Goal: Information Seeking & Learning: Compare options

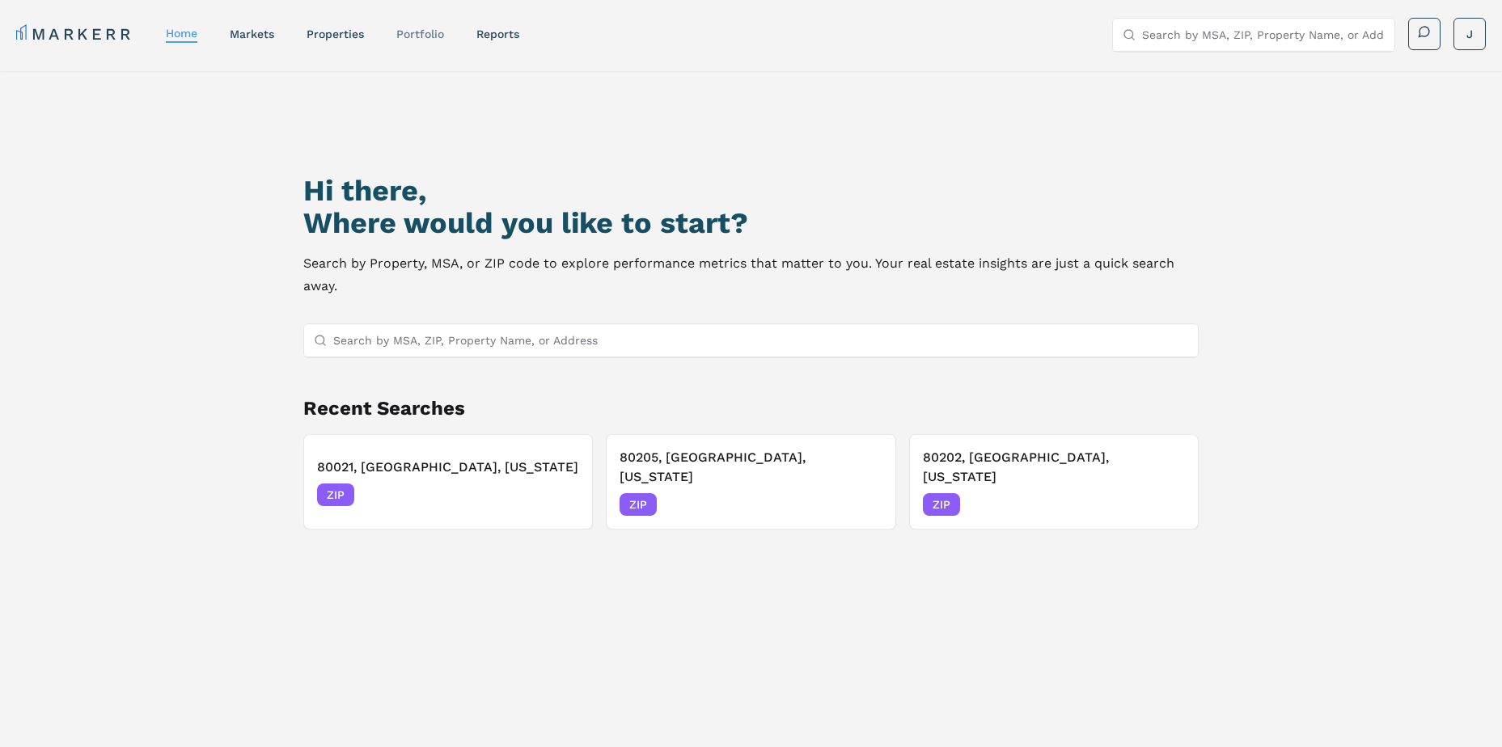
click at [412, 33] on link "Portfolio" at bounding box center [420, 33] width 48 height 13
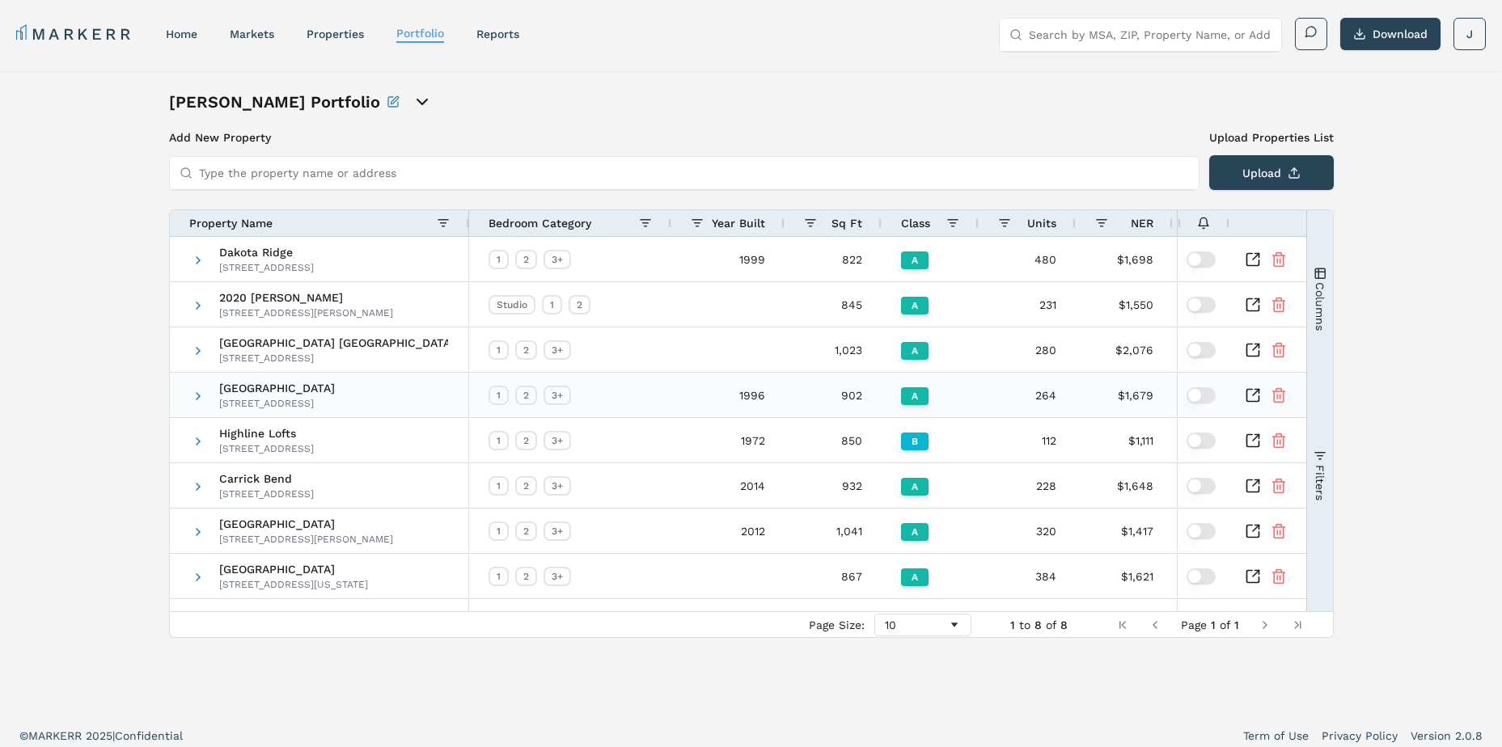
scroll to position [10, 0]
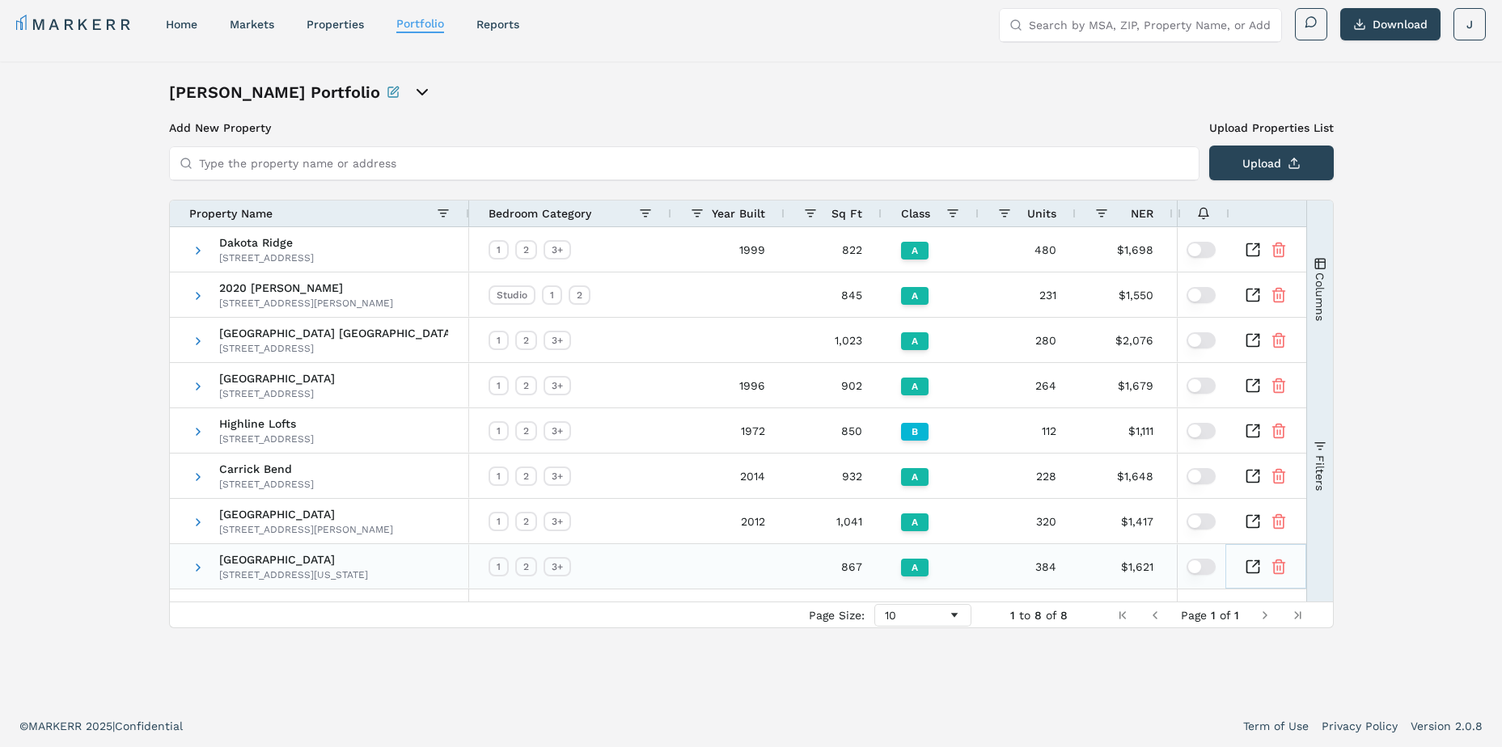
click at [1252, 570] on icon "Inspect Comparable" at bounding box center [1252, 567] width 16 height 16
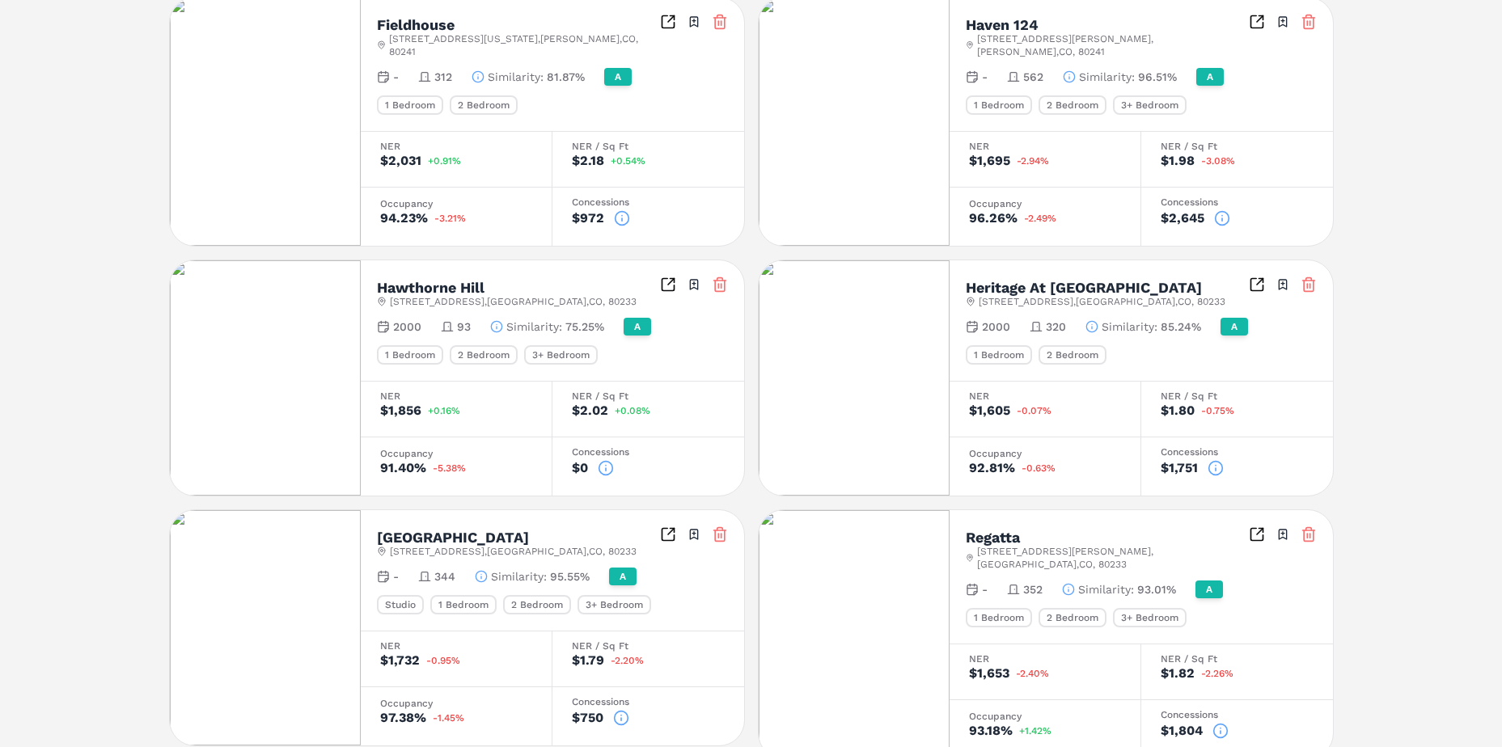
scroll to position [790, 0]
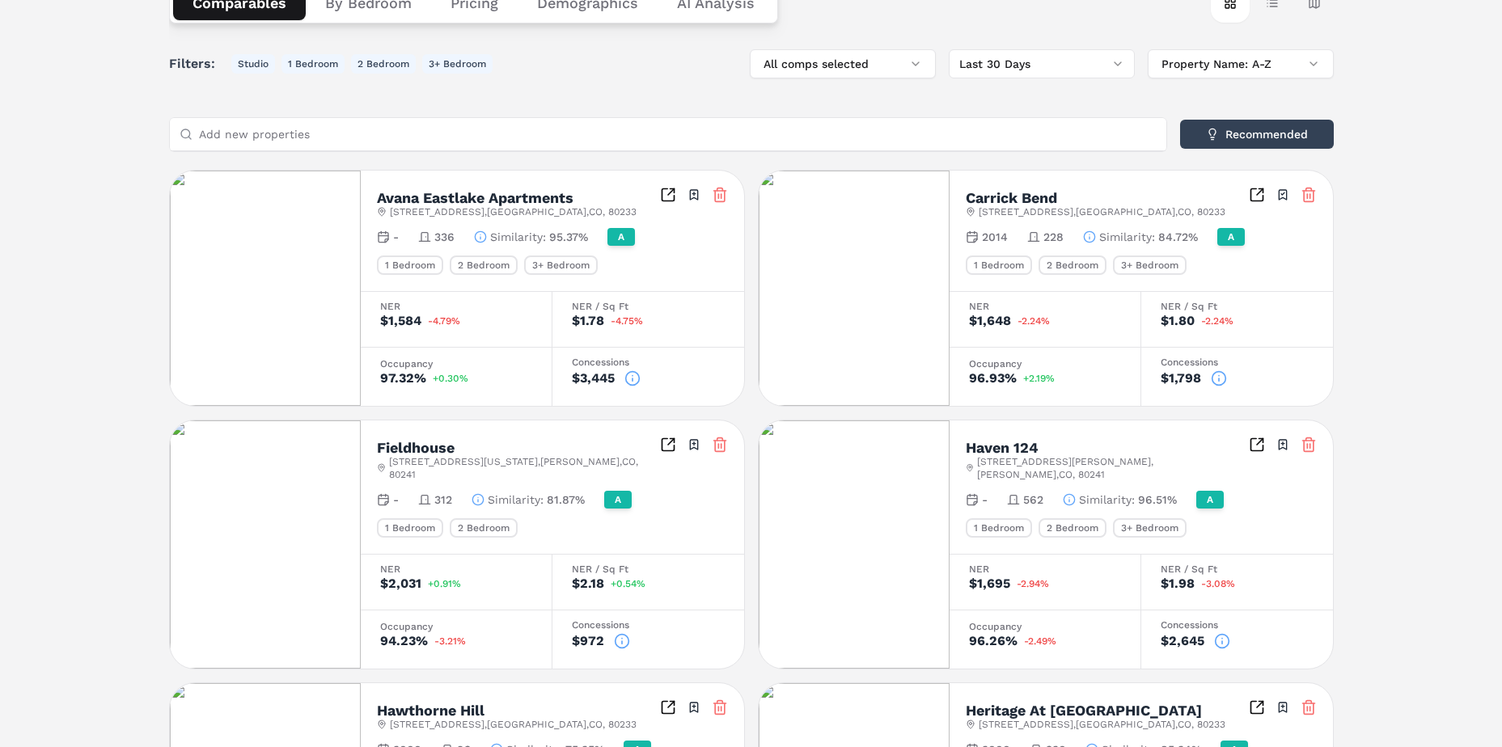
scroll to position [0, 0]
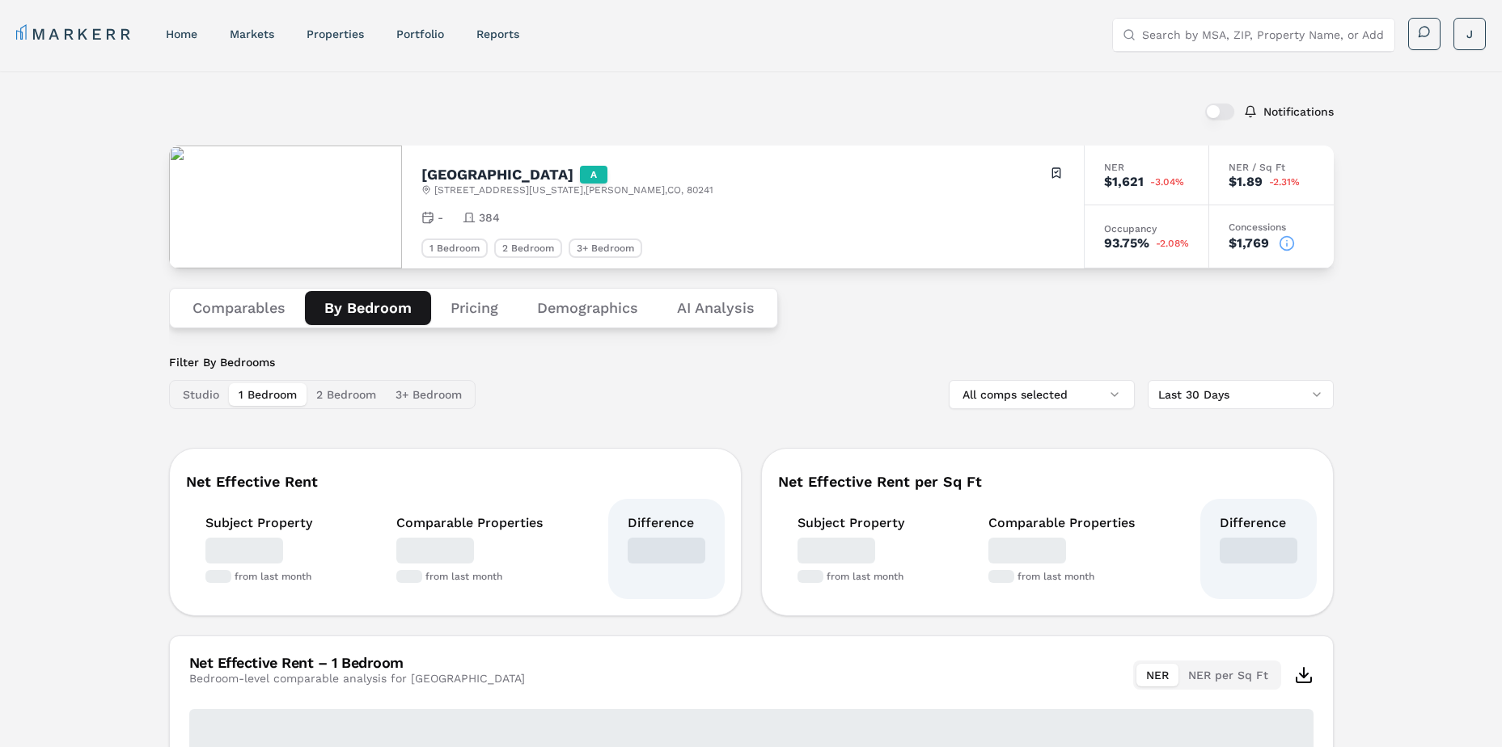
click at [381, 307] on button "By Bedroom" at bounding box center [368, 308] width 126 height 34
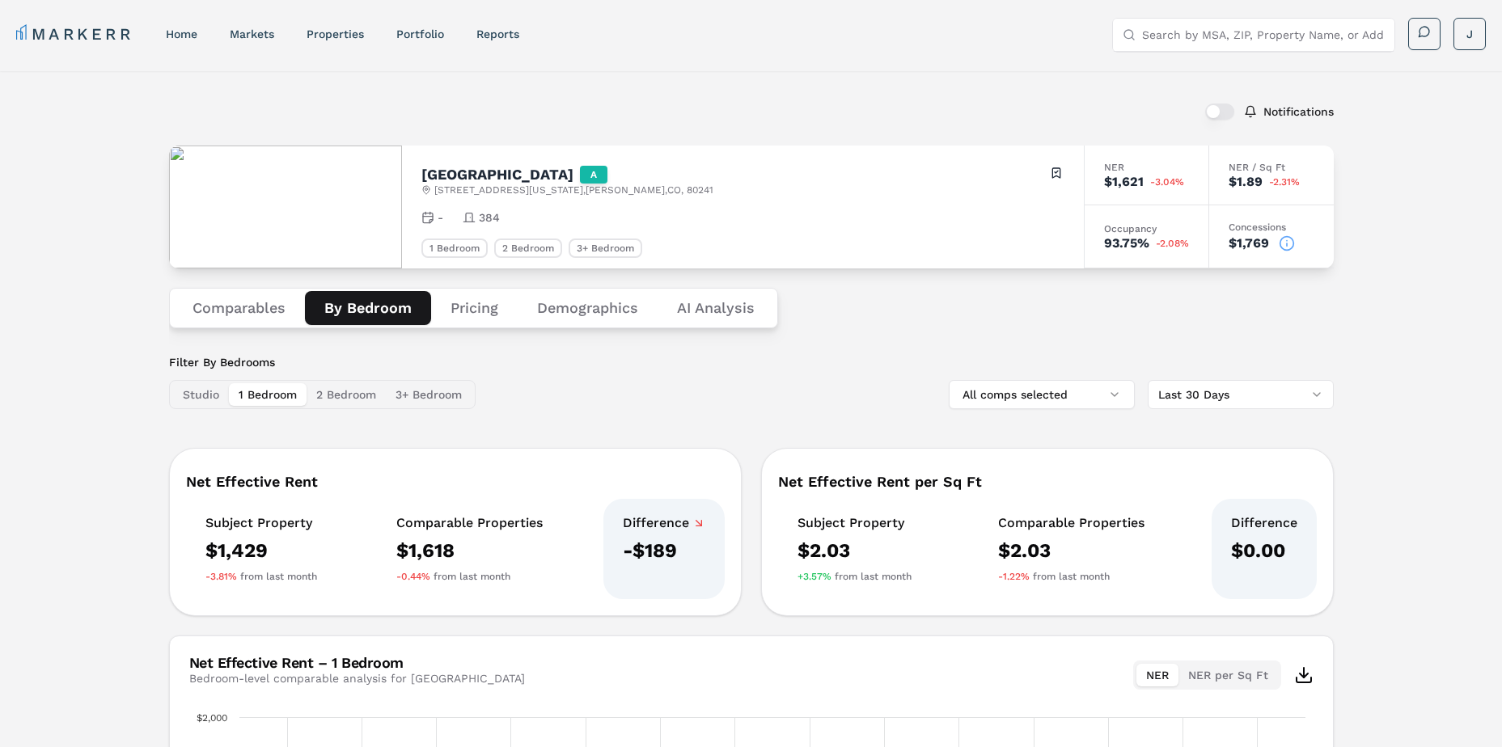
click at [79, 451] on div "Notifications [GEOGRAPHIC_DATA] A [STREET_ADDRESS][US_STATE] Toggle portfolio m…" at bounding box center [751, 571] width 1502 height 1001
click at [76, 273] on div "Notifications [GEOGRAPHIC_DATA] A [STREET_ADDRESS][US_STATE] Toggle portfolio m…" at bounding box center [751, 571] width 1502 height 1001
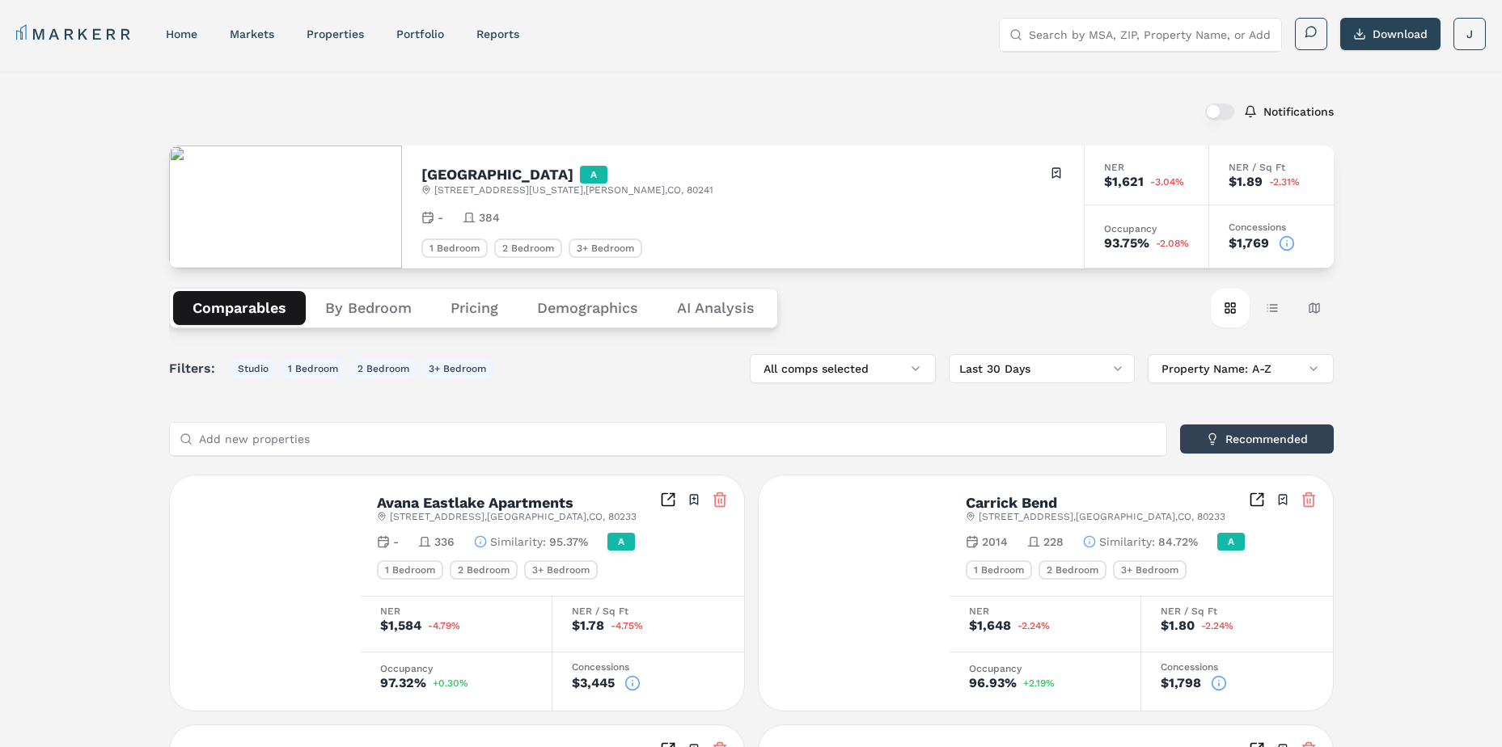
click at [226, 306] on button "Comparables" at bounding box center [239, 308] width 133 height 34
click at [1275, 315] on button "Table view" at bounding box center [1272, 308] width 39 height 39
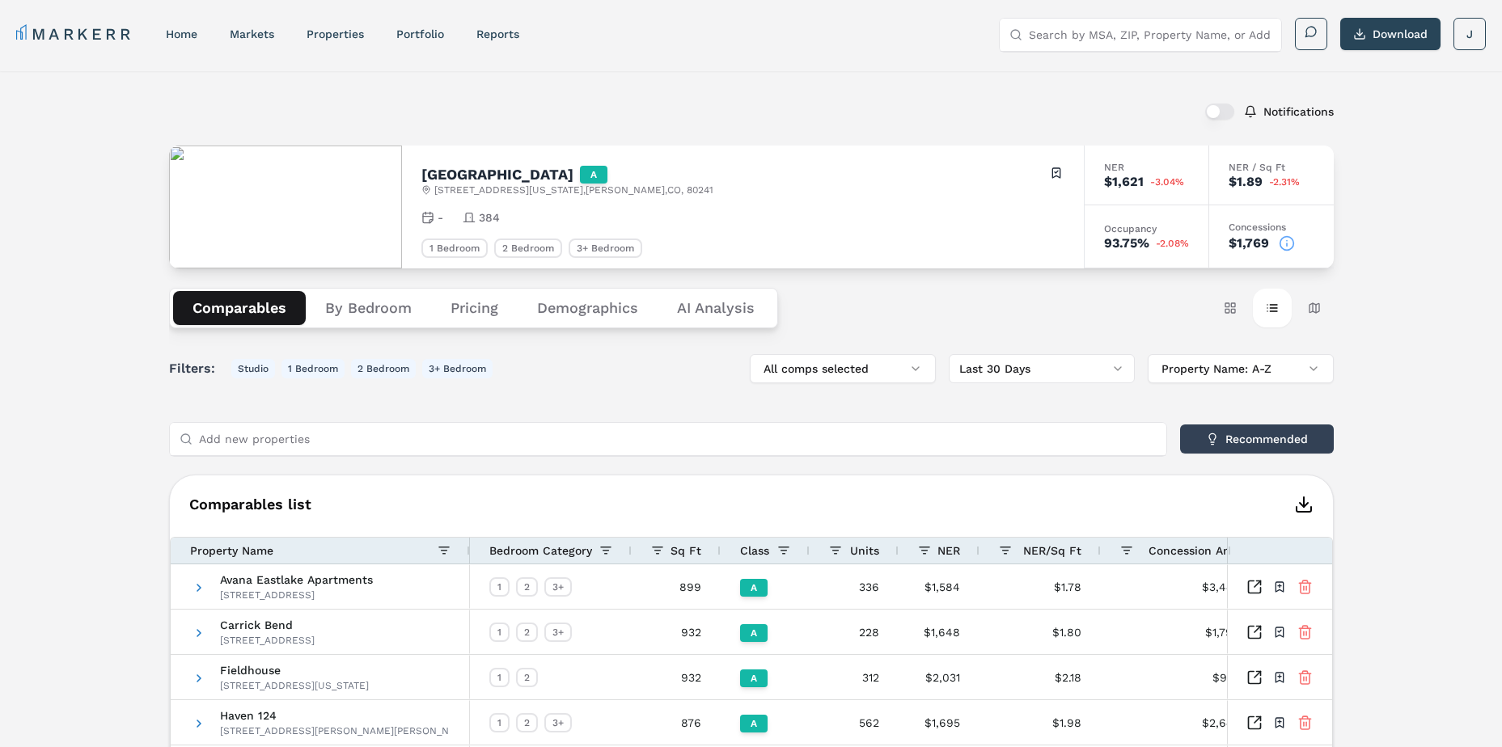
click at [410, 465] on div "Filters: Studio 1 Bedroom 2 Bedroom 3+ Bedroom All comps selected Last 30 Days …" at bounding box center [751, 689] width 1164 height 670
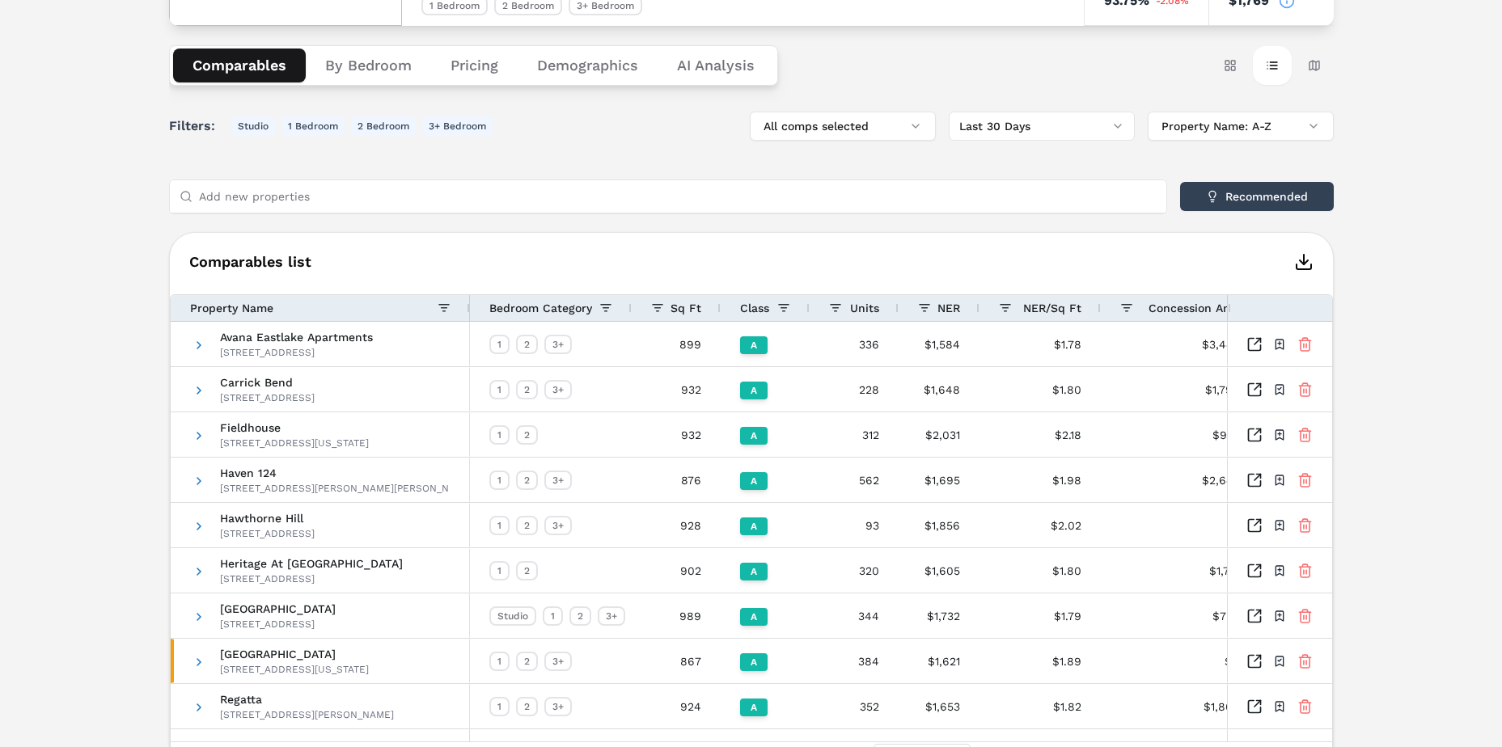
scroll to position [339, 0]
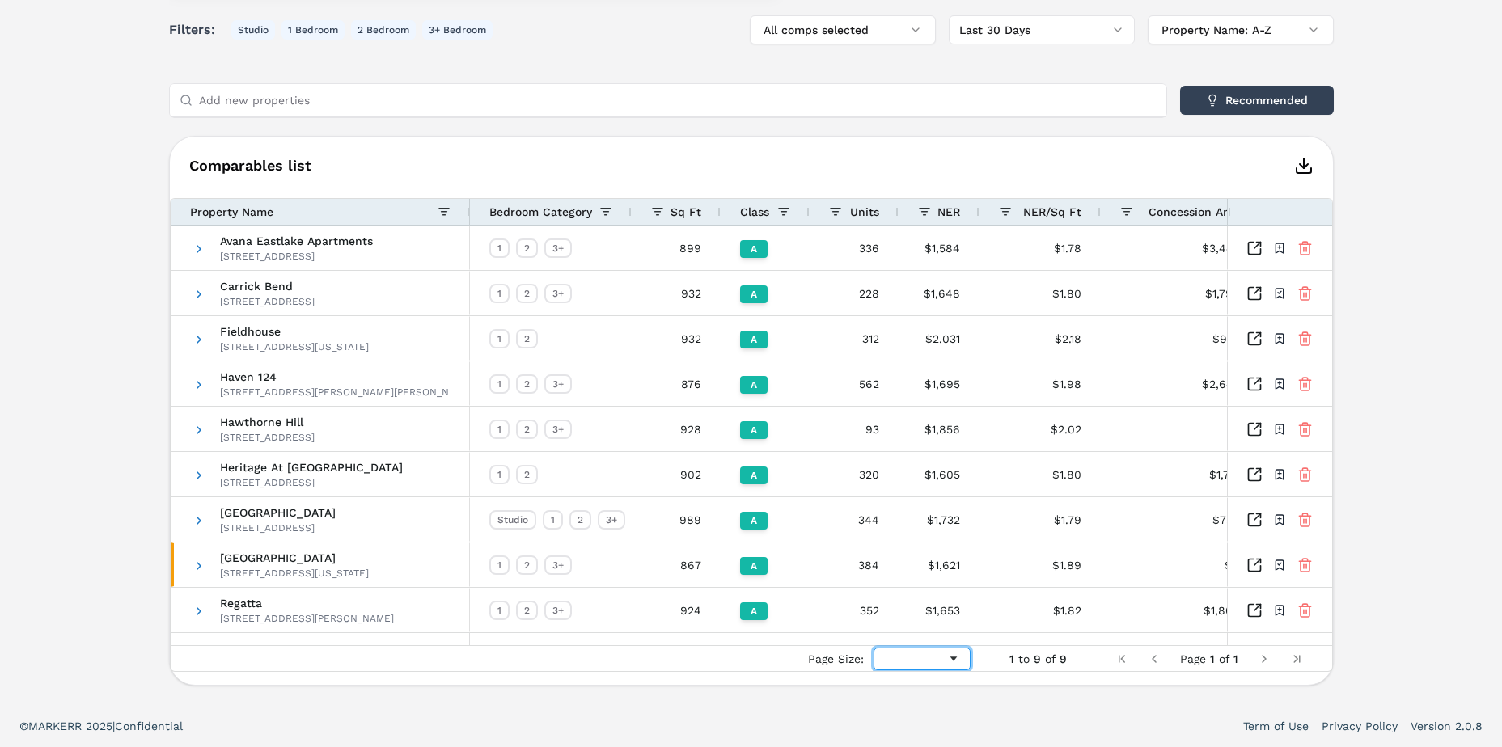
click at [942, 655] on div "Page Size" at bounding box center [921, 659] width 97 height 23
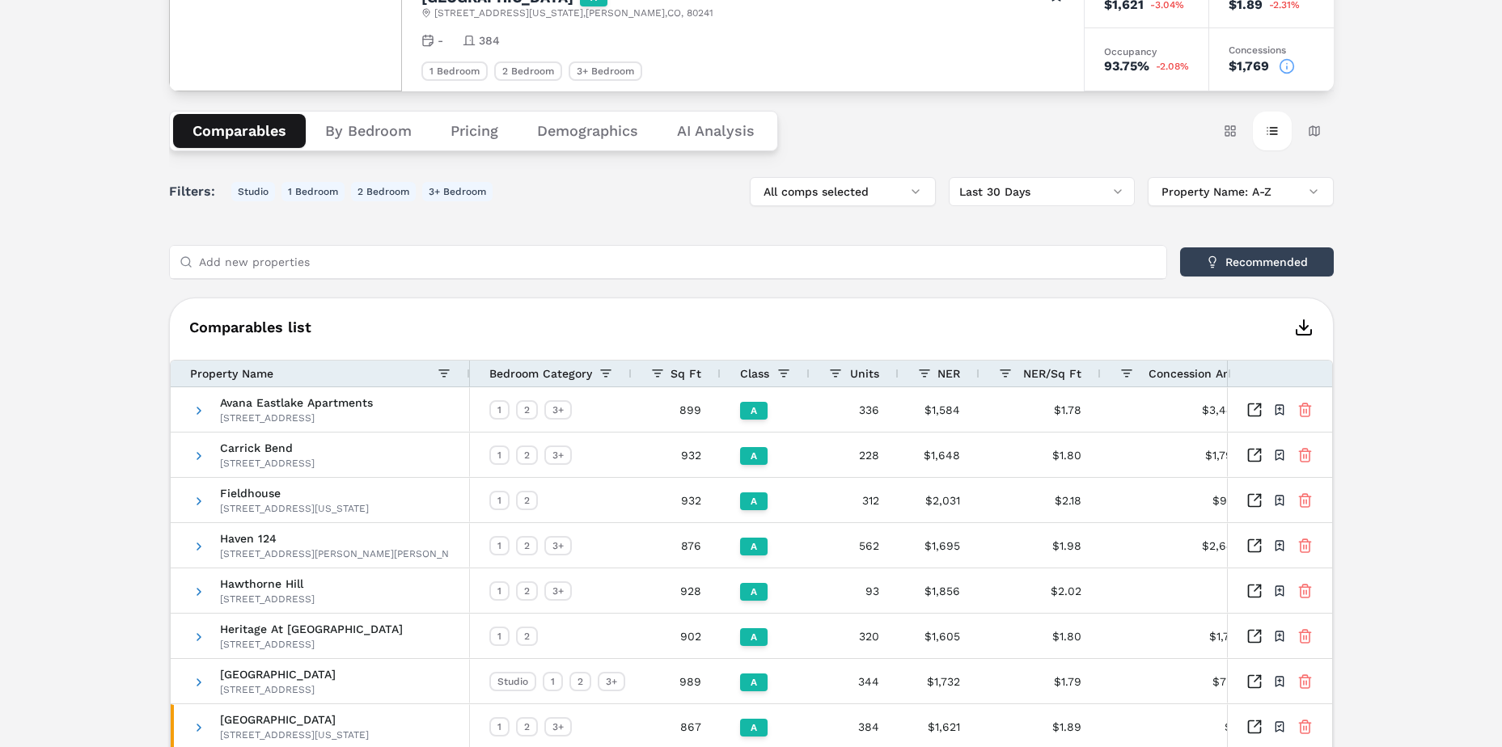
click at [463, 128] on button "Pricing" at bounding box center [474, 131] width 87 height 34
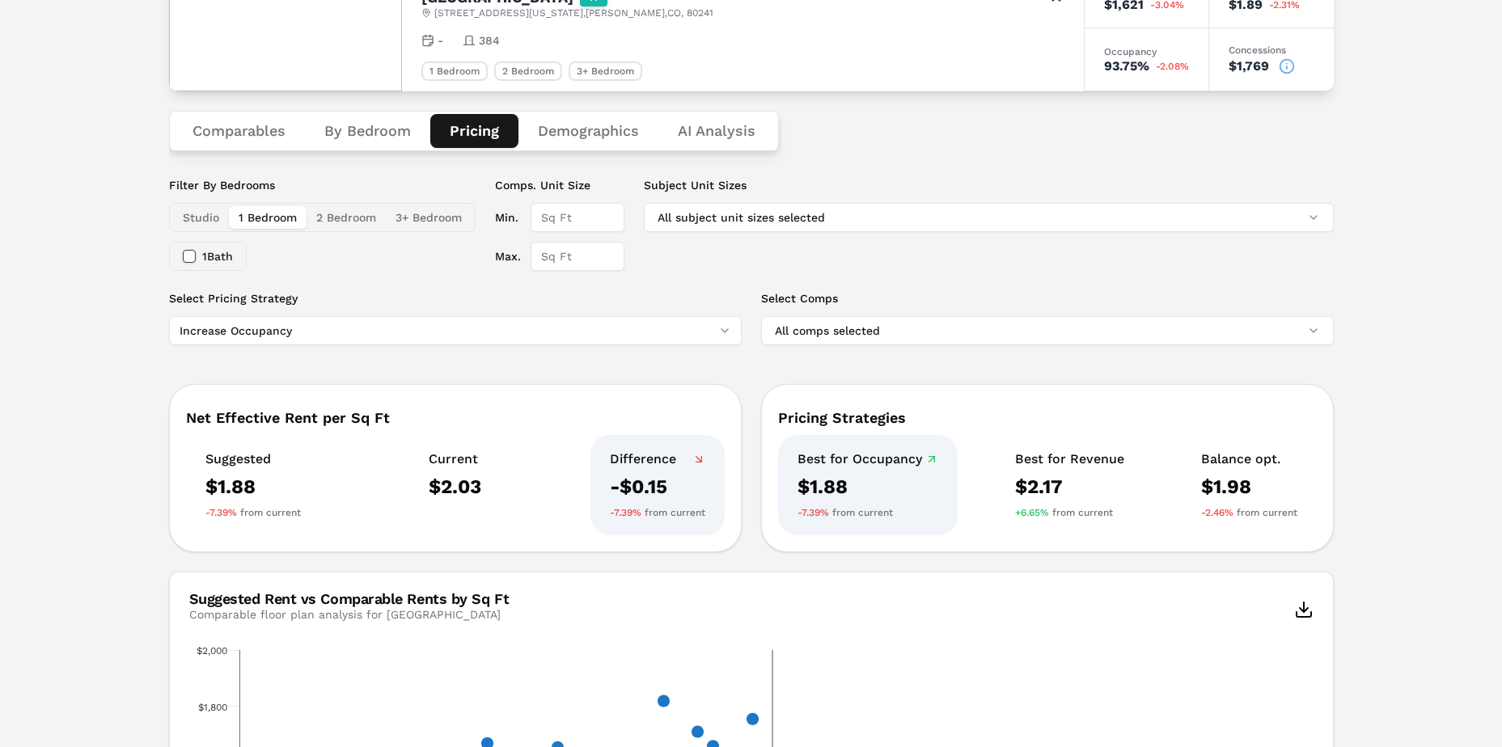
click at [91, 425] on div "Notifications [GEOGRAPHIC_DATA] A [STREET_ADDRESS][US_STATE] Toggle portfolio m…" at bounding box center [751, 629] width 1502 height 1470
click at [260, 222] on button "1 Bedroom" at bounding box center [268, 217] width 78 height 23
click at [192, 264] on div "1 Bath" at bounding box center [208, 256] width 50 height 27
click at [192, 256] on button "1 Bath" at bounding box center [189, 256] width 13 height 13
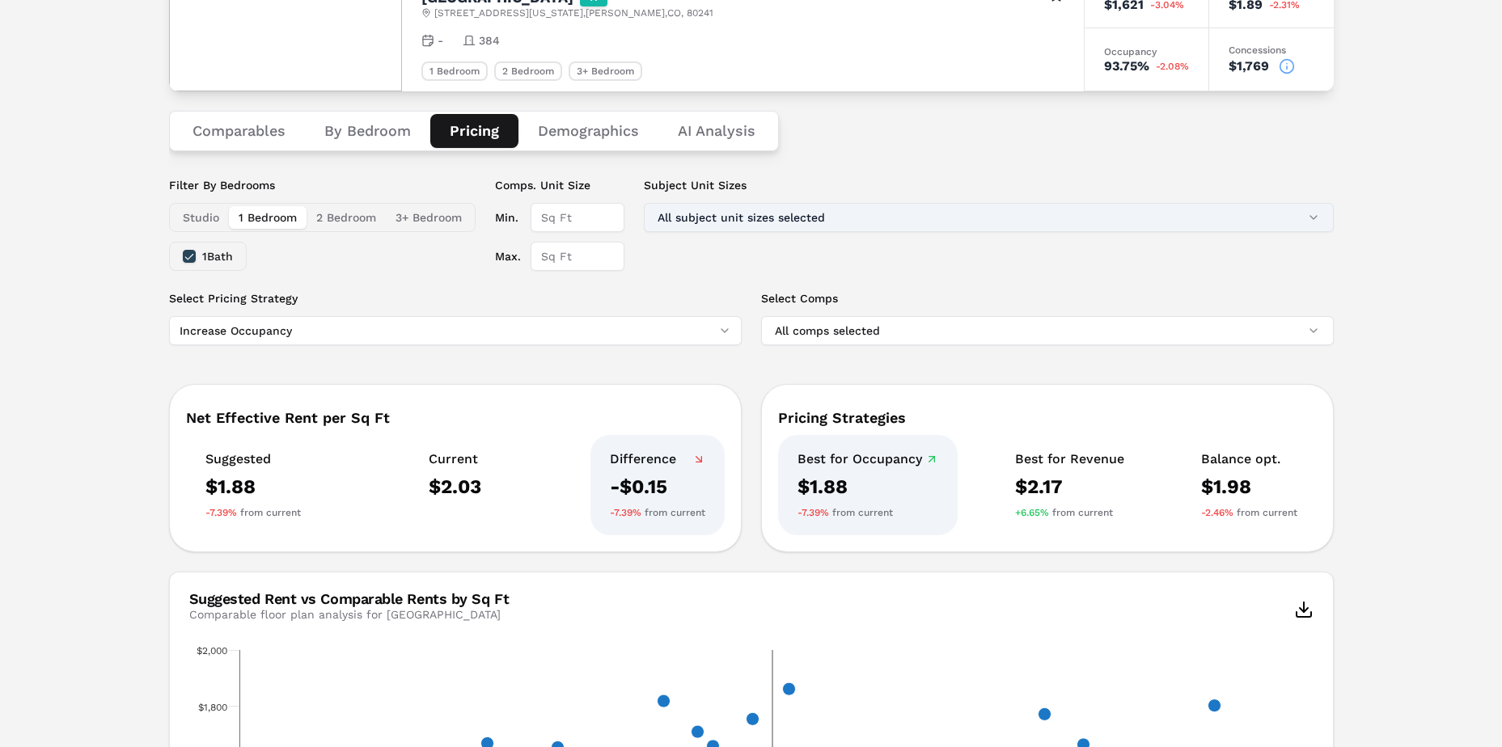
click at [794, 213] on button "All subject unit sizes selected" at bounding box center [989, 217] width 690 height 29
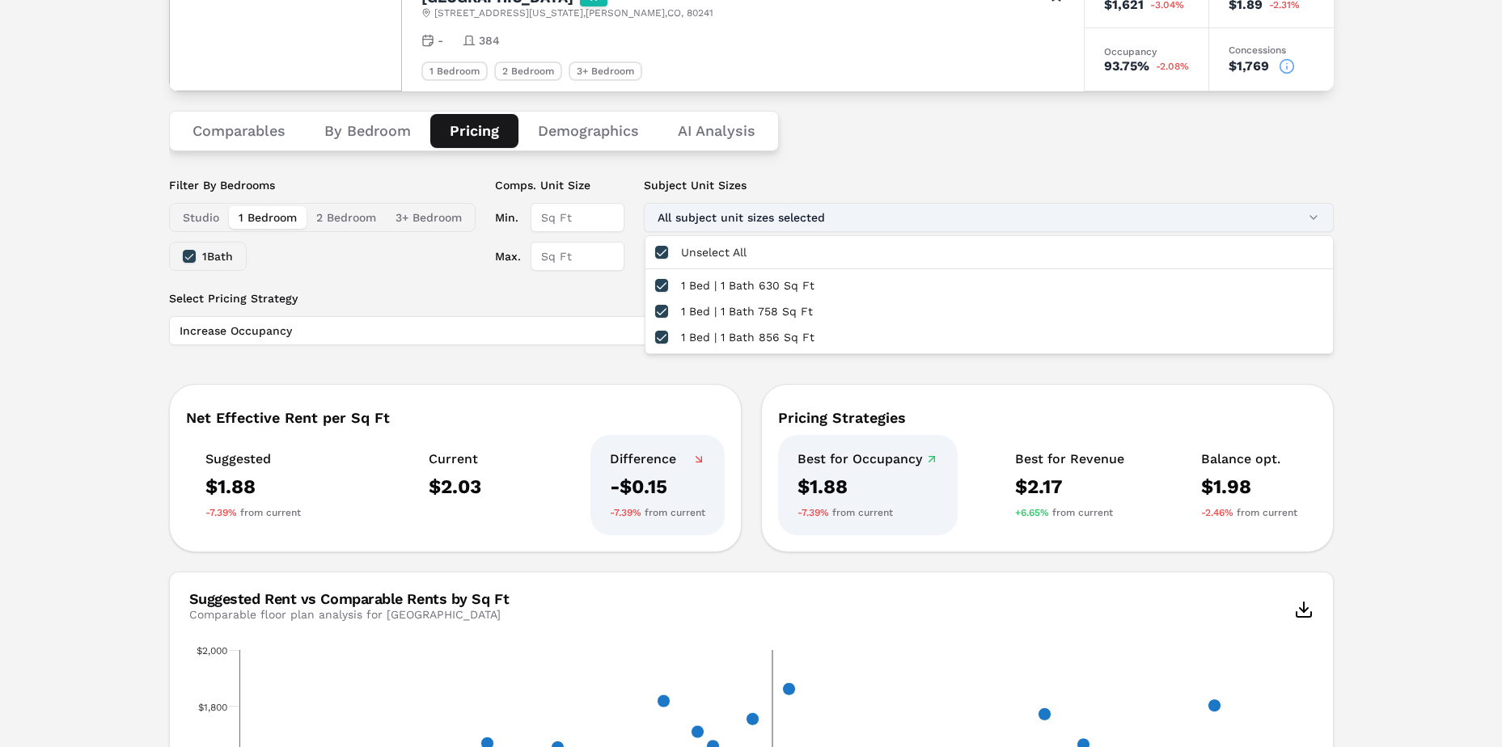
click at [794, 213] on button "All subject unit sizes selected" at bounding box center [989, 217] width 690 height 29
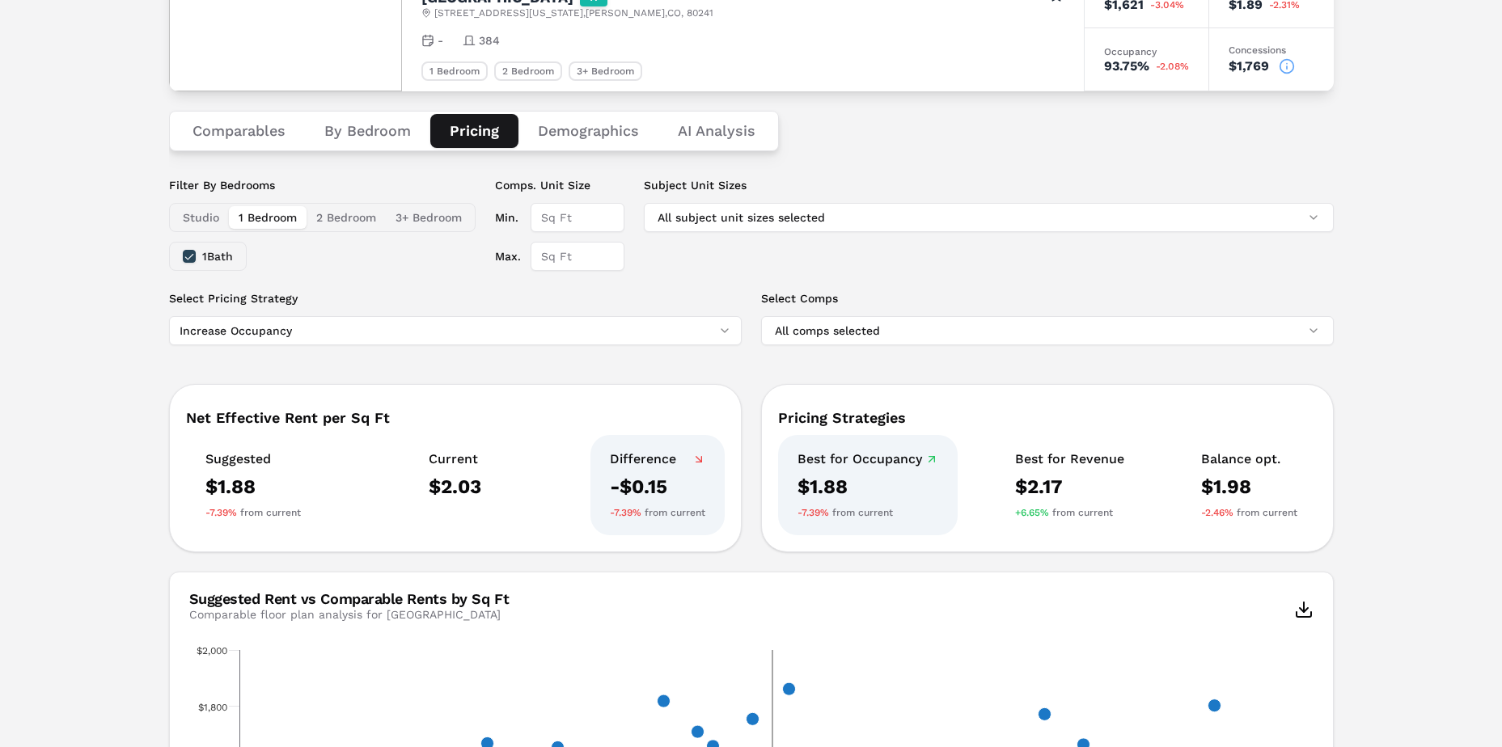
click at [356, 142] on button "By Bedroom" at bounding box center [367, 131] width 125 height 34
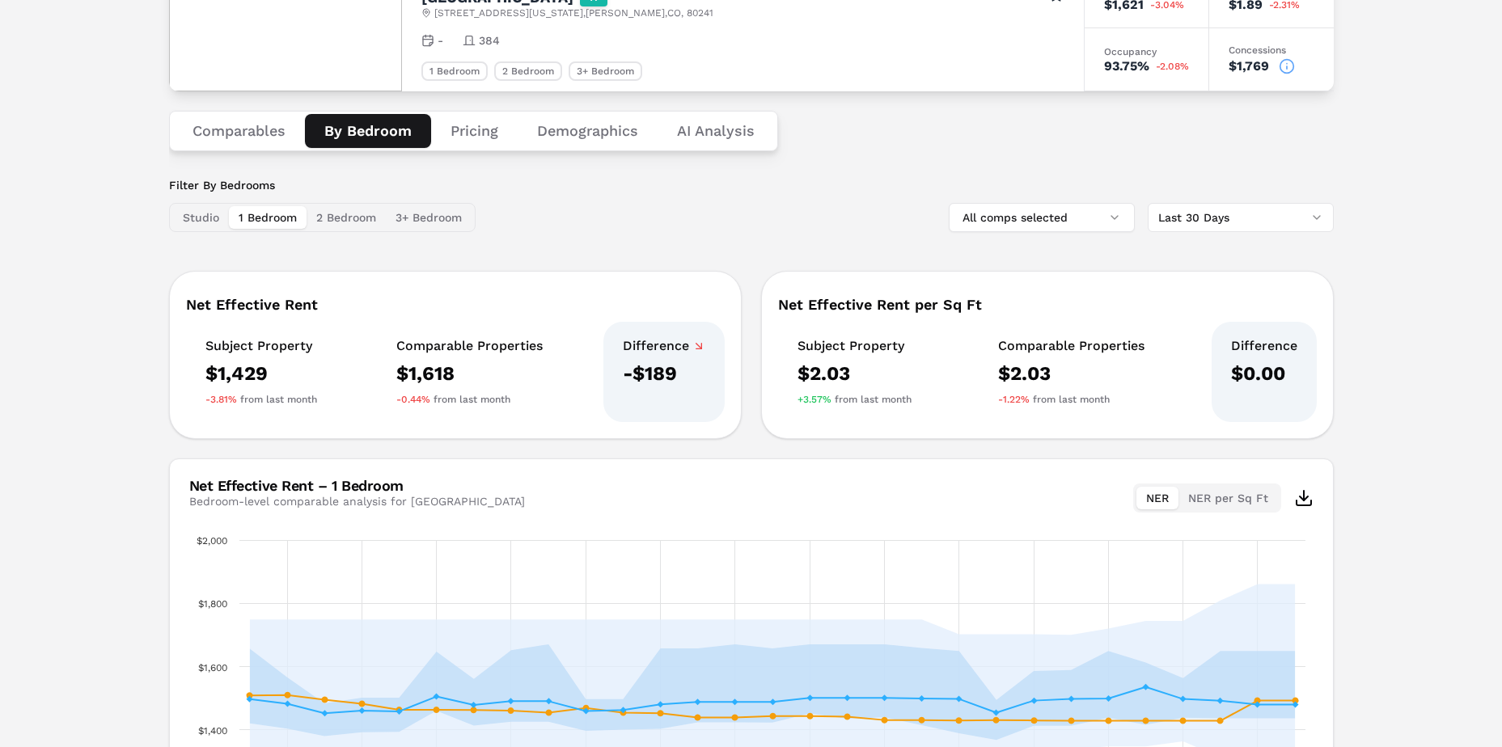
click at [155, 427] on div "Notifications [GEOGRAPHIC_DATA] A [STREET_ADDRESS][US_STATE] Toggle portfolio m…" at bounding box center [751, 394] width 1502 height 1001
click at [353, 222] on button "2 Bedroom" at bounding box center [345, 217] width 79 height 23
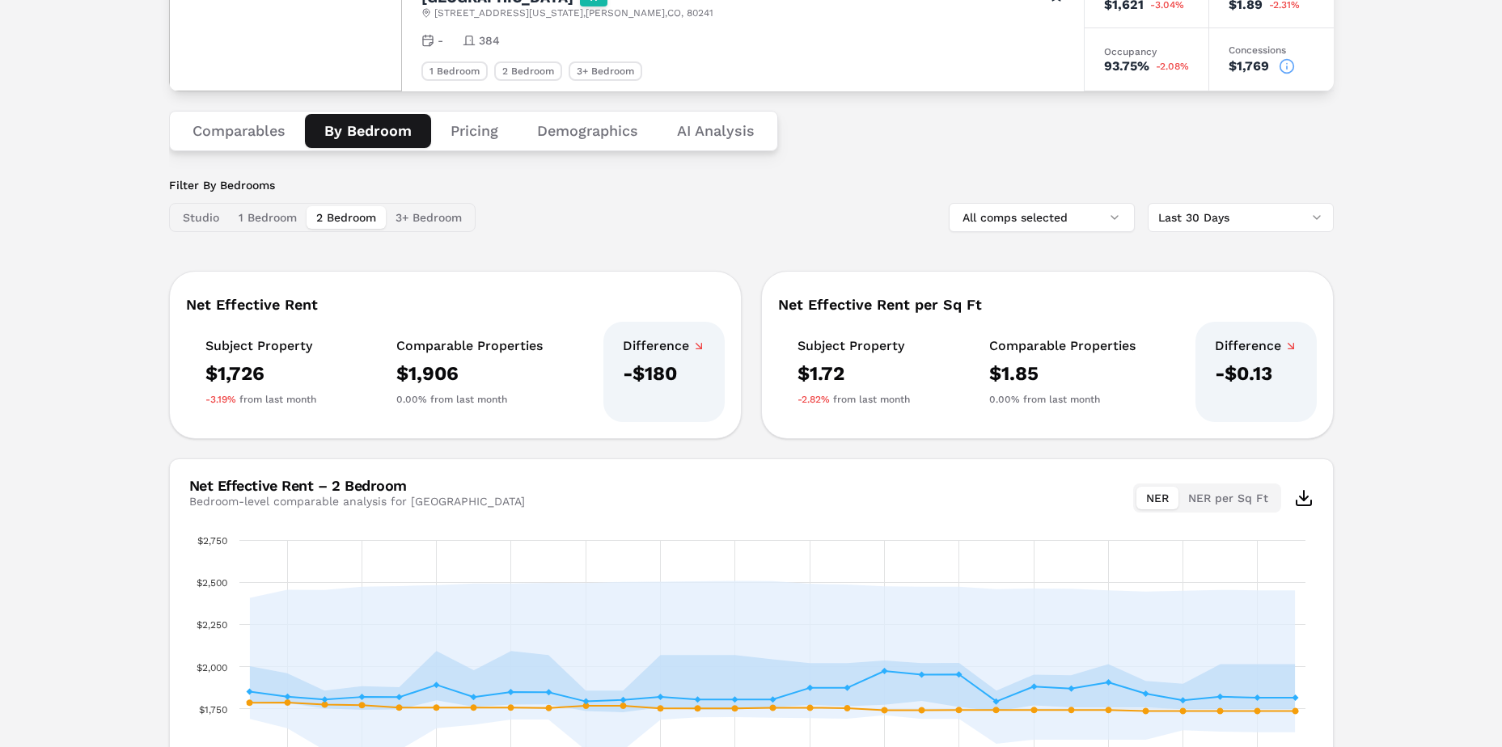
click at [409, 219] on button "3+ Bedroom" at bounding box center [429, 217] width 86 height 23
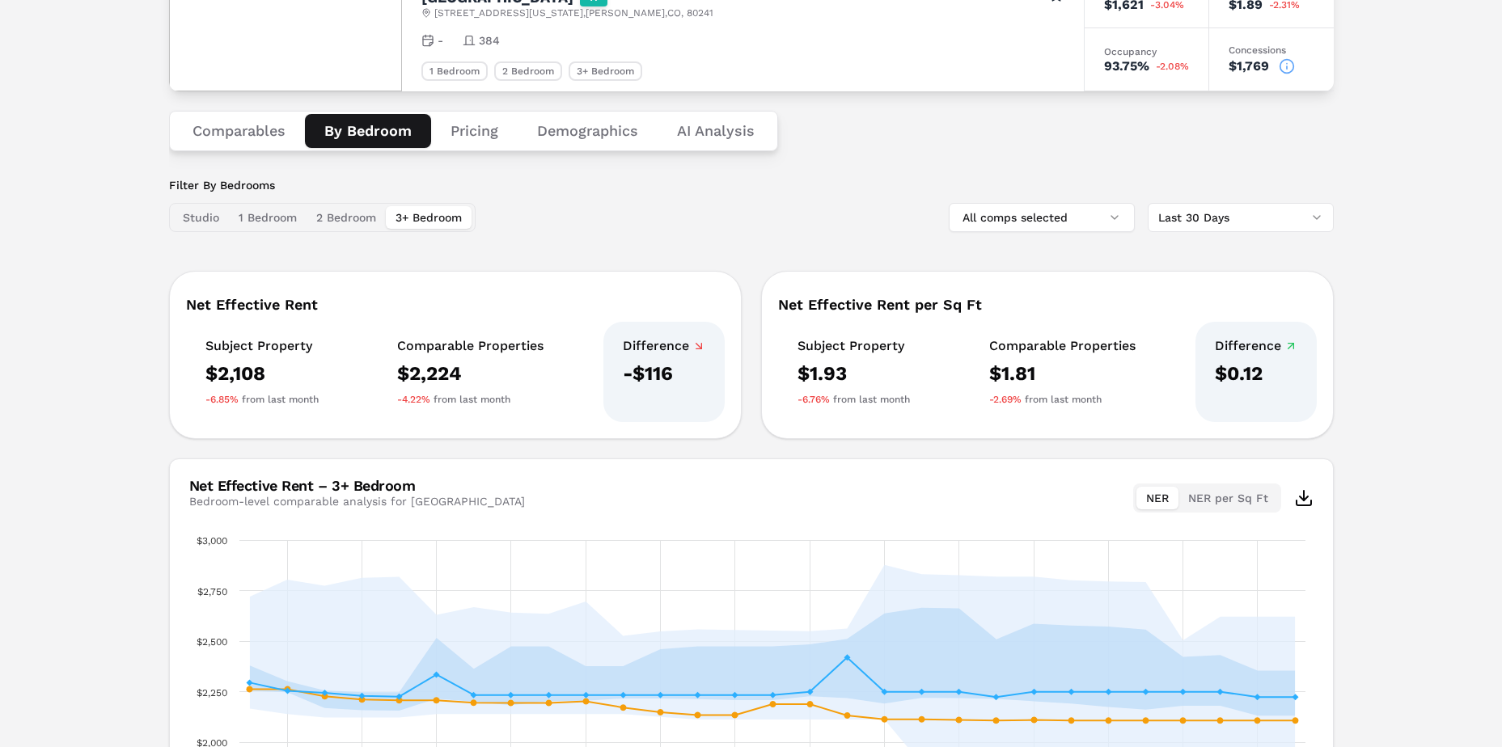
click at [501, 254] on div "Filter By Bedrooms Studio 1 Bedroom 2 Bedroom 3+ Bedroom All comps selected Las…" at bounding box center [751, 526] width 1164 height 699
click at [268, 146] on button "Comparables" at bounding box center [239, 131] width 132 height 34
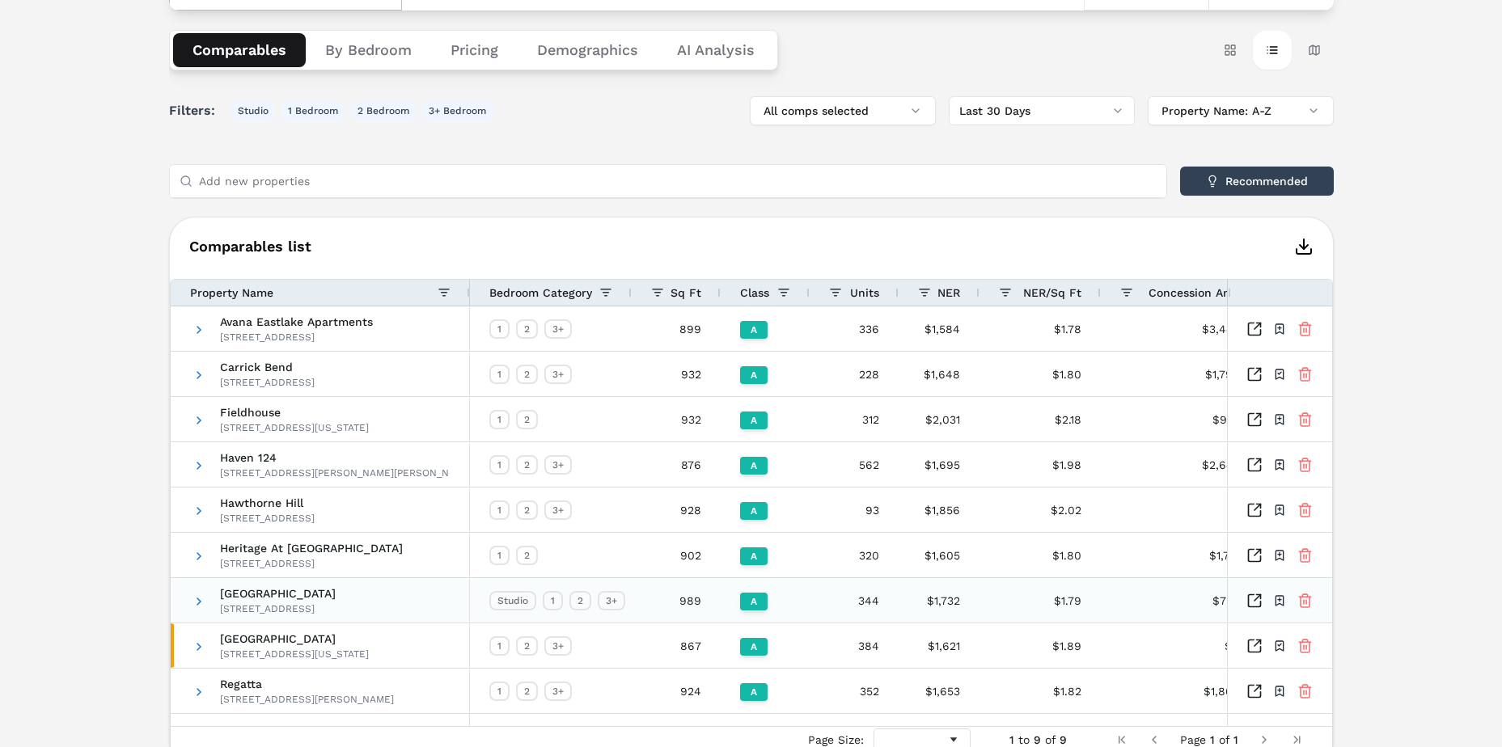
scroll to position [339, 0]
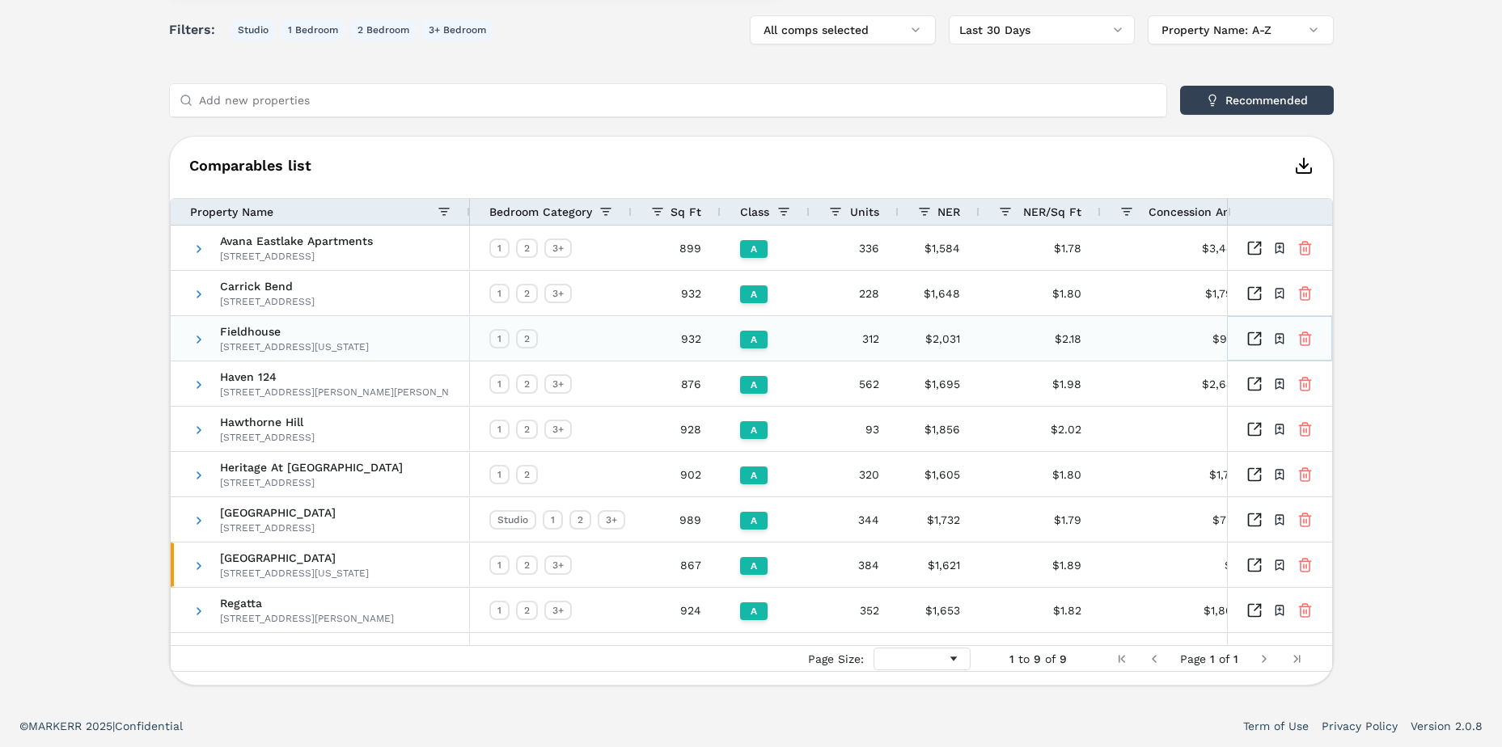
click at [1301, 341] on icon at bounding box center [1304, 339] width 15 height 16
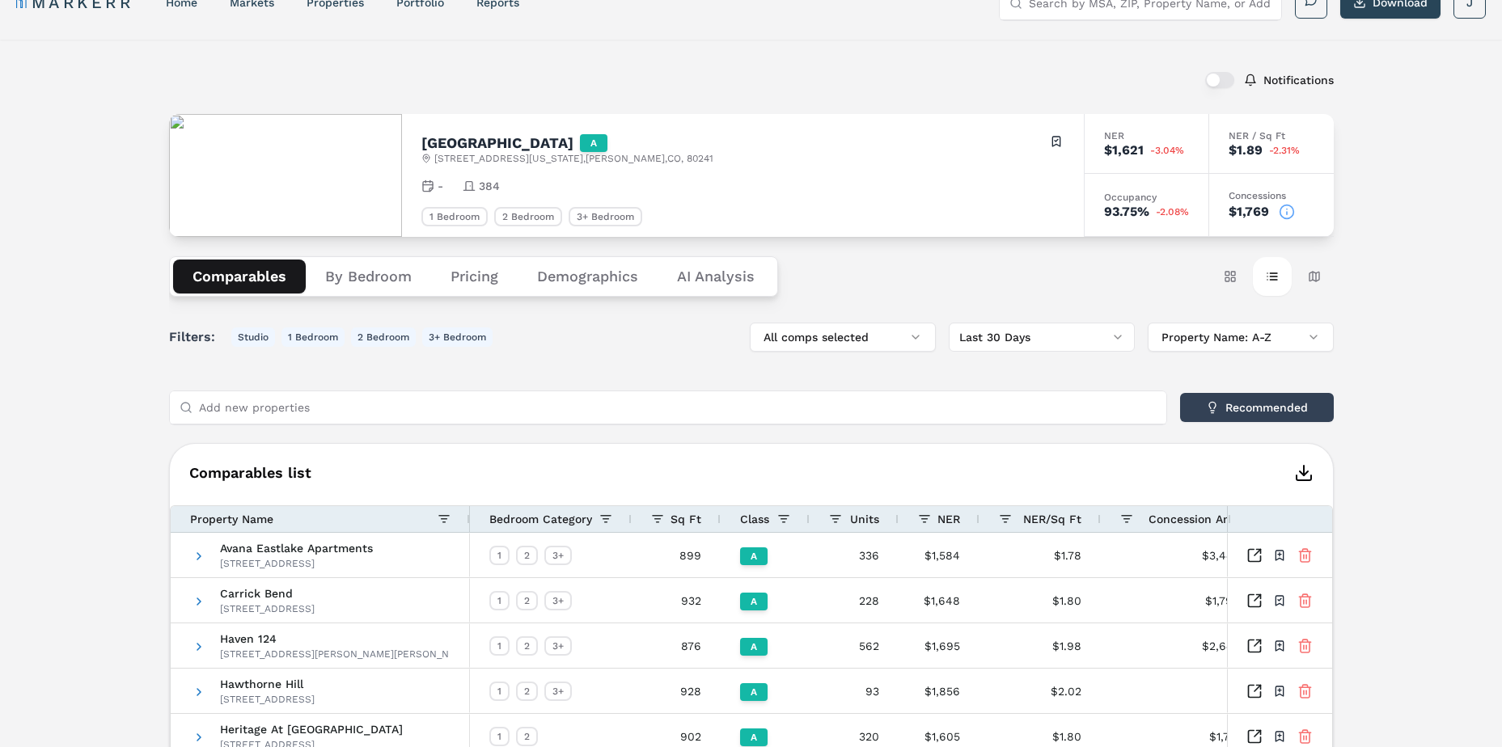
click at [49, 471] on div "Notifications [GEOGRAPHIC_DATA] A [STREET_ADDRESS][US_STATE] Toggle portfolio m…" at bounding box center [751, 503] width 1502 height 927
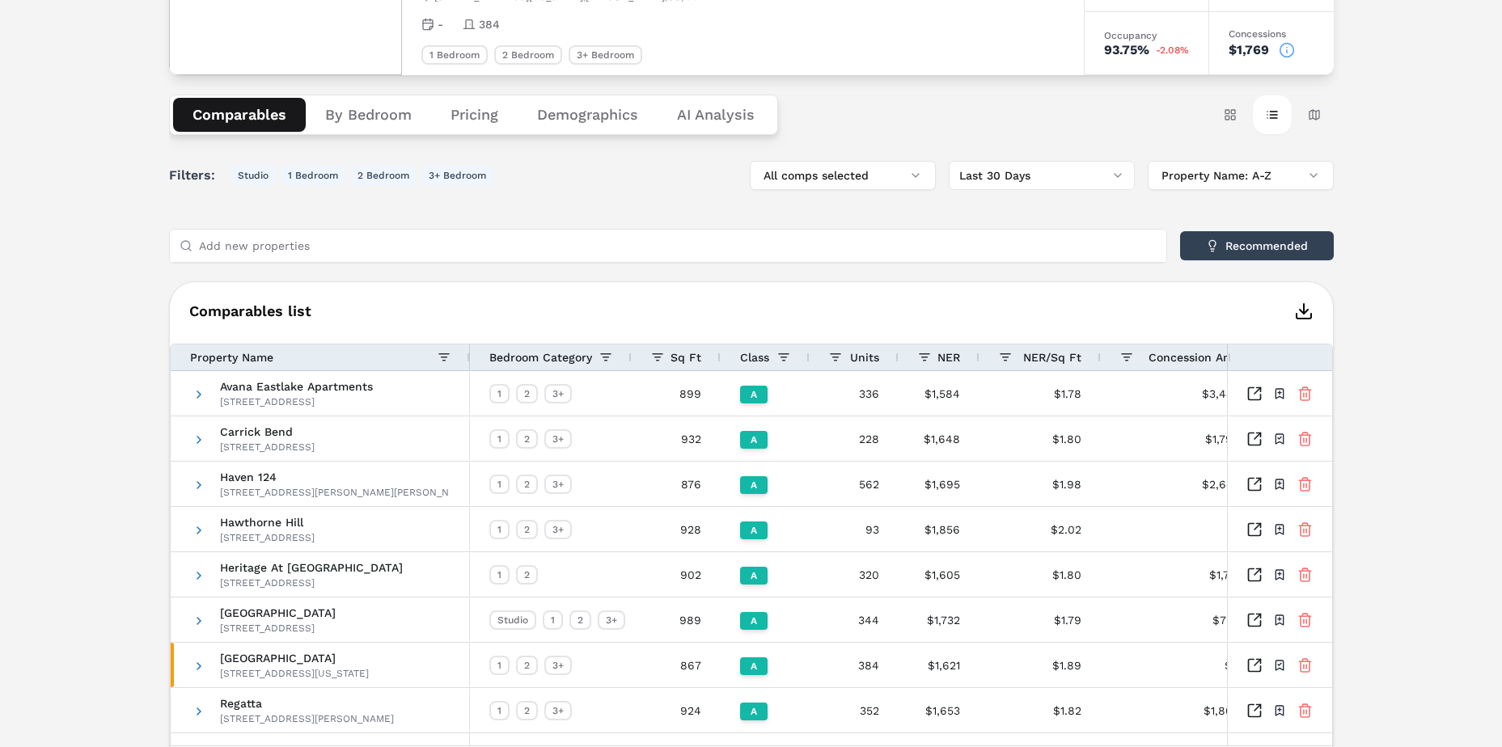
scroll to position [274, 0]
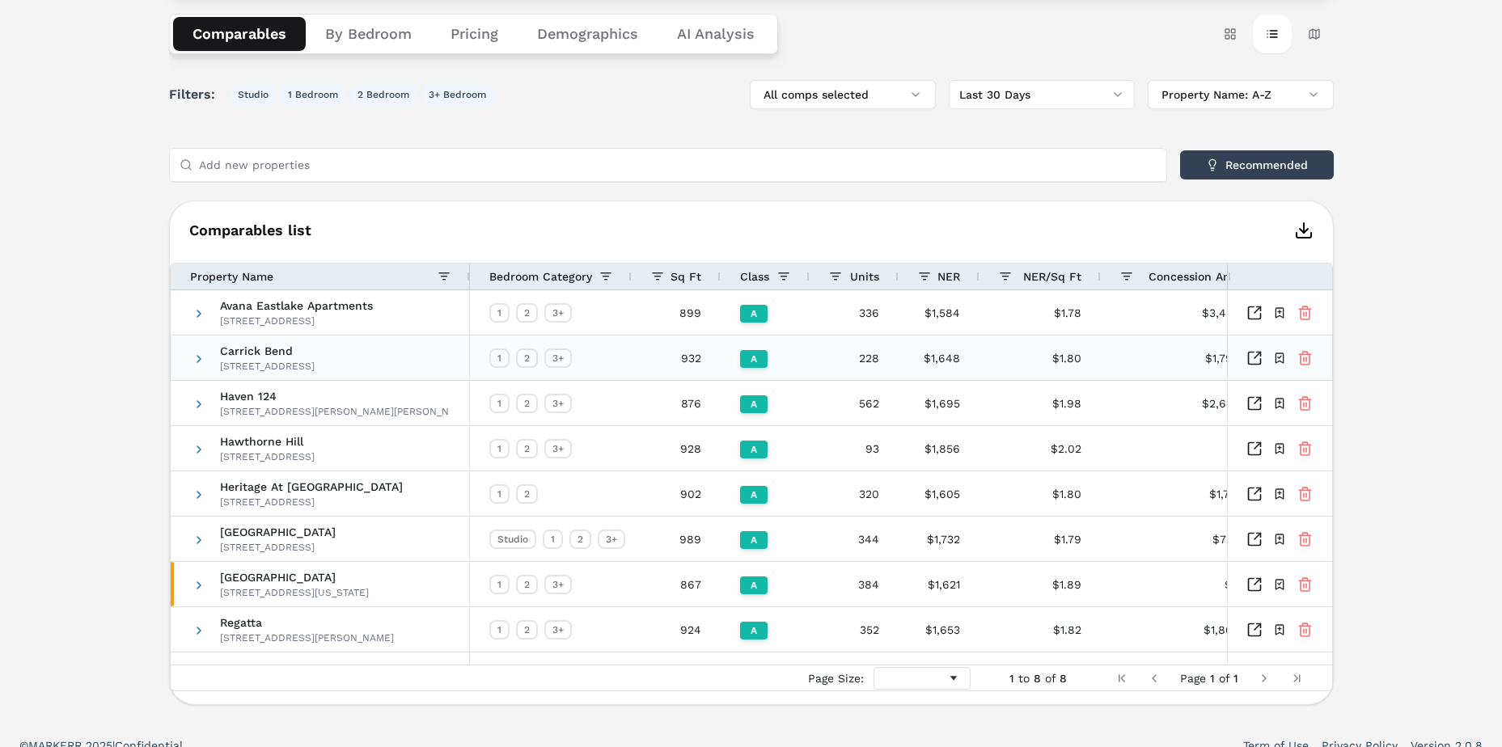
click at [1306, 360] on line at bounding box center [1306, 359] width 0 height 4
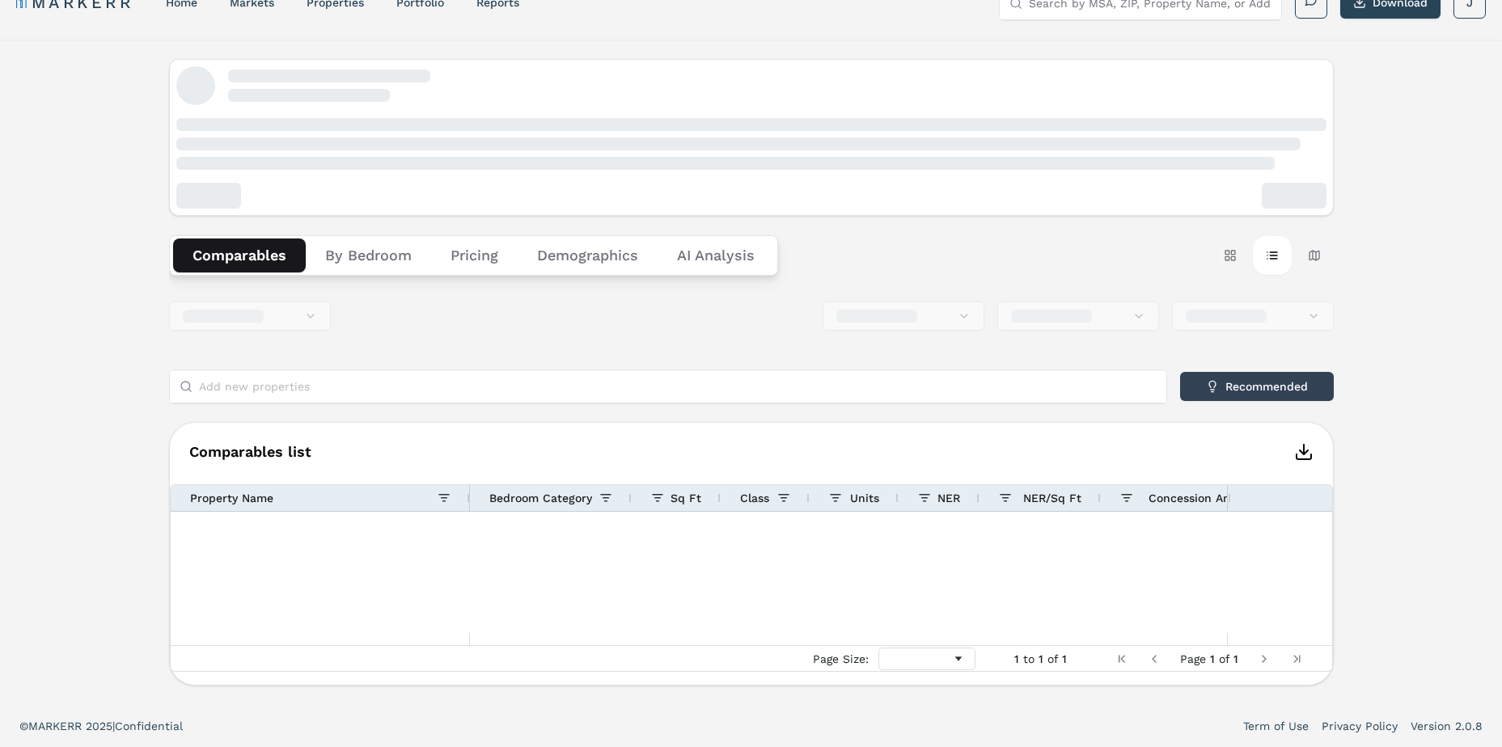
scroll to position [32, 0]
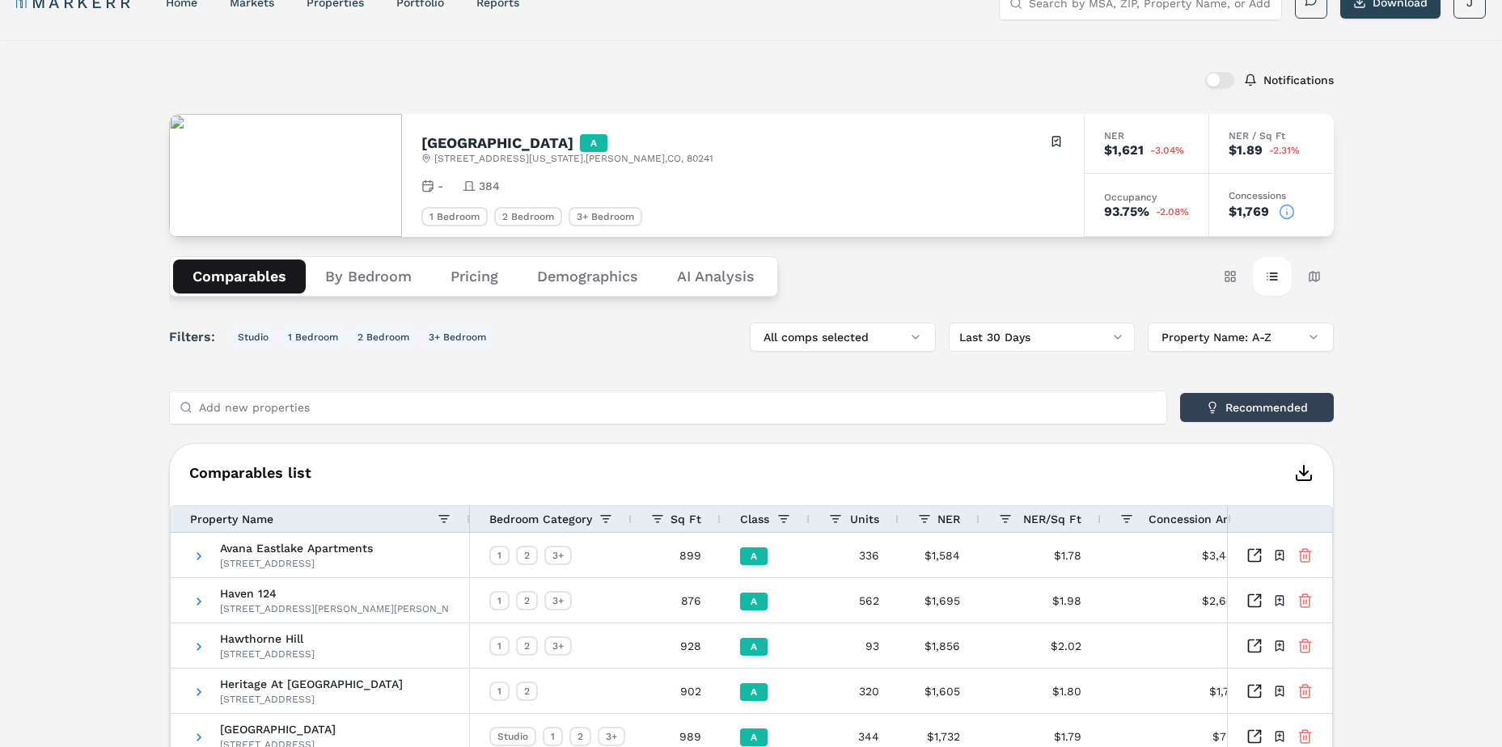
click at [384, 276] on button "By Bedroom" at bounding box center [368, 277] width 125 height 34
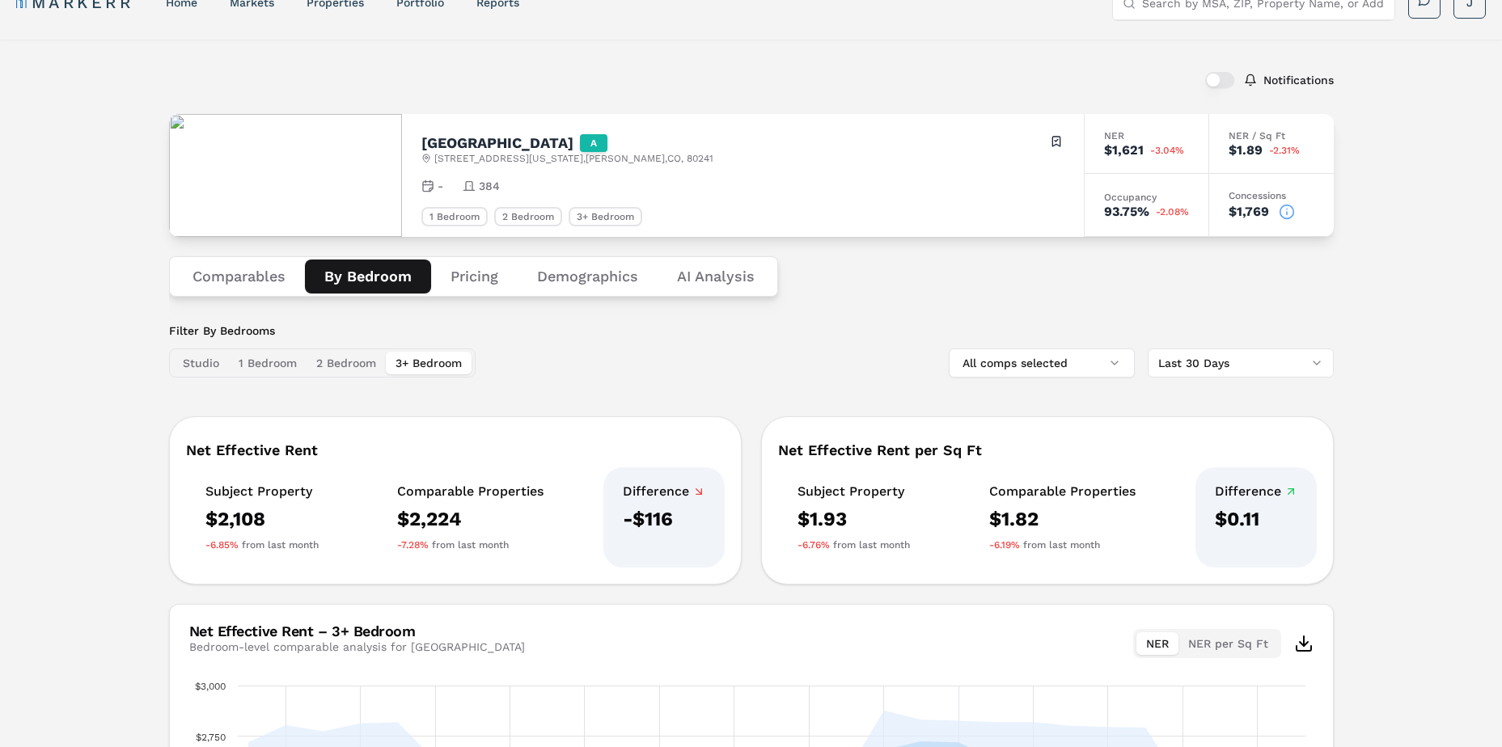
click at [295, 368] on button "1 Bedroom" at bounding box center [268, 363] width 78 height 23
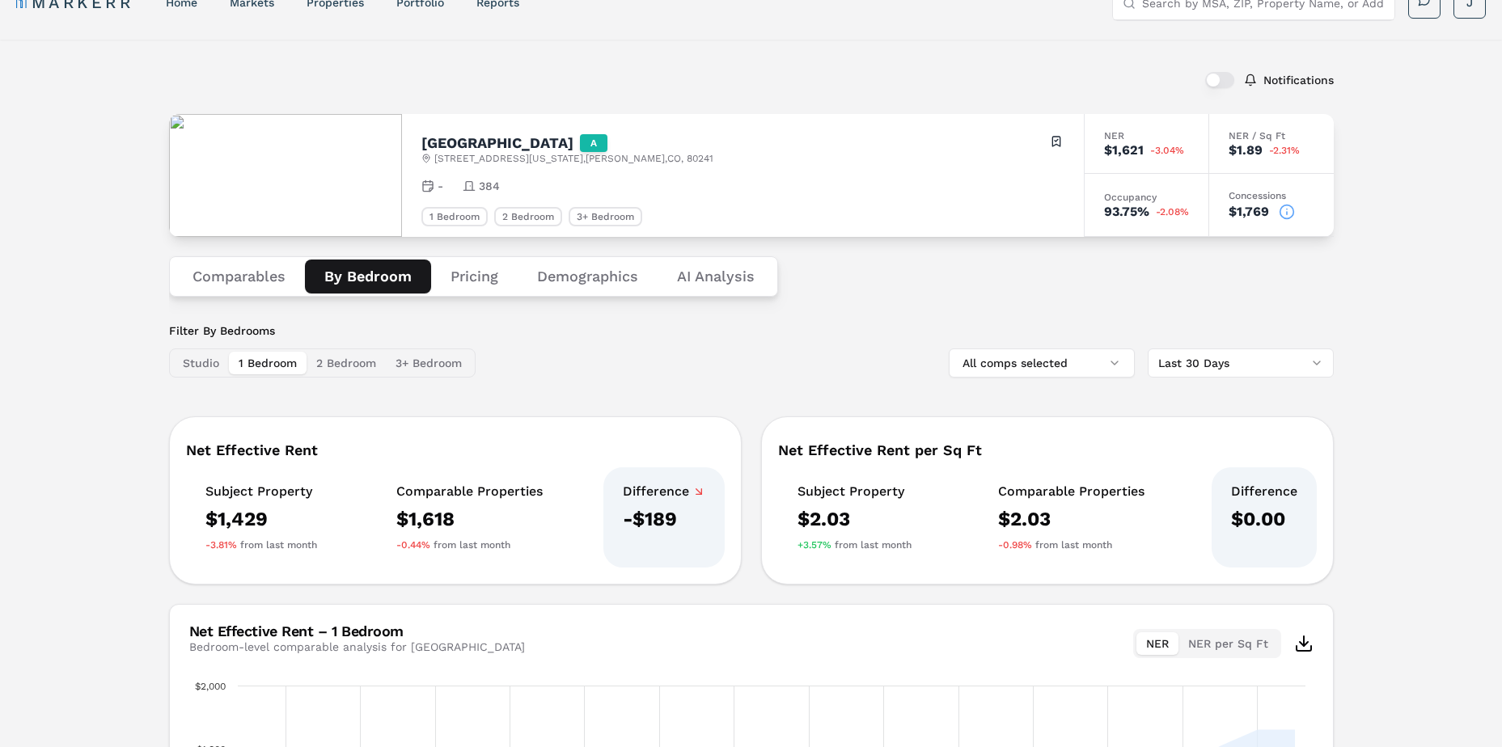
click at [260, 363] on button "1 Bedroom" at bounding box center [268, 363] width 78 height 23
click at [49, 501] on div "Notifications [GEOGRAPHIC_DATA] A [STREET_ADDRESS][US_STATE] Toggle portfolio m…" at bounding box center [751, 540] width 1502 height 1001
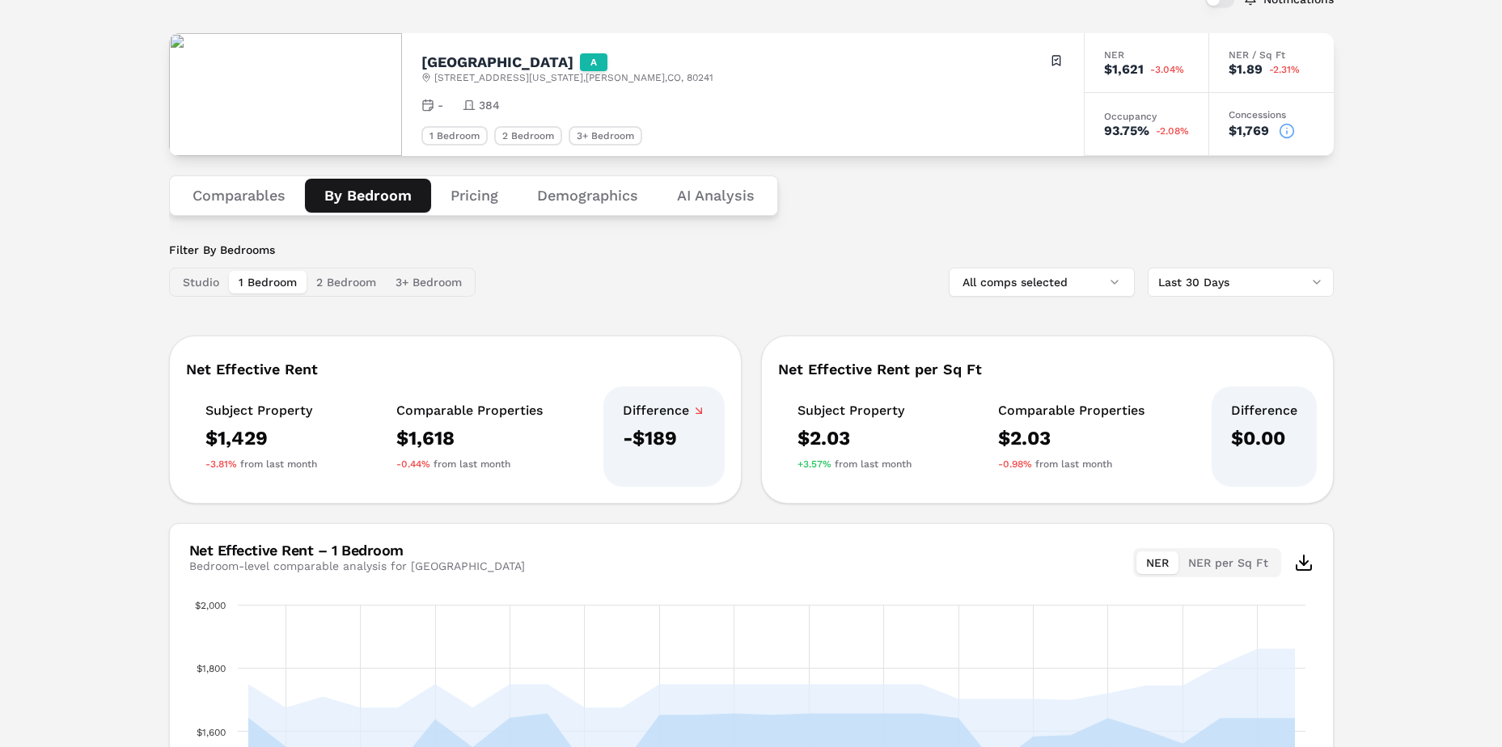
click at [357, 289] on button "2 Bedroom" at bounding box center [345, 282] width 79 height 23
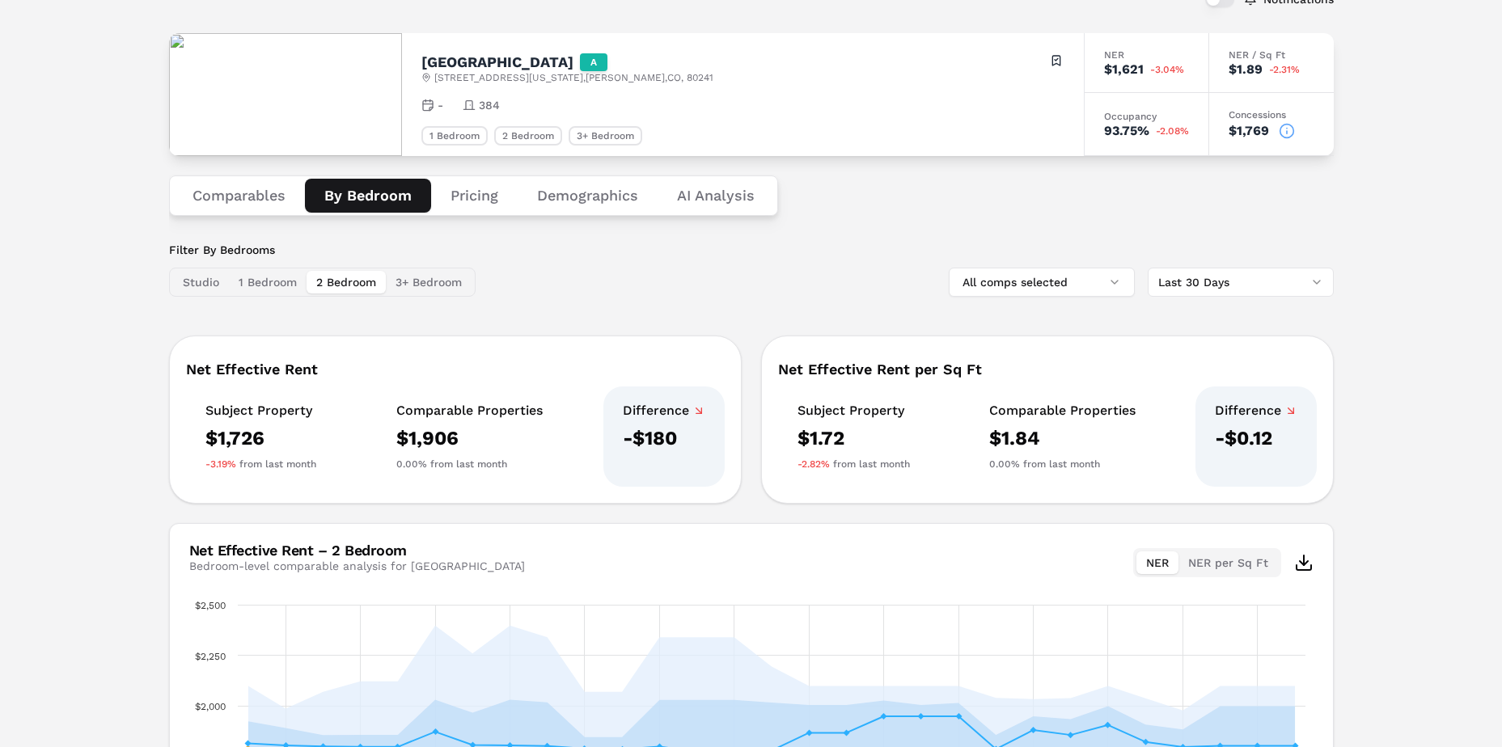
click at [433, 292] on button "3+ Bedroom" at bounding box center [429, 282] width 86 height 23
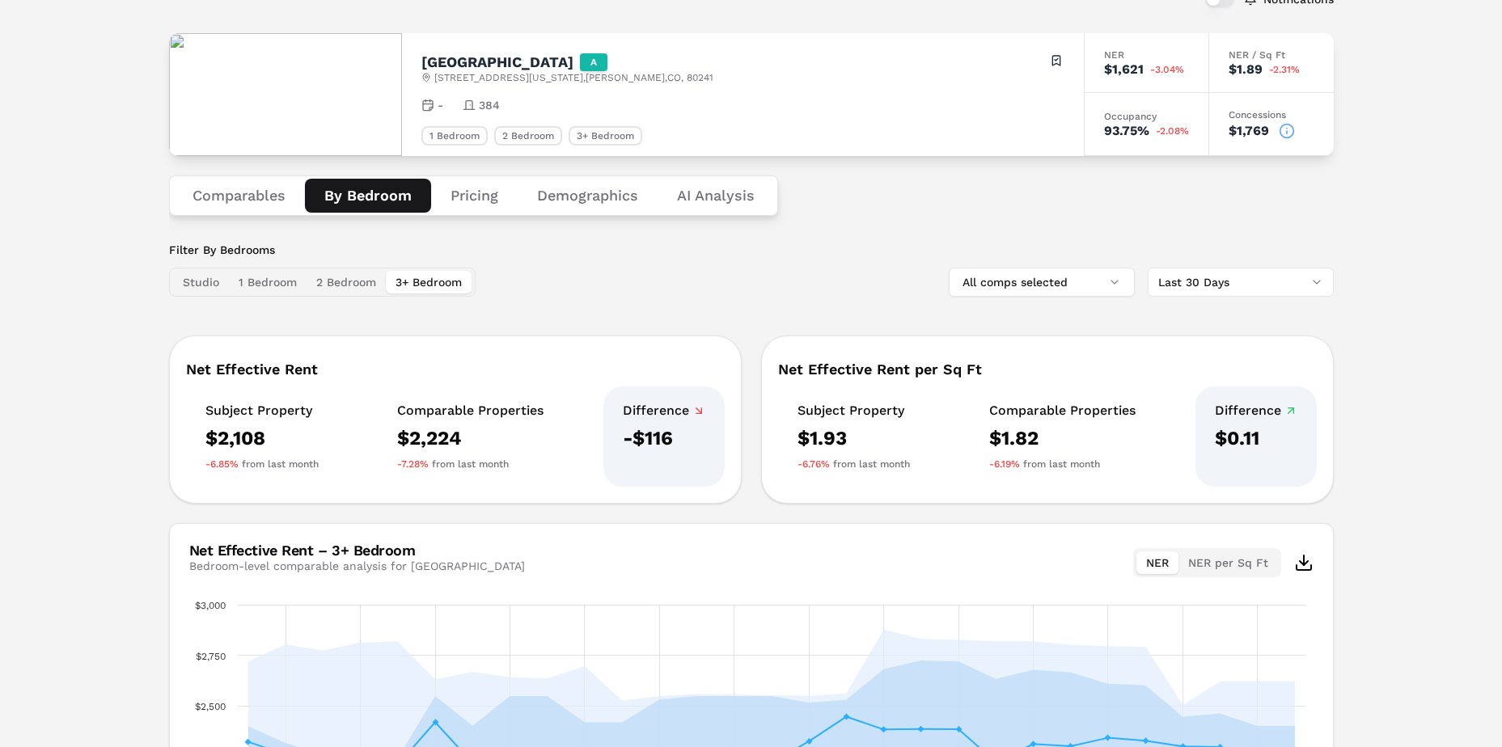
click at [154, 325] on div "Notifications [GEOGRAPHIC_DATA] A [STREET_ADDRESS][US_STATE] Toggle portfolio m…" at bounding box center [751, 459] width 1502 height 1001
click at [155, 325] on div "Notifications [GEOGRAPHIC_DATA] A [STREET_ADDRESS][US_STATE] Toggle portfolio m…" at bounding box center [751, 459] width 1502 height 1001
click at [729, 283] on div "Filter By Bedrooms Studio 1 Bedroom 2 Bedroom 3+ Bedroom All comps selected Las…" at bounding box center [751, 269] width 1164 height 55
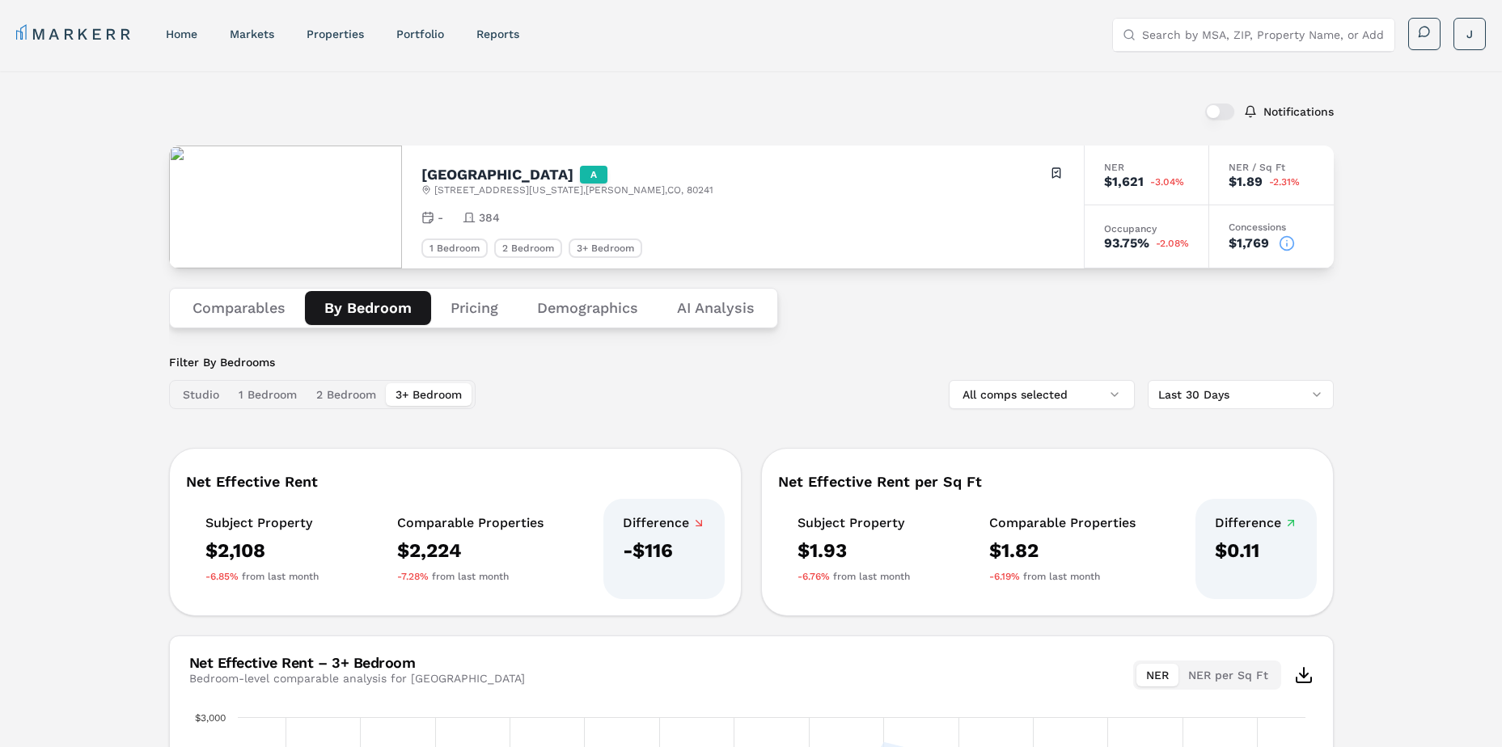
click at [268, 303] on button "Comparables" at bounding box center [239, 308] width 132 height 34
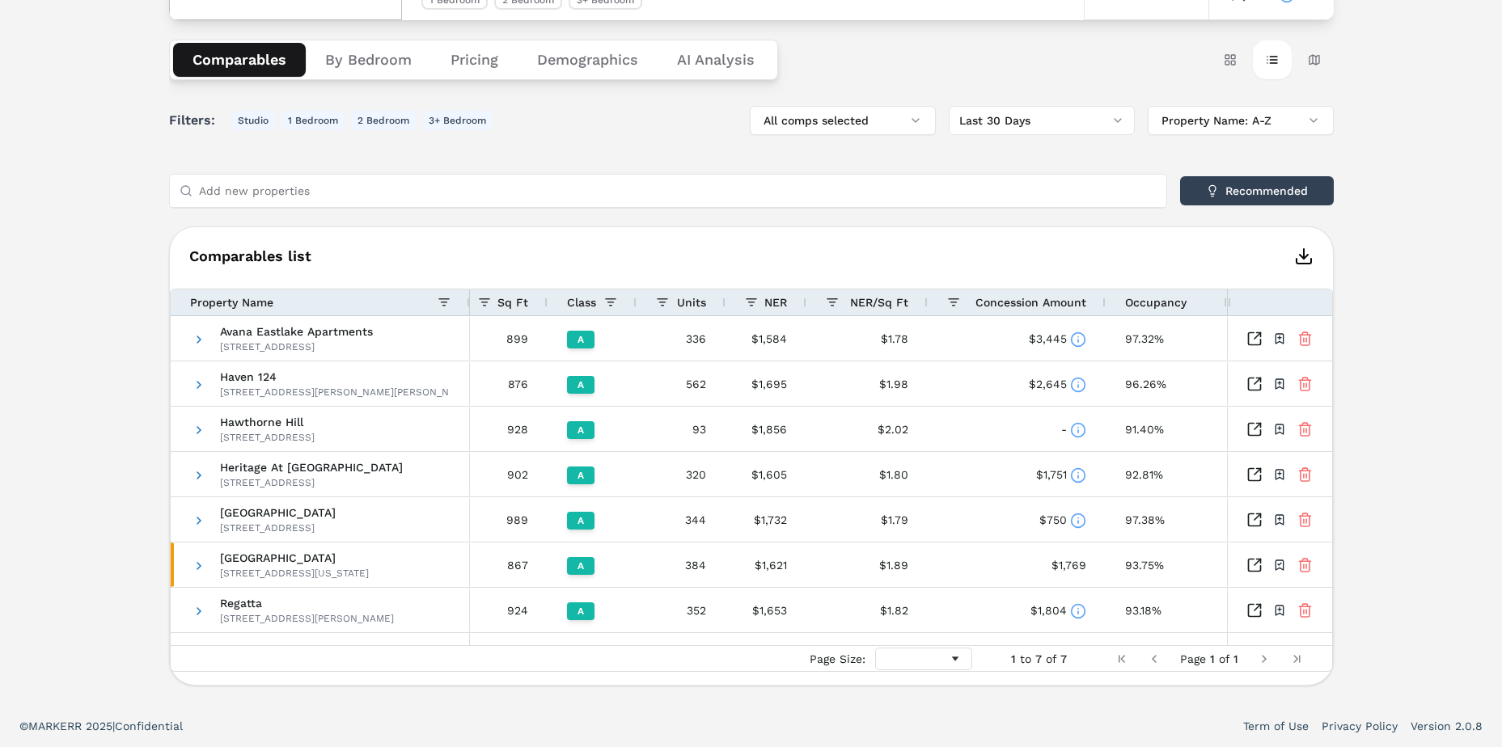
click at [484, 194] on input "Add new properties" at bounding box center [677, 191] width 957 height 32
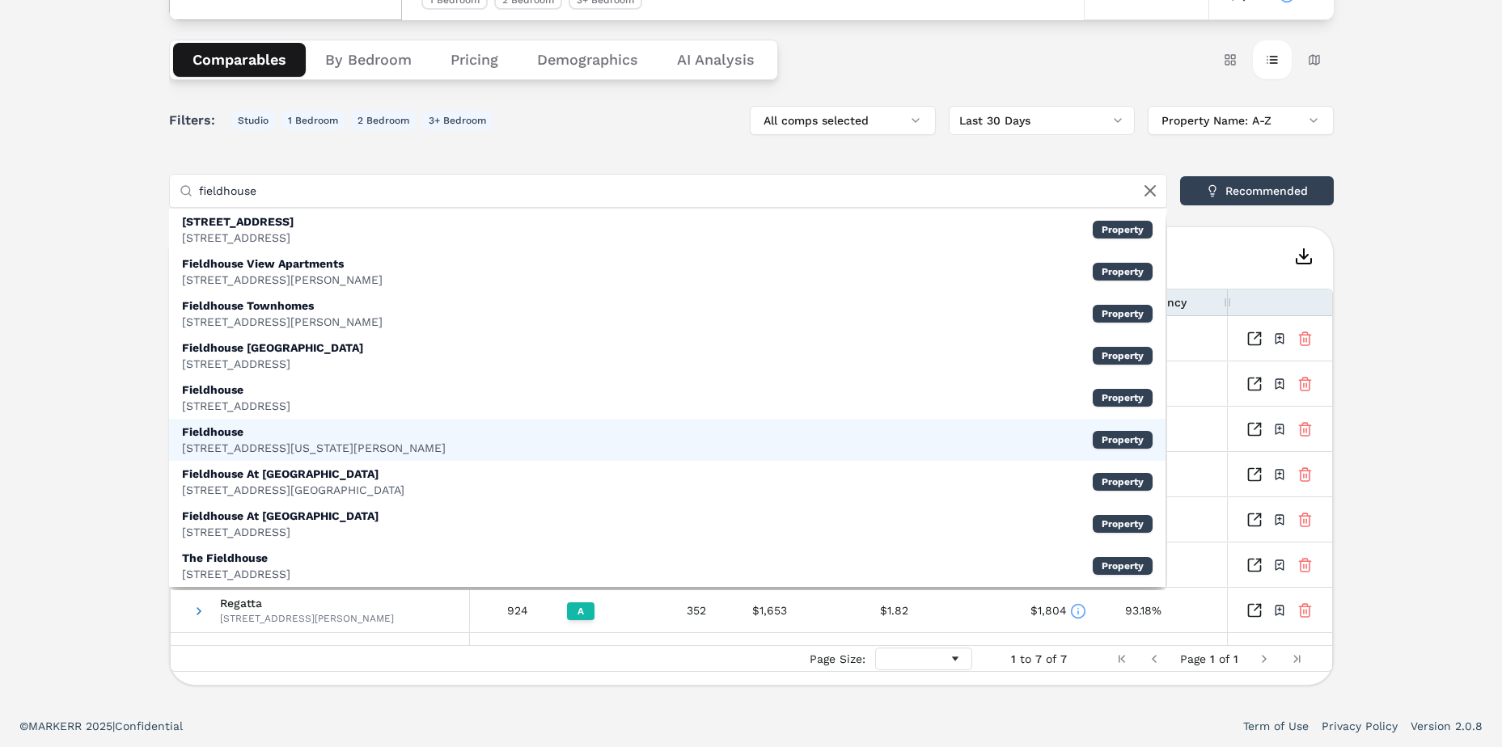
type input "fieldhouse"
click at [390, 437] on div "Fieldhouse" at bounding box center [314, 432] width 264 height 16
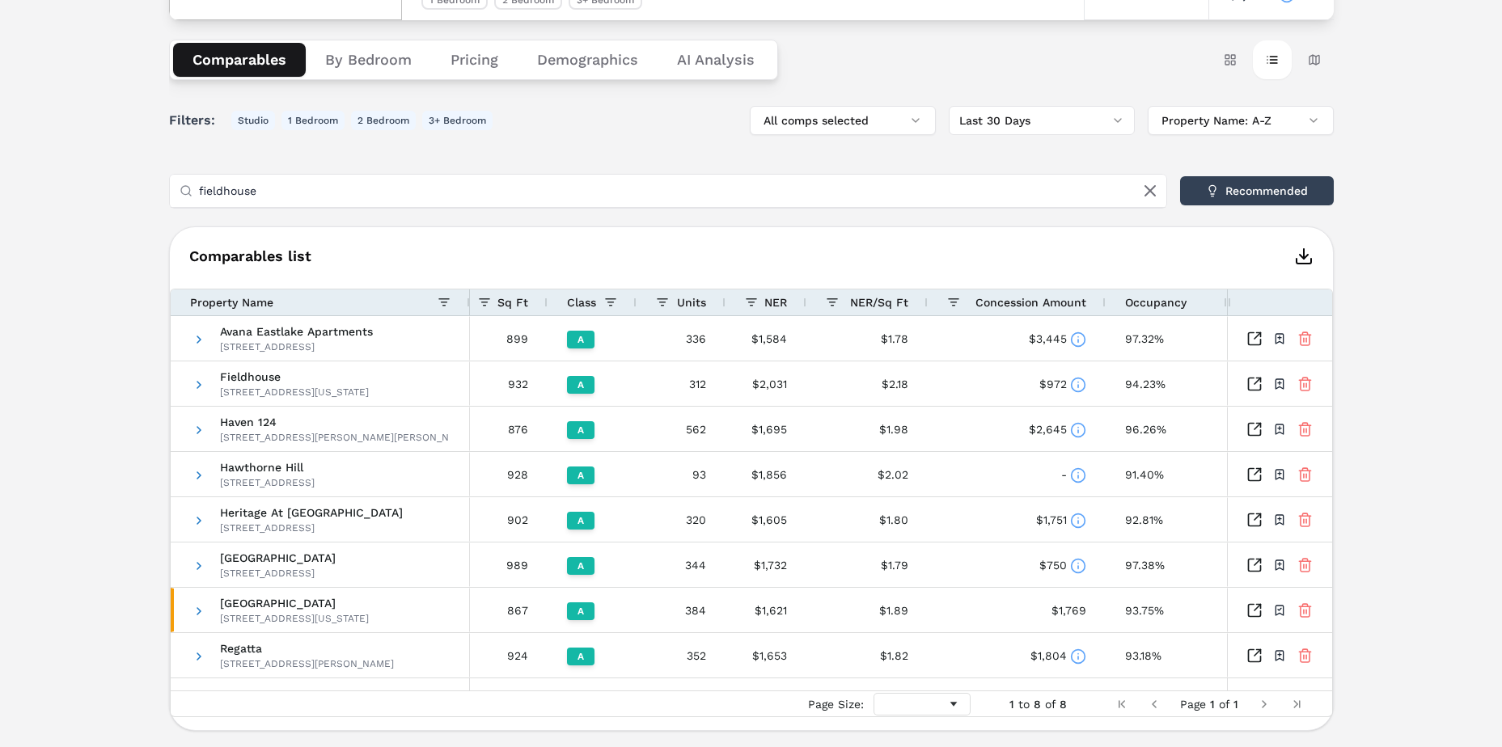
scroll to position [294, 0]
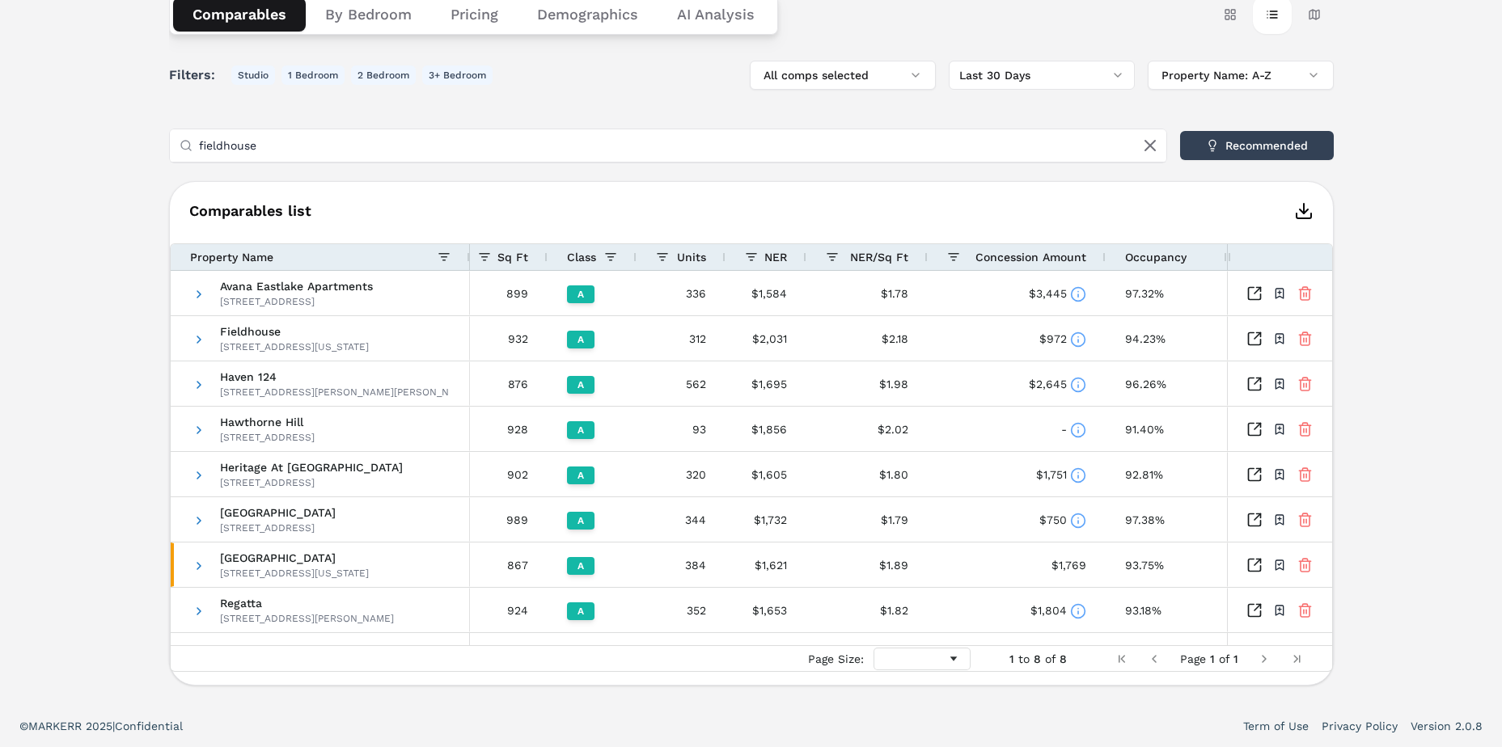
click at [1045, 260] on span "Concession Amount" at bounding box center [1030, 257] width 111 height 13
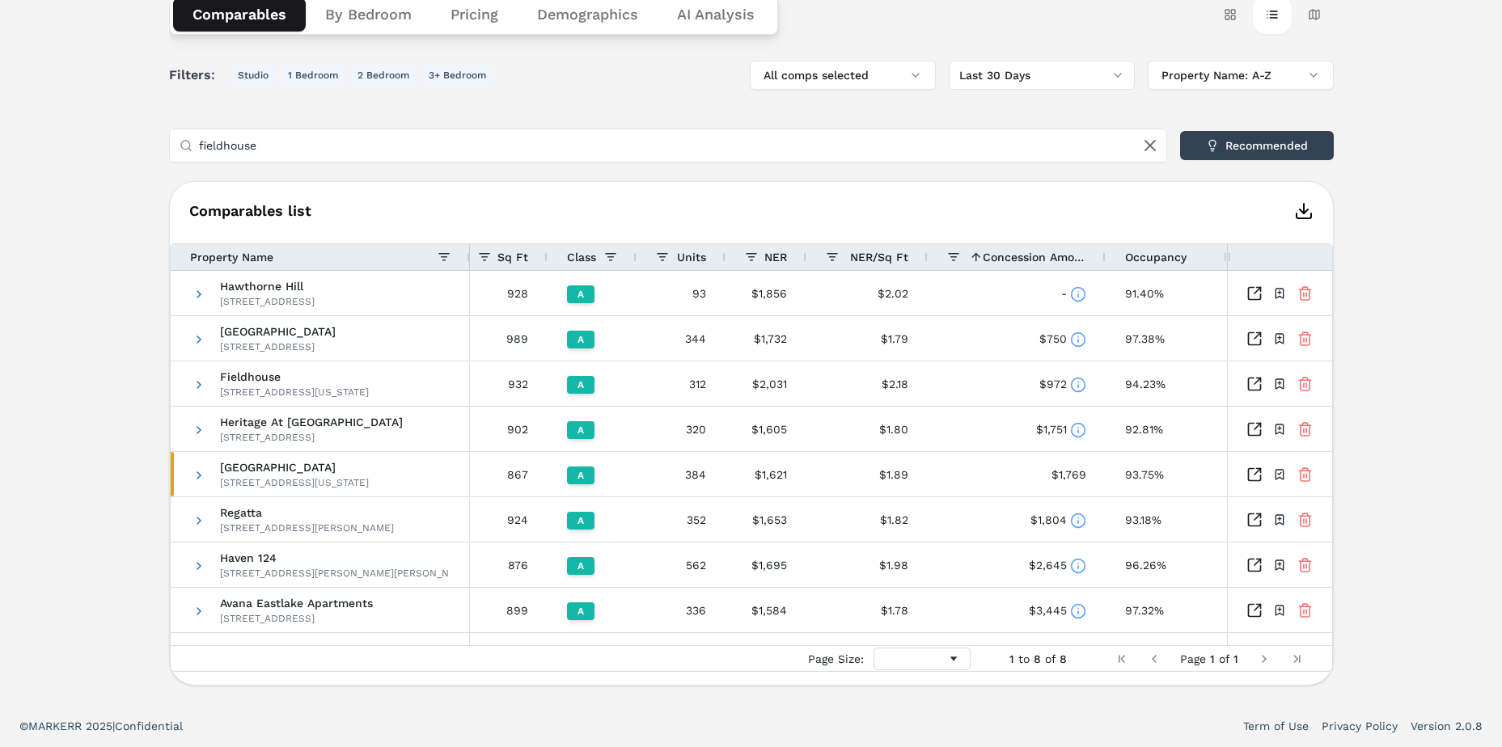
click at [1045, 260] on span "Concession Amount" at bounding box center [1034, 257] width 104 height 13
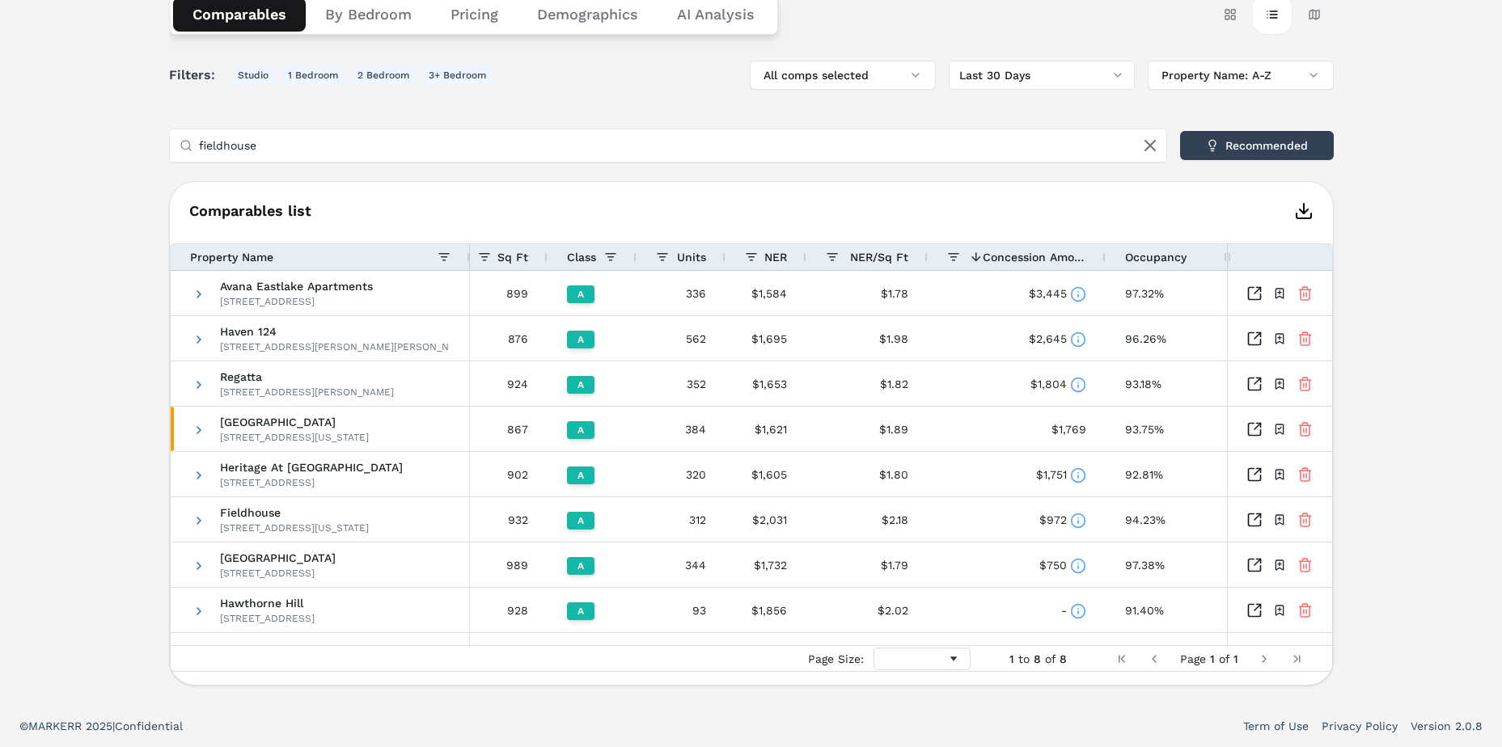
click at [892, 247] on div "NER/Sq Ft" at bounding box center [867, 257] width 82 height 26
click at [885, 254] on span "NER/Sq Ft" at bounding box center [879, 257] width 58 height 13
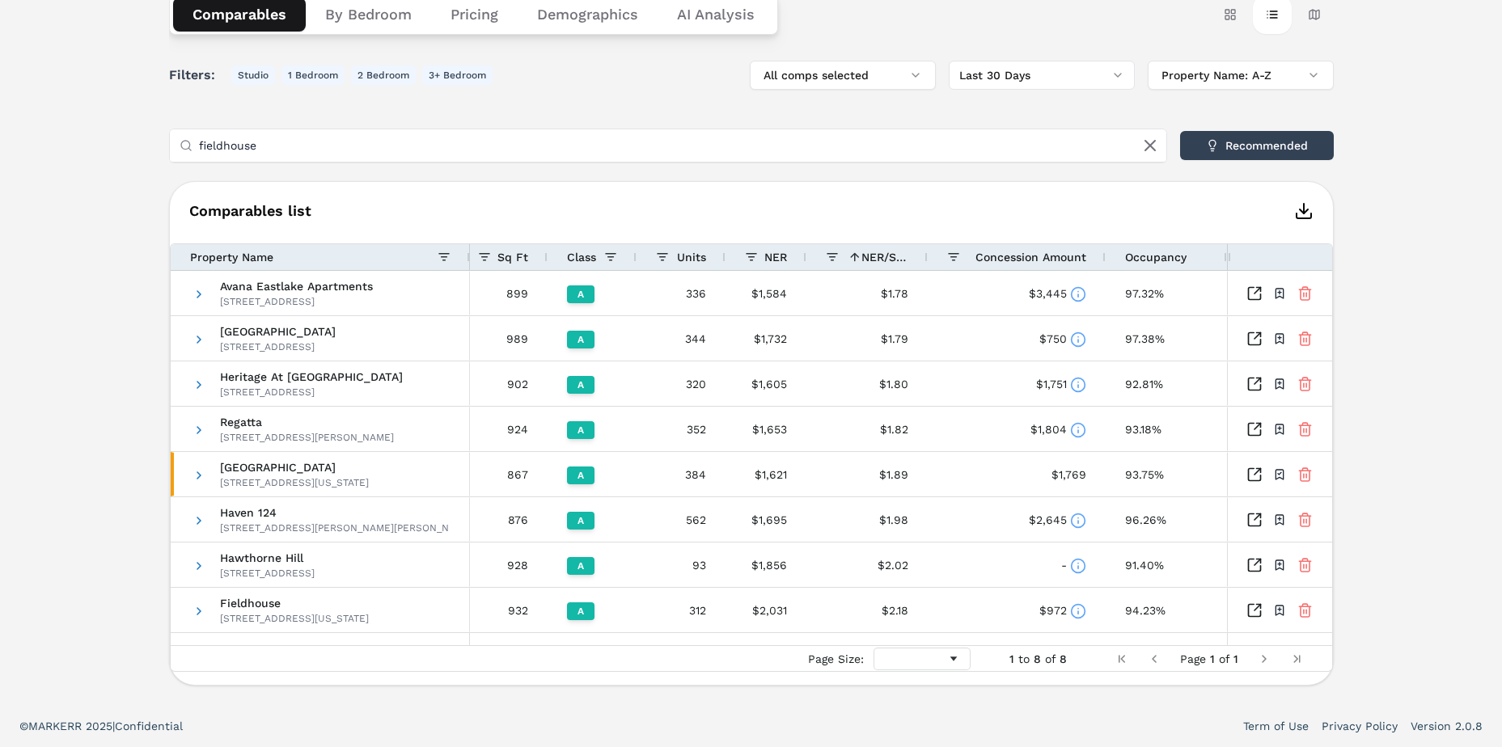
click at [780, 255] on span "NER" at bounding box center [775, 257] width 23 height 13
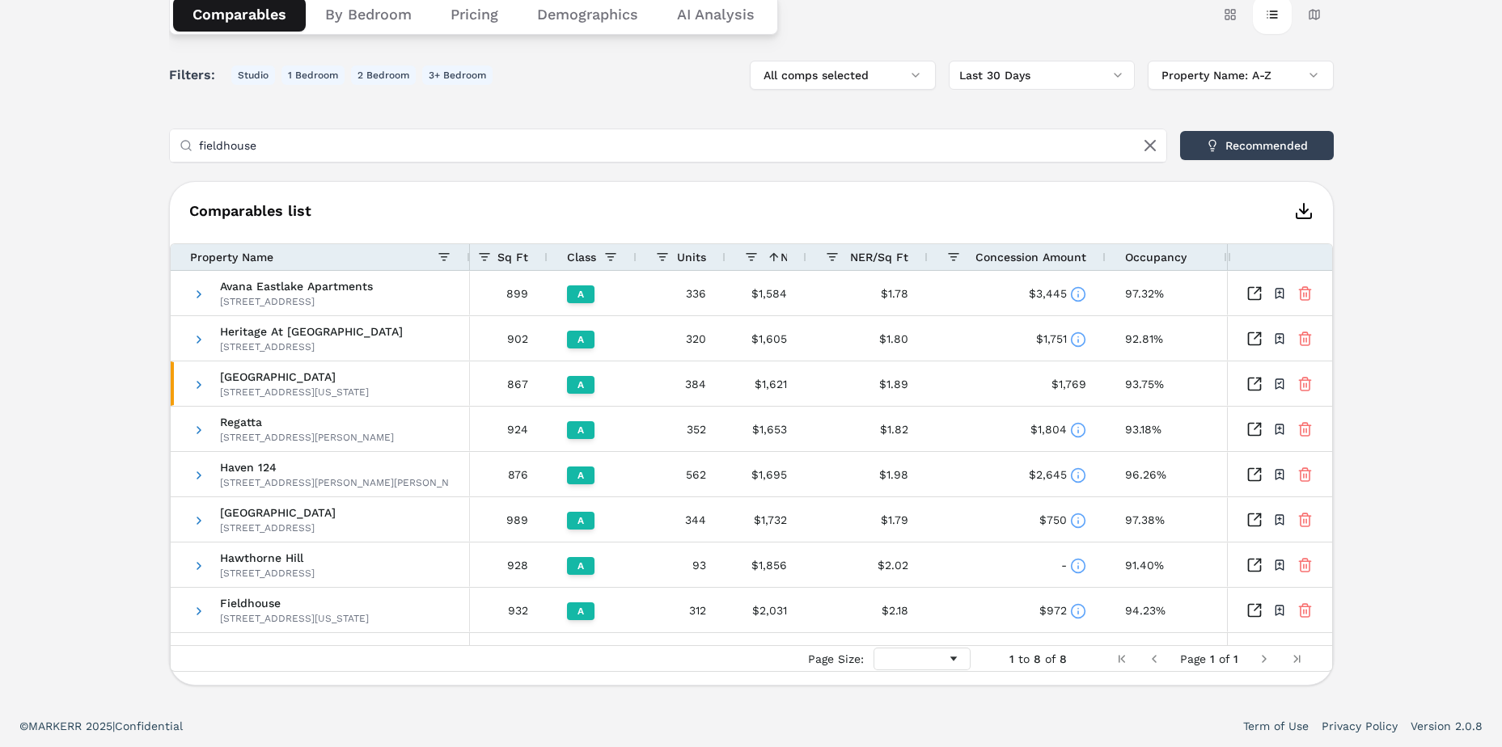
click at [1023, 260] on span "Concession Amount" at bounding box center [1030, 257] width 111 height 13
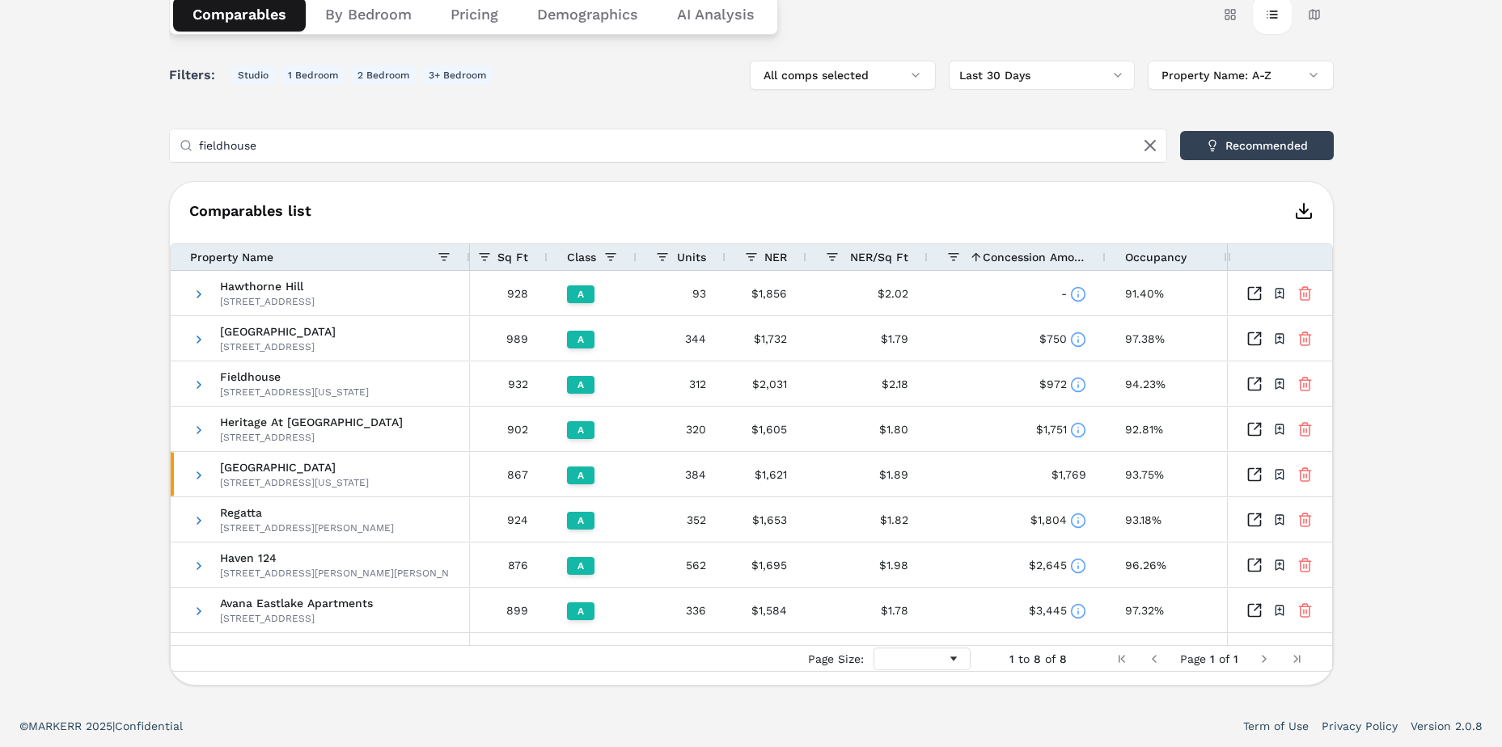
click at [1023, 260] on span "Concession Amount" at bounding box center [1034, 257] width 104 height 13
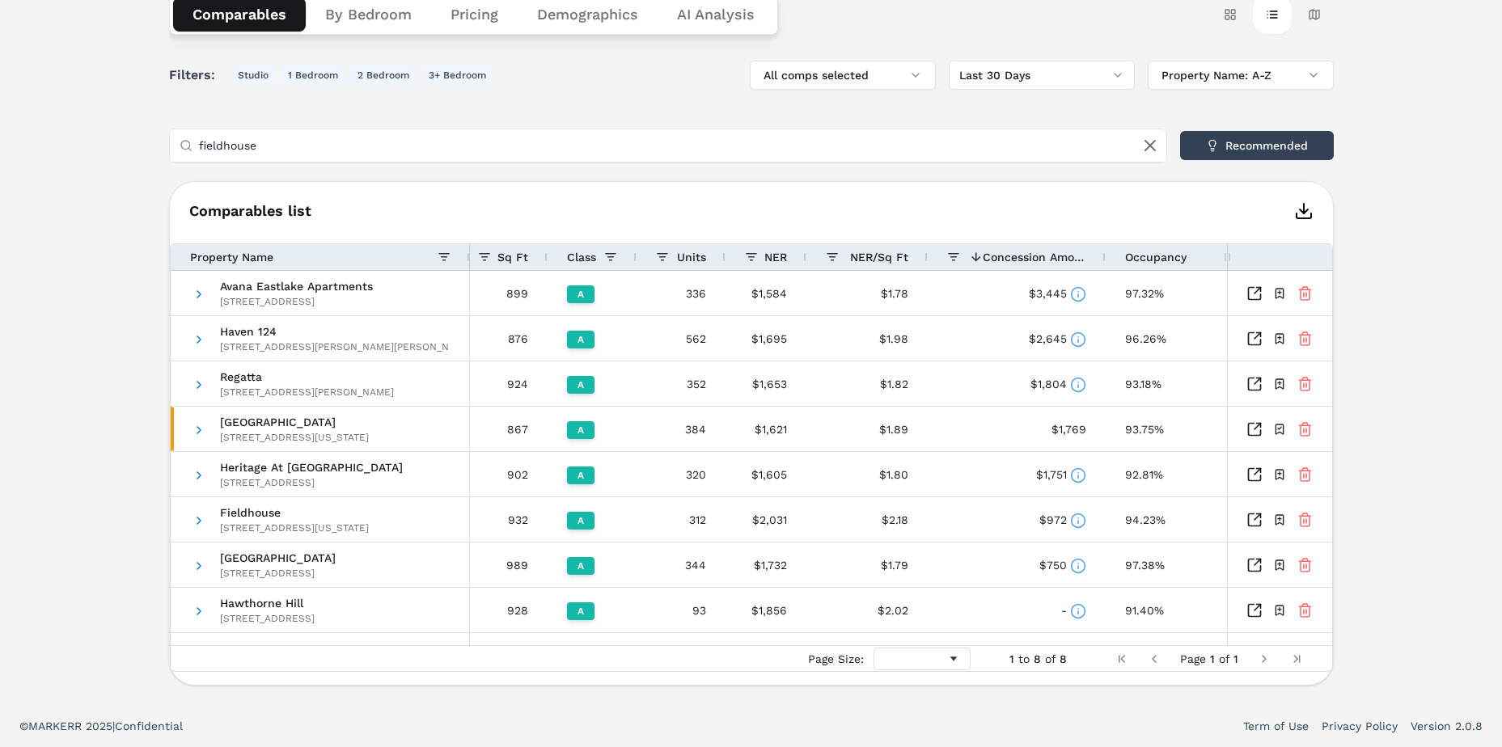
click at [1415, 321] on div "Notifications [GEOGRAPHIC_DATA] A [STREET_ADDRESS][US_STATE] Toggle portfolio m…" at bounding box center [751, 241] width 1502 height 927
click at [1073, 293] on icon at bounding box center [1078, 294] width 16 height 16
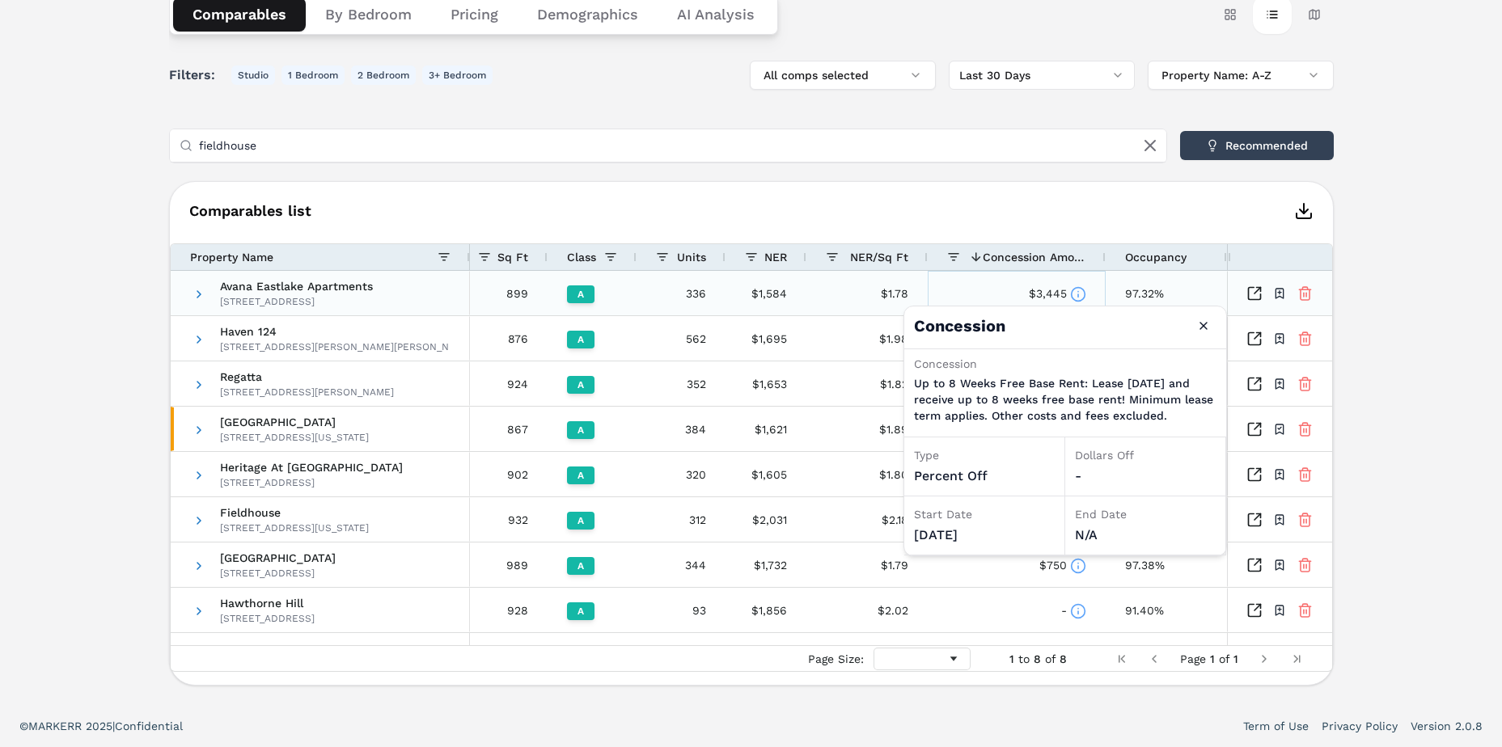
click at [995, 288] on div "$3,445" at bounding box center [1016, 294] width 139 height 44
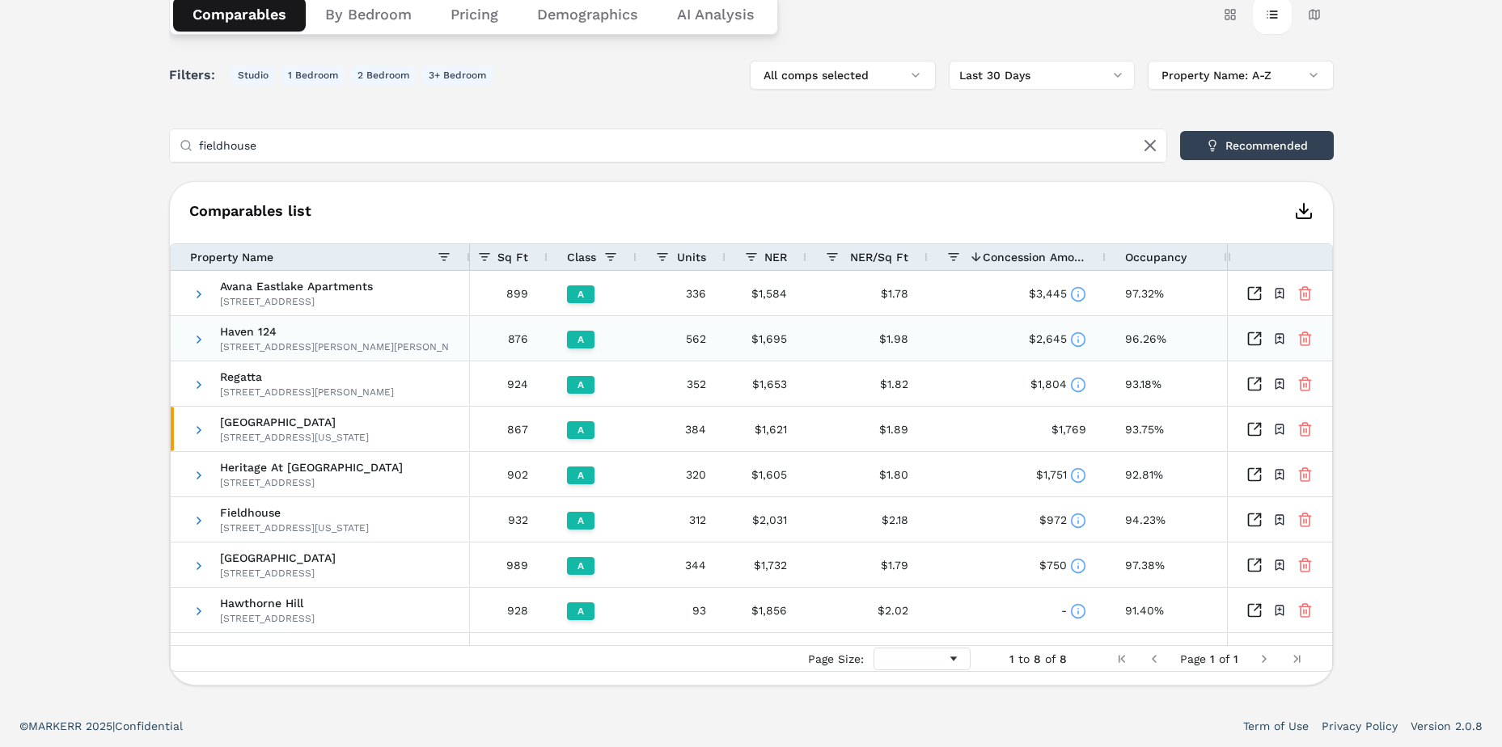
click at [1101, 344] on div "$2,645" at bounding box center [1016, 338] width 178 height 44
click at [1075, 344] on icon at bounding box center [1078, 340] width 16 height 16
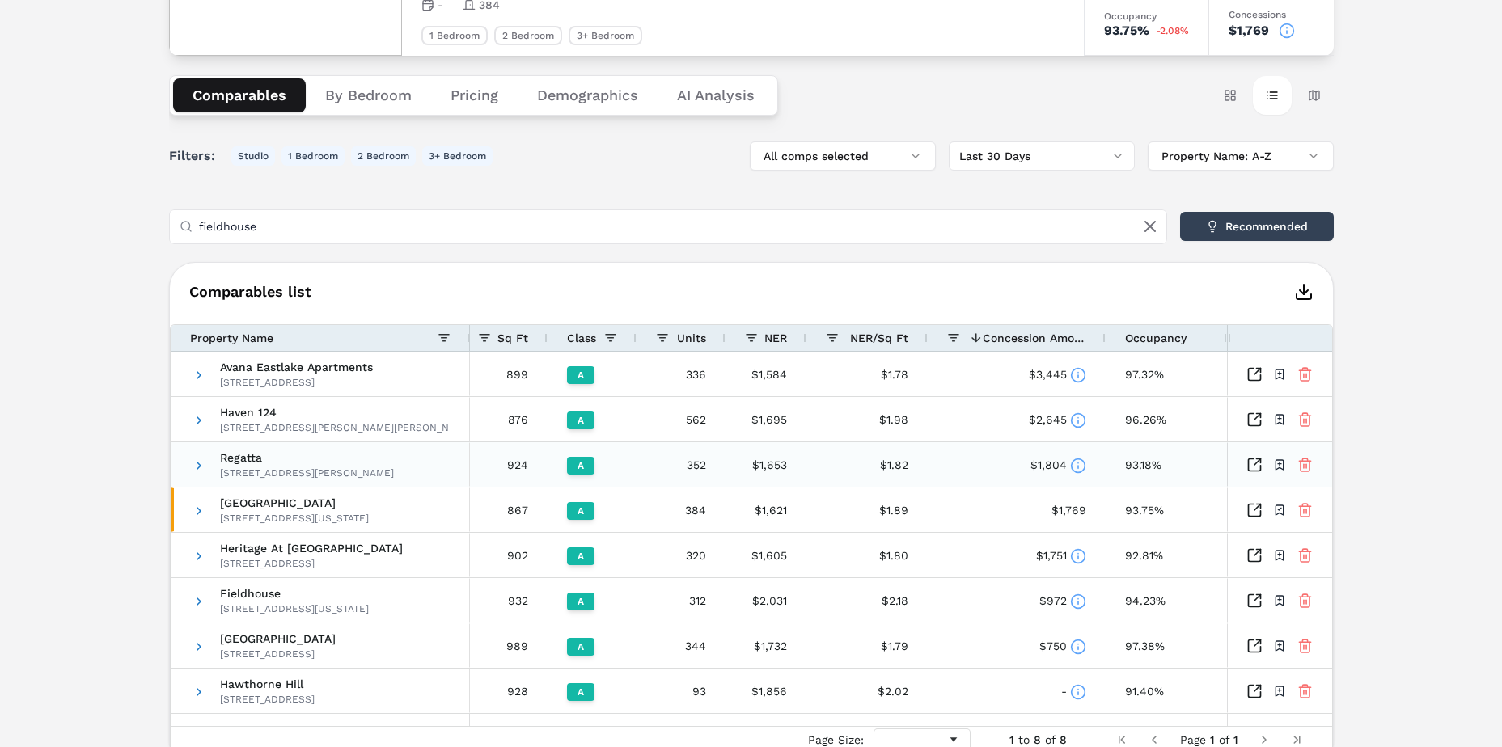
click at [1072, 460] on icon at bounding box center [1078, 466] width 16 height 16
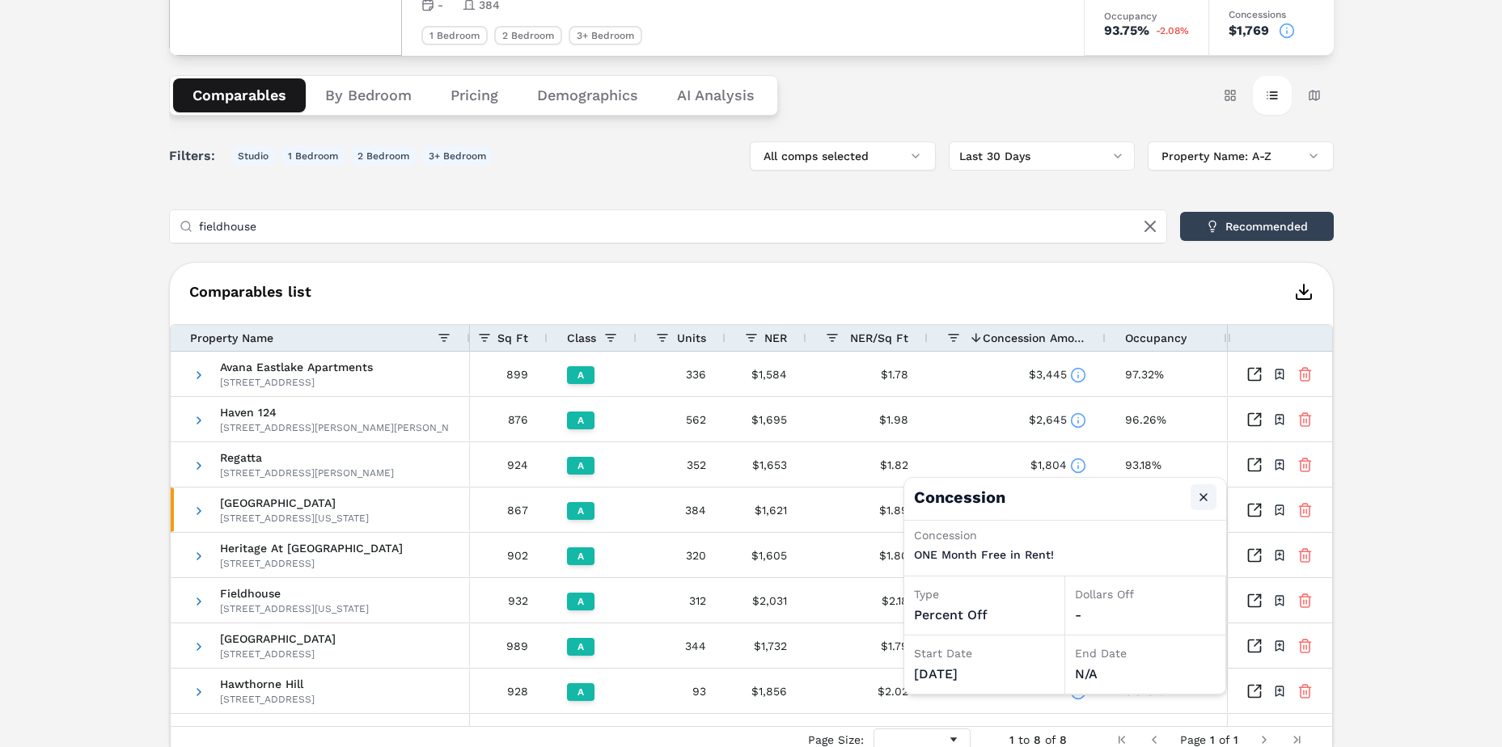
click at [1202, 496] on button "Close" at bounding box center [1203, 497] width 26 height 26
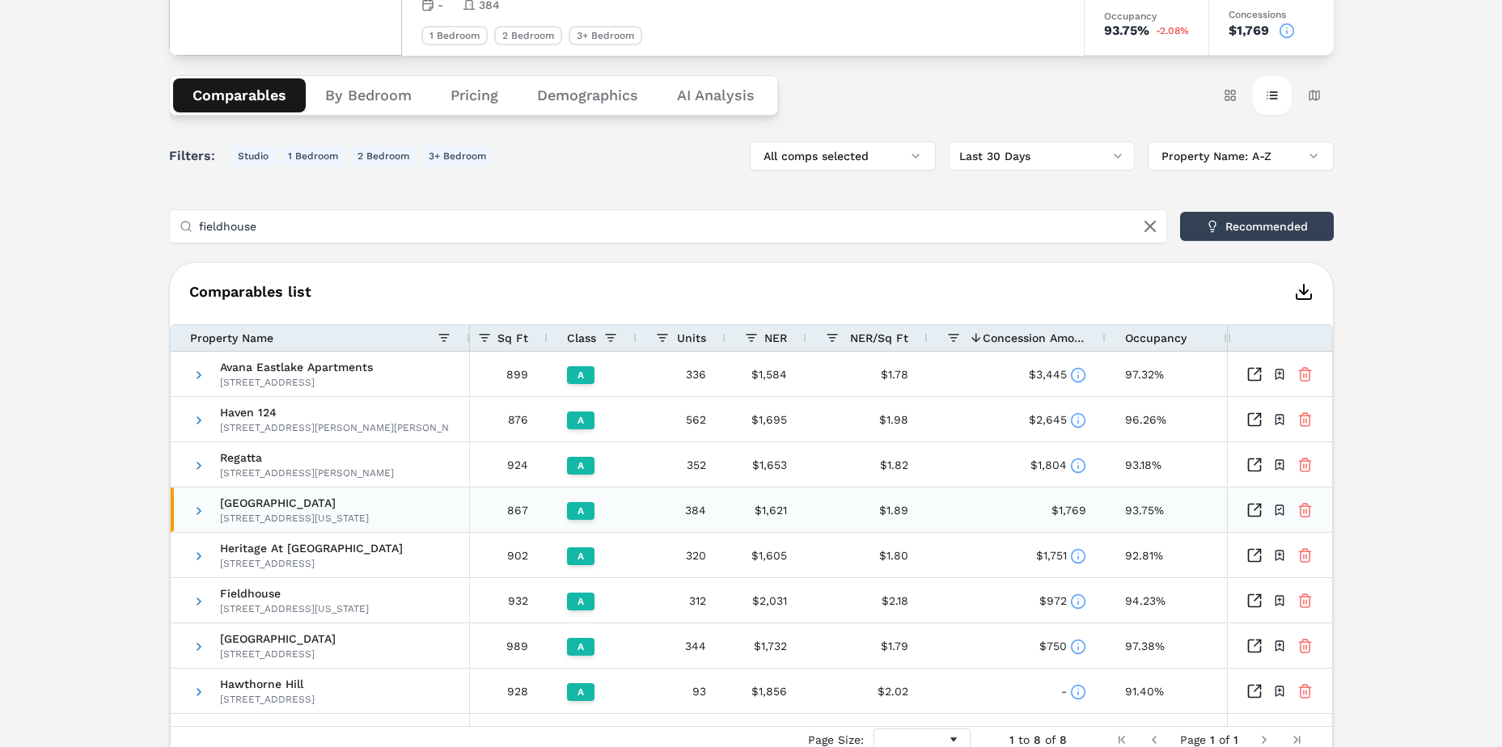
scroll to position [294, 0]
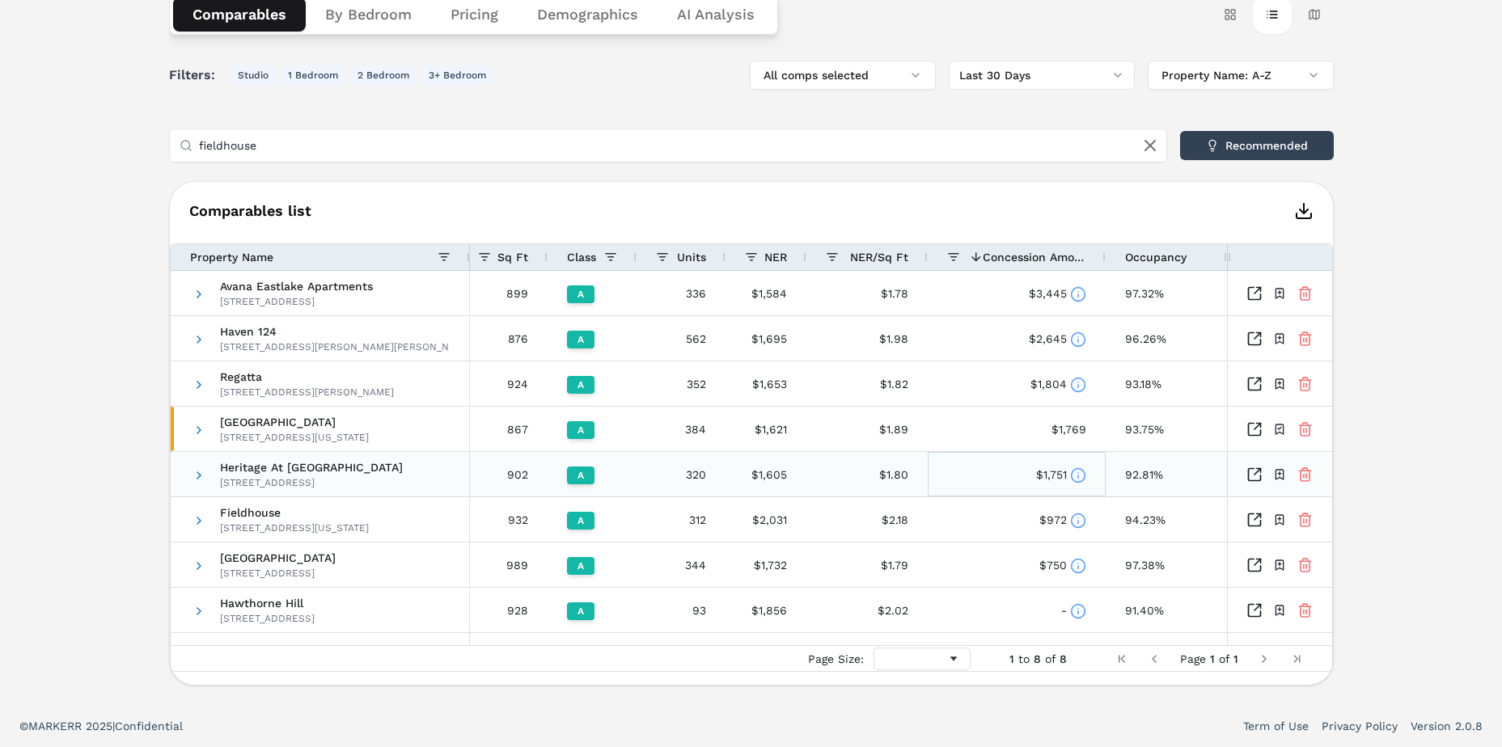
click at [1085, 476] on icon at bounding box center [1078, 475] width 16 height 16
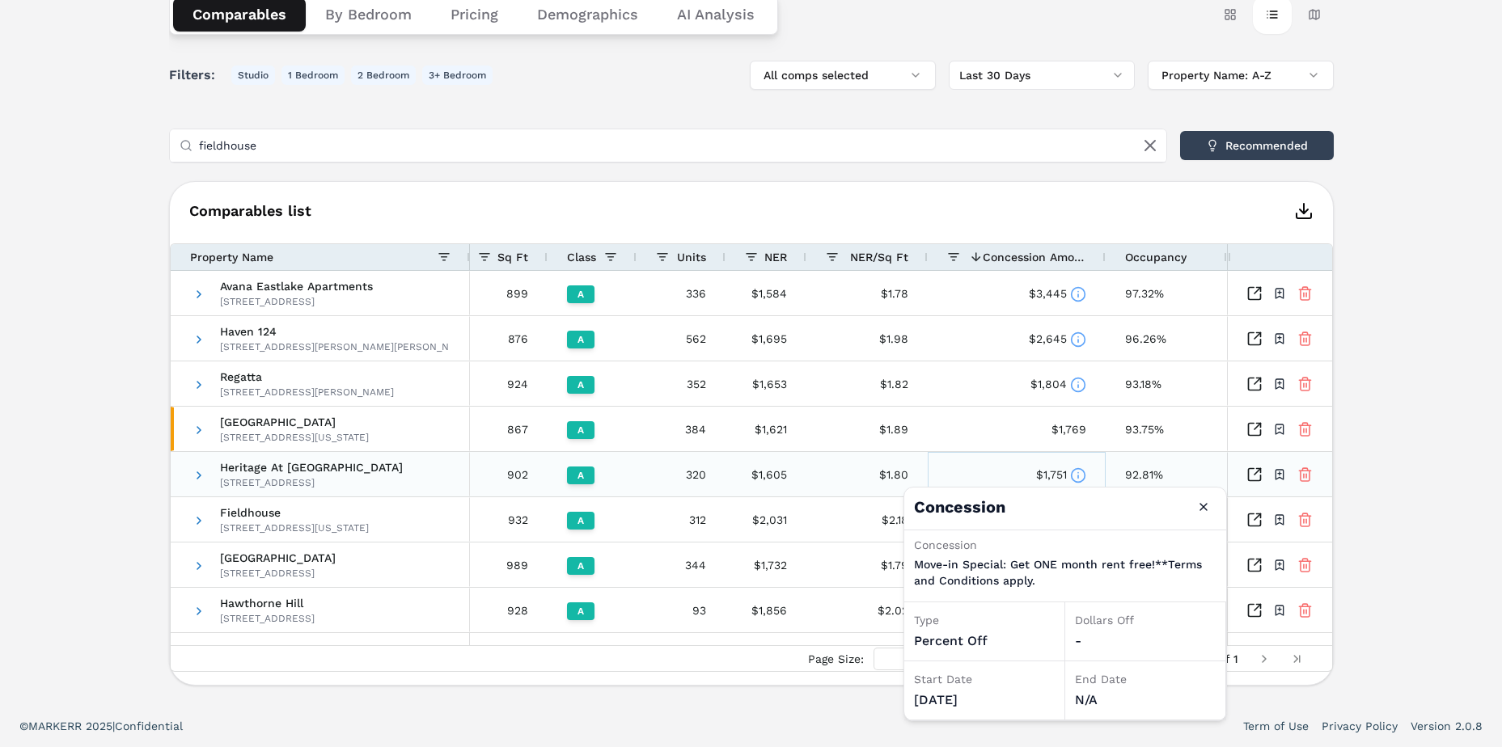
click at [978, 473] on div "$1,751" at bounding box center [1016, 475] width 139 height 44
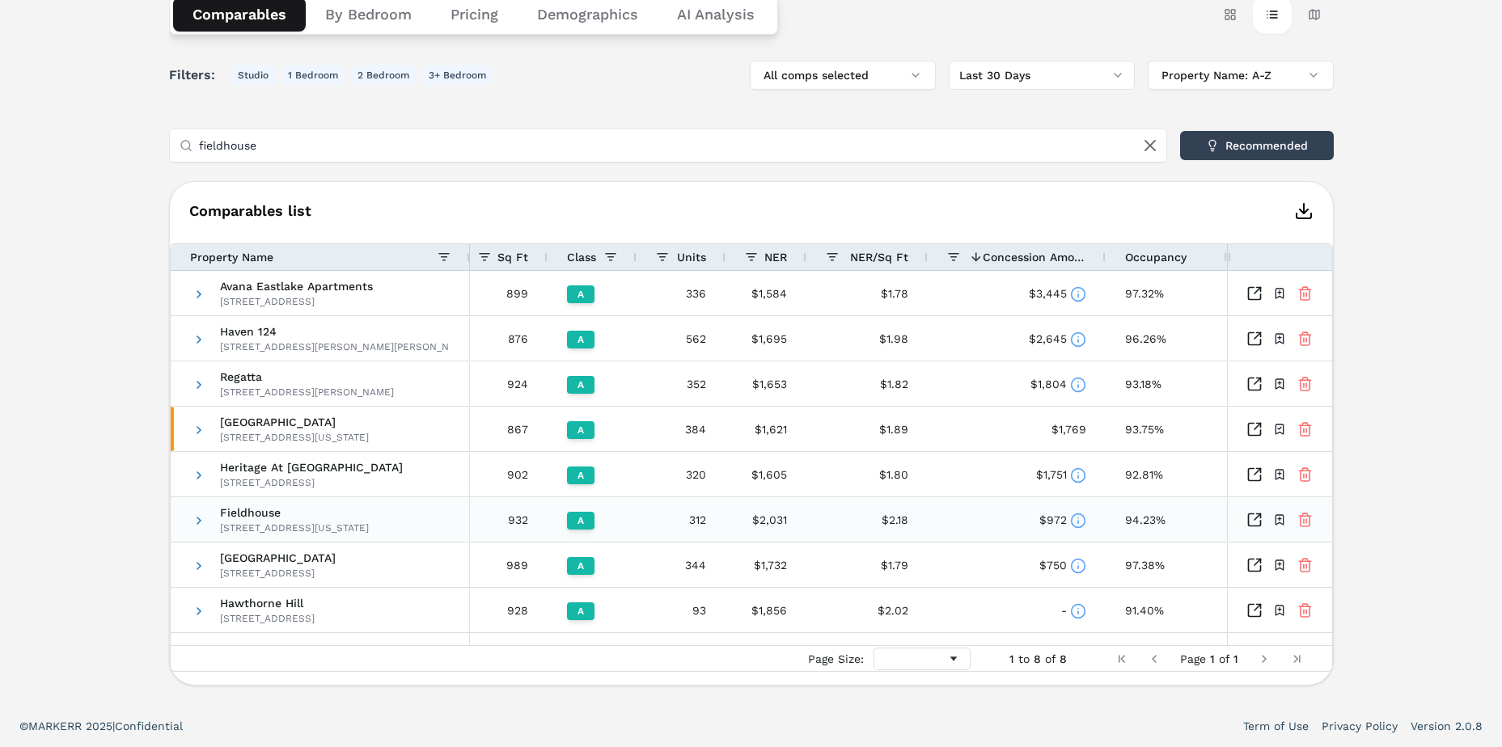
click at [1075, 522] on icon at bounding box center [1078, 521] width 16 height 16
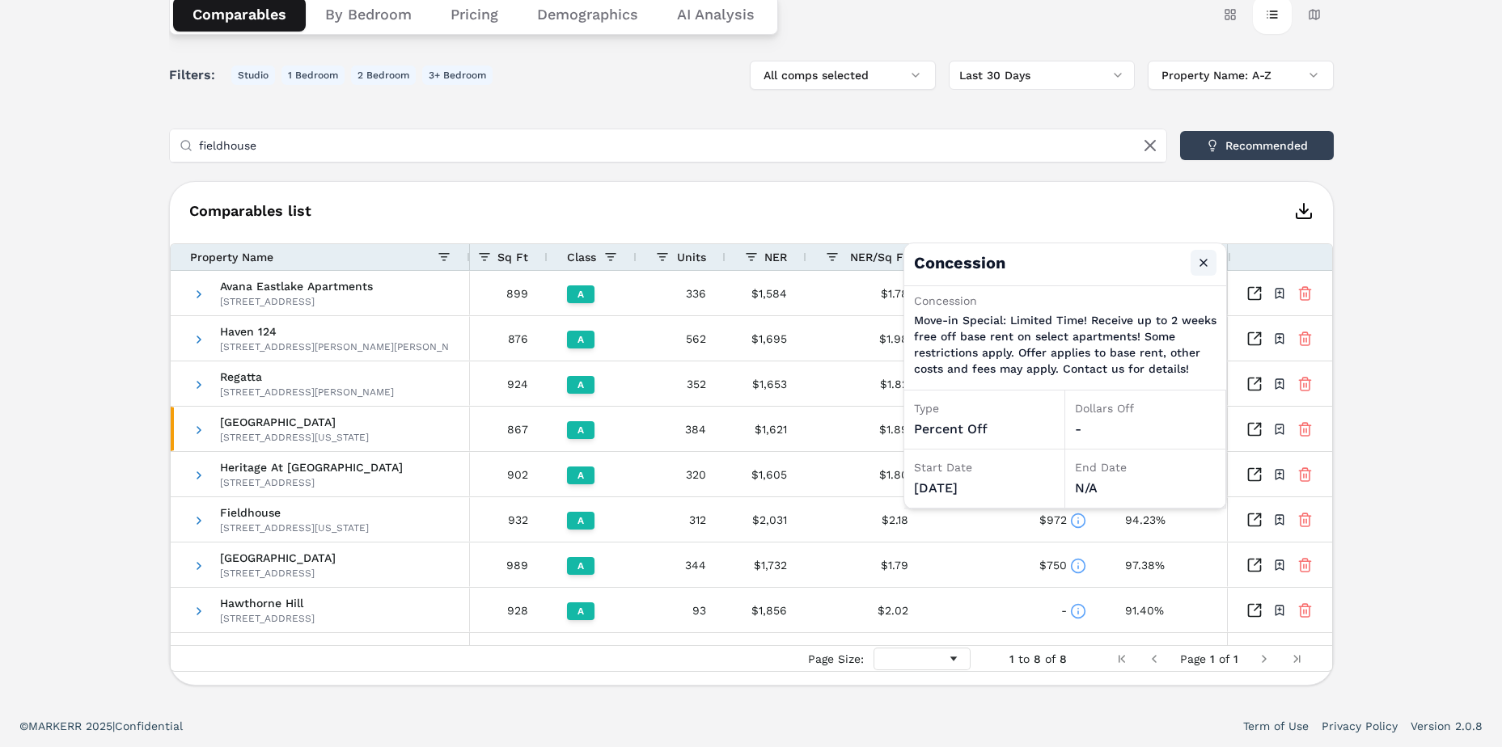
click at [1210, 256] on button "Close" at bounding box center [1203, 263] width 26 height 26
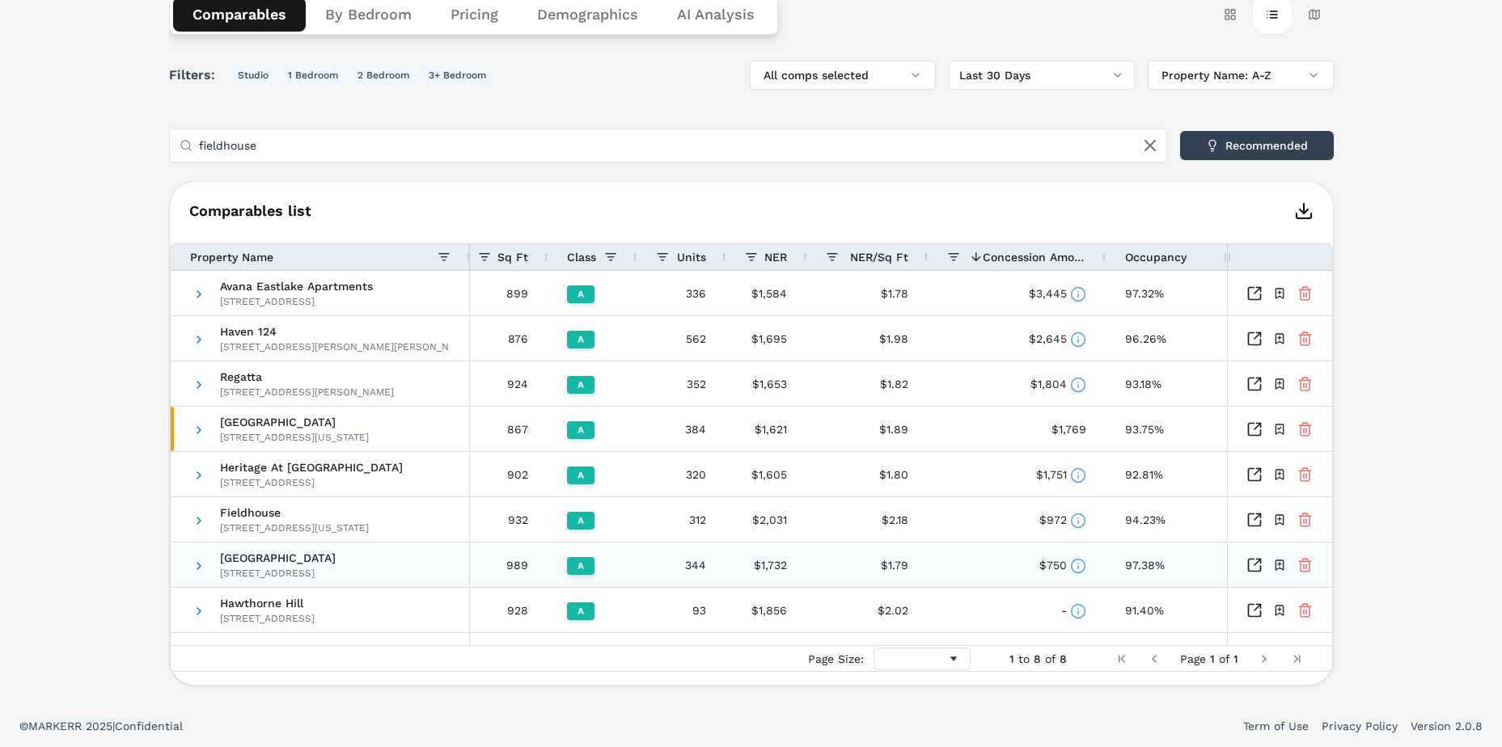
click at [1084, 568] on icon at bounding box center [1078, 566] width 16 height 16
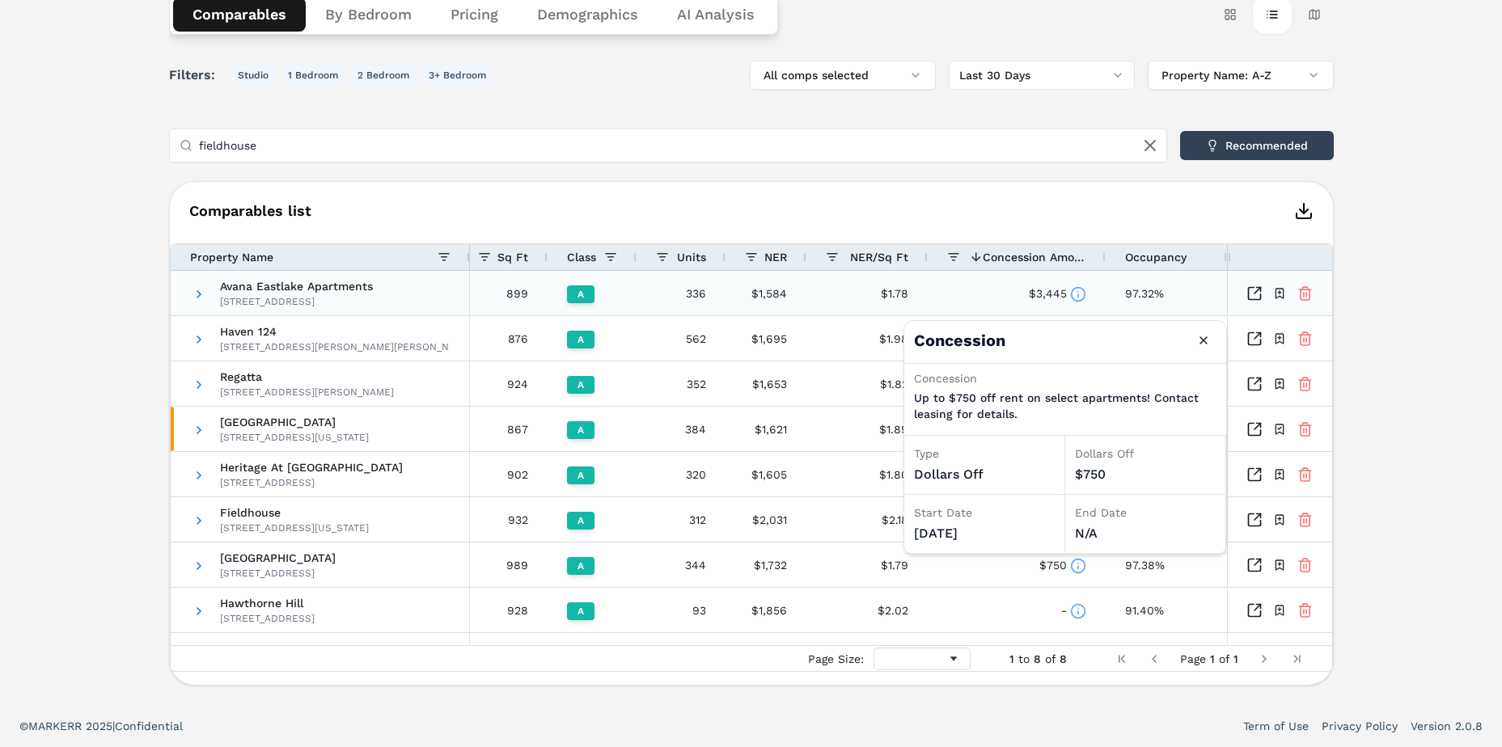
click at [956, 276] on div "$3,445" at bounding box center [1016, 294] width 139 height 44
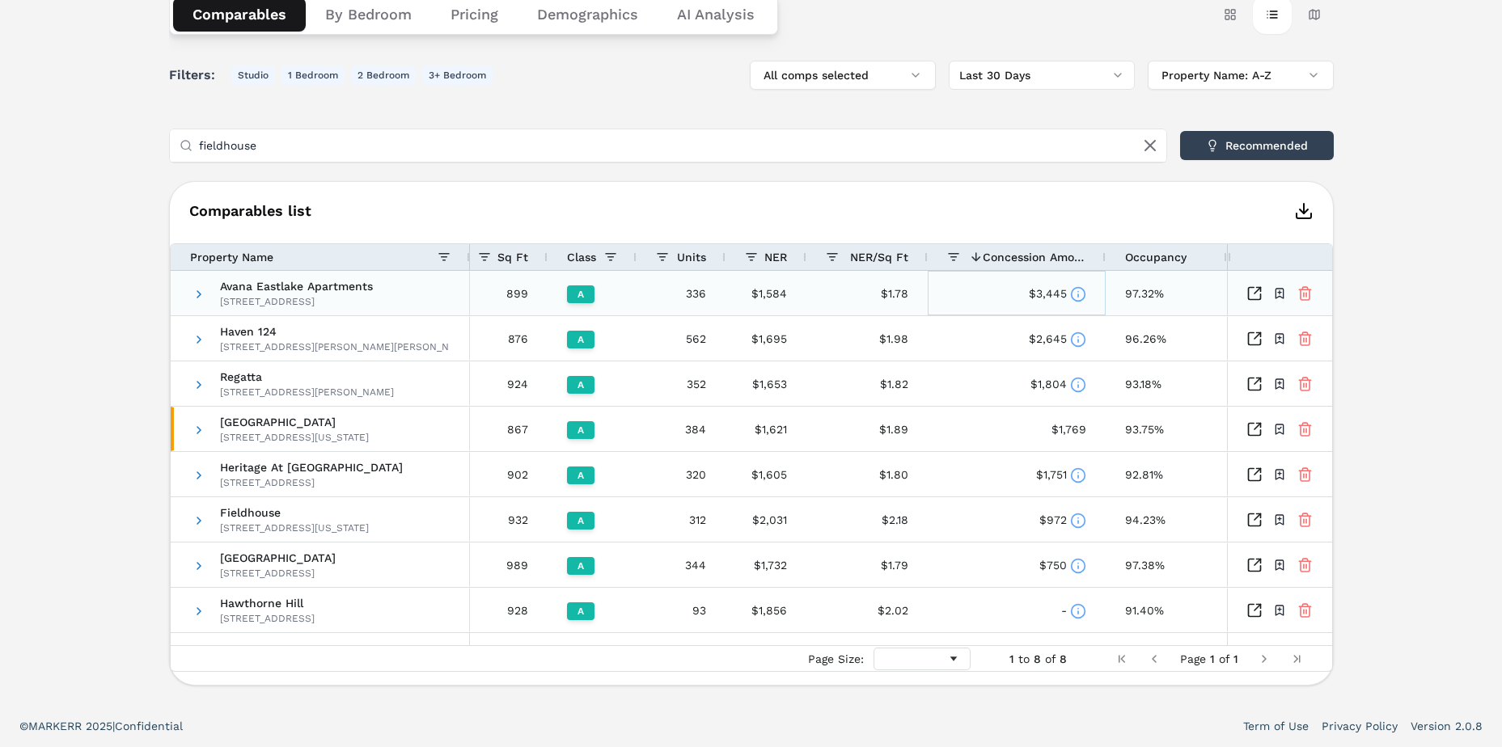
click at [1072, 301] on icon at bounding box center [1078, 294] width 16 height 16
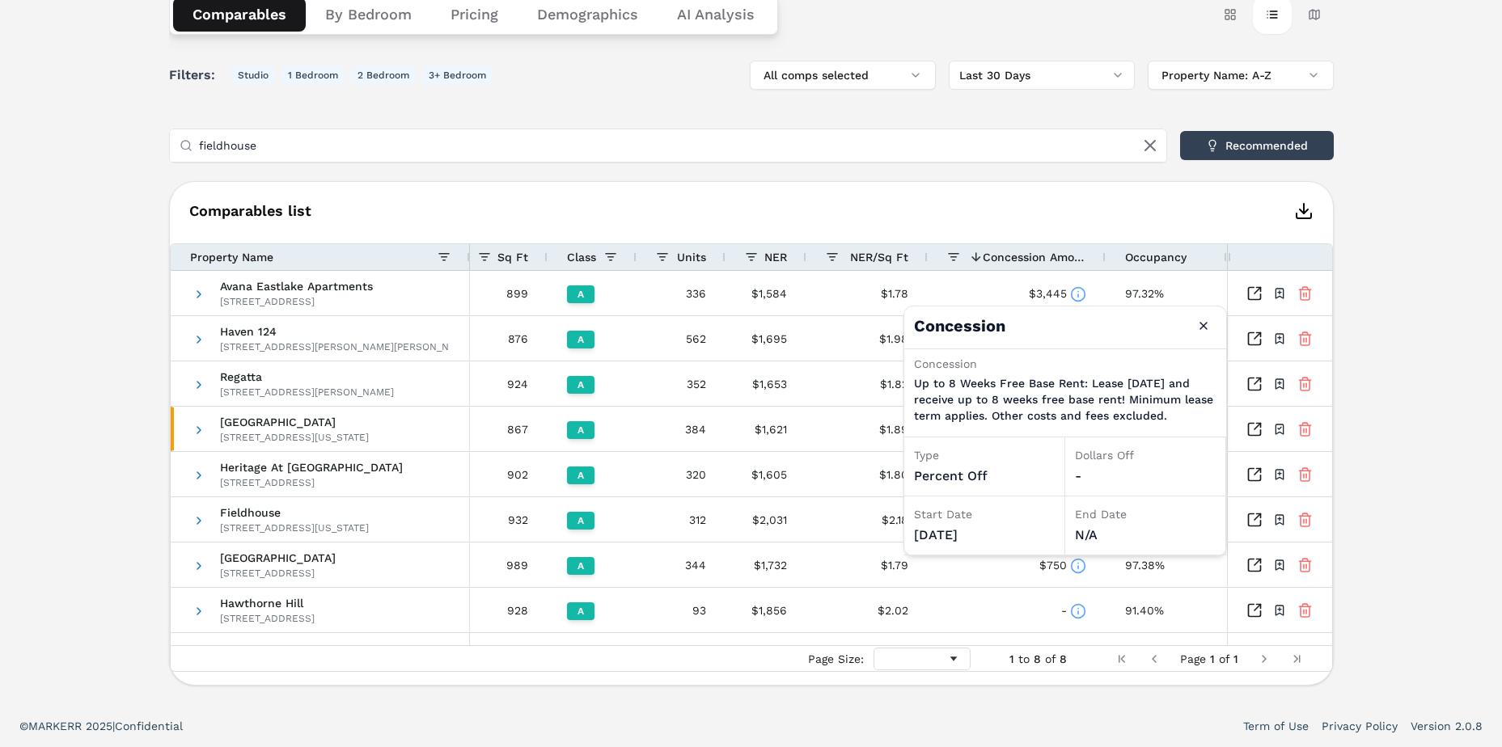
click at [104, 358] on div "Notifications [GEOGRAPHIC_DATA] A [STREET_ADDRESS][US_STATE] Toggle portfolio m…" at bounding box center [751, 241] width 1502 height 927
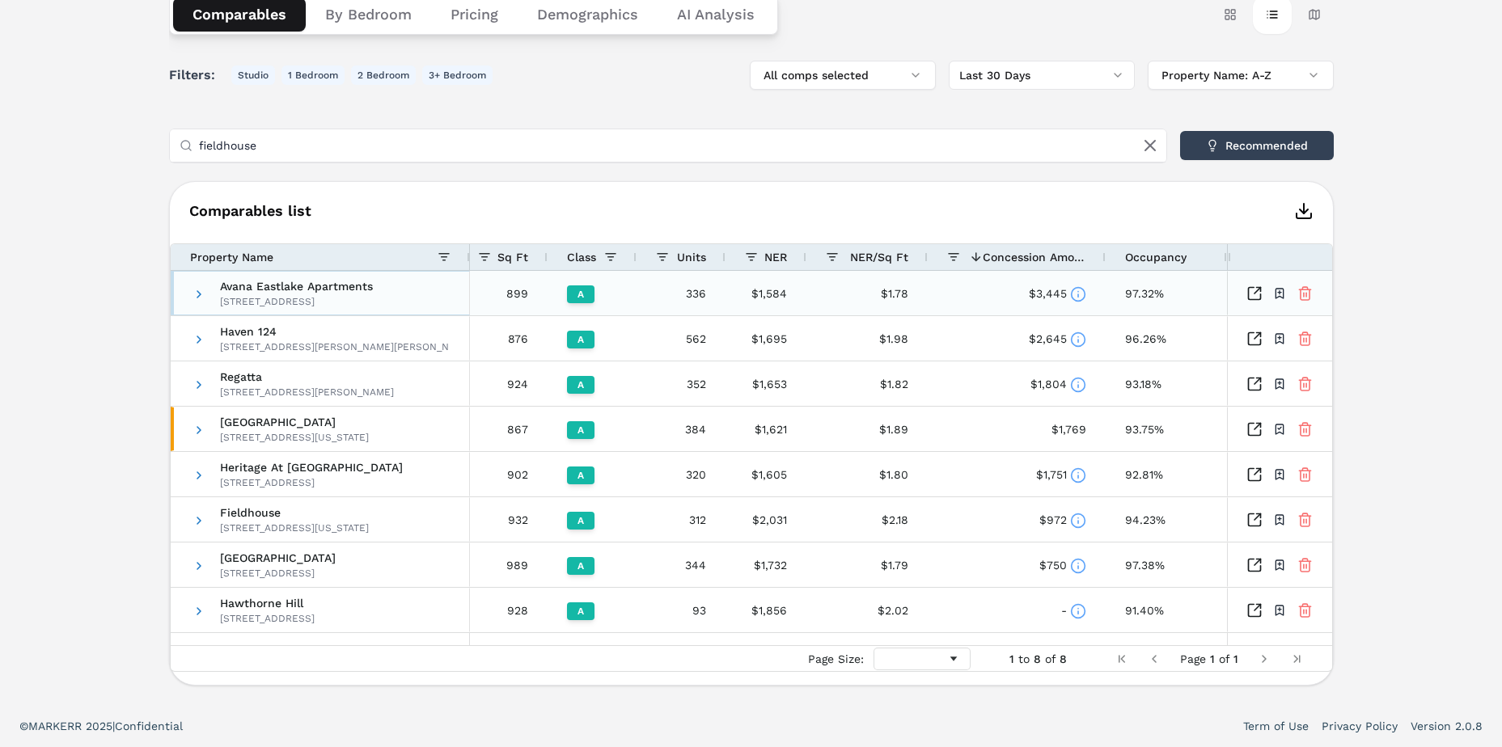
click at [234, 287] on span "Avana Eastlake Apartments" at bounding box center [296, 286] width 153 height 11
click at [200, 300] on span at bounding box center [198, 294] width 13 height 13
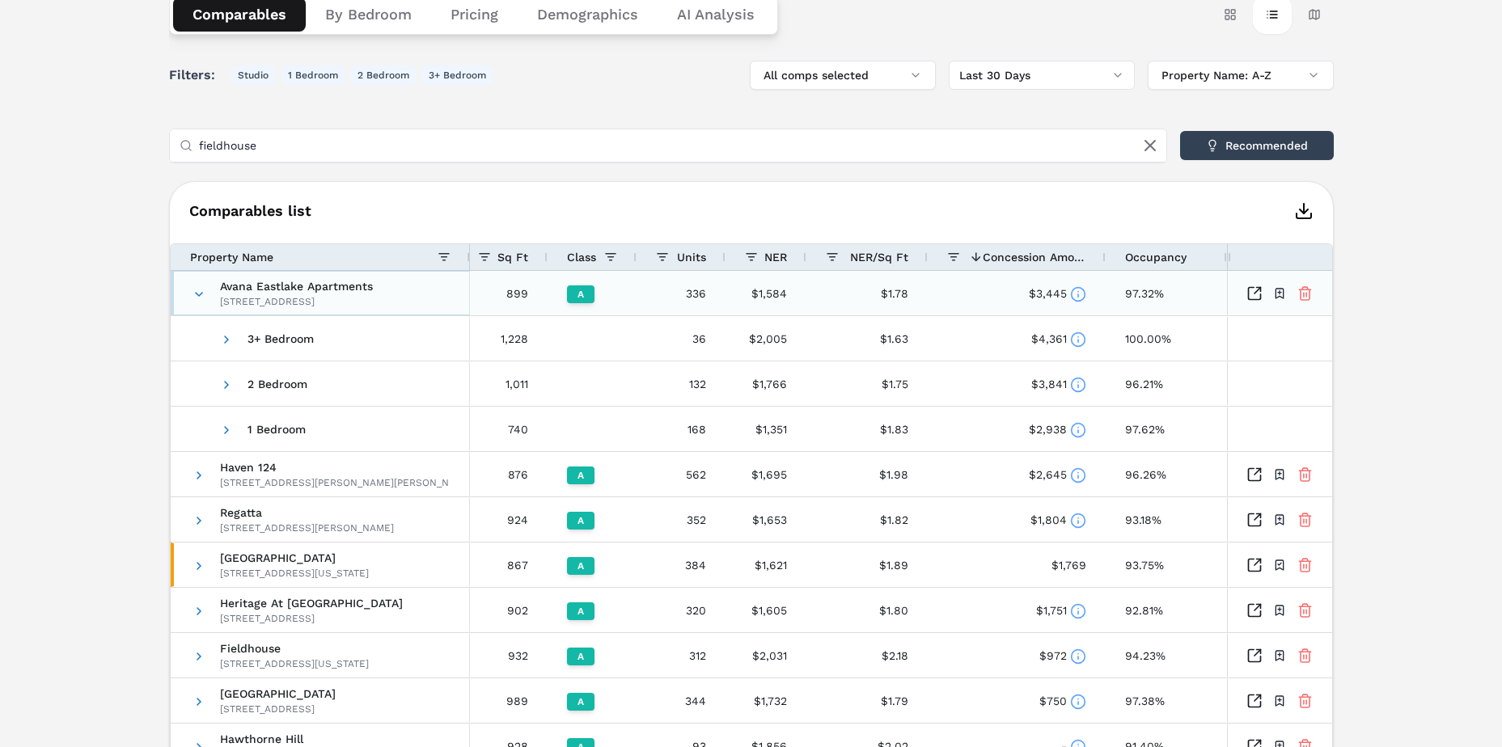
click at [200, 300] on span at bounding box center [198, 294] width 13 height 13
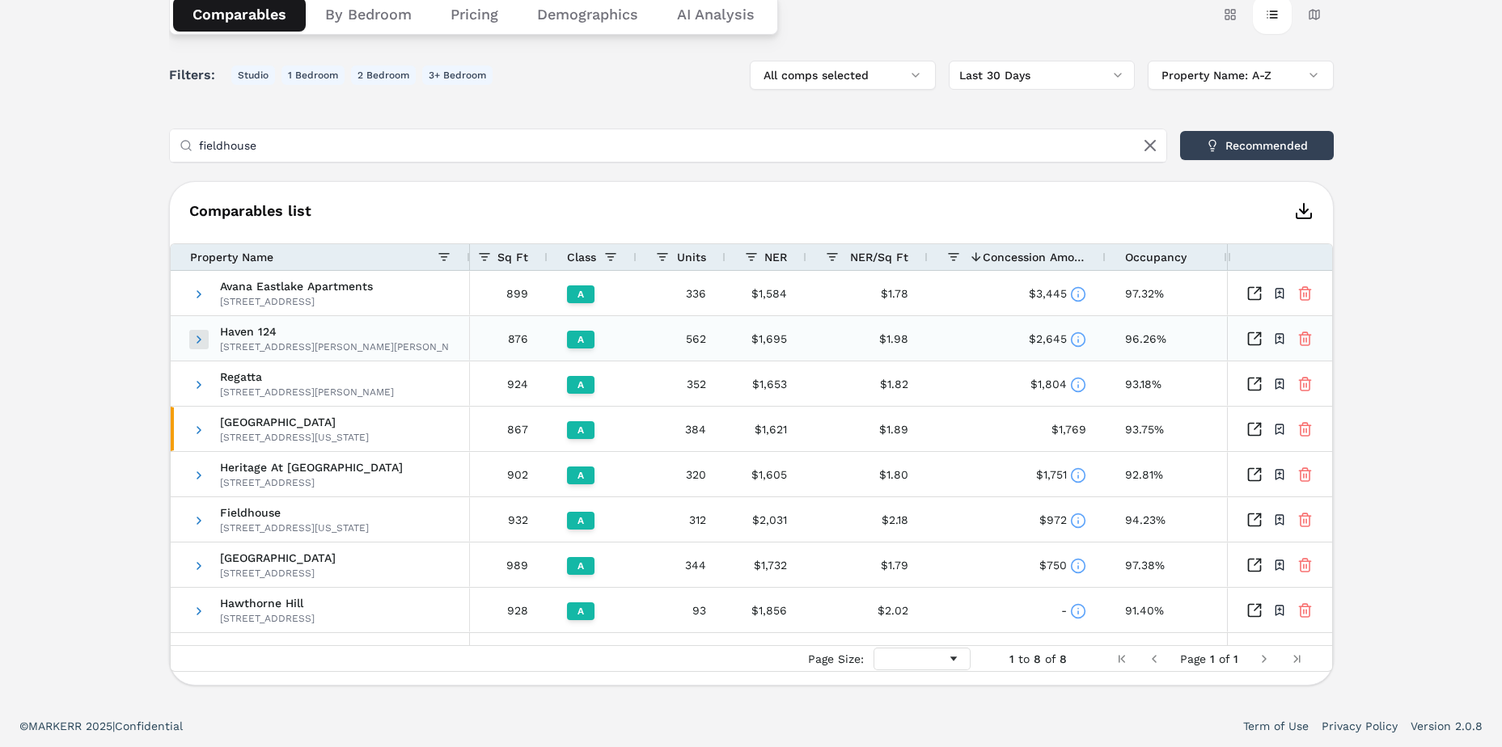
click at [197, 344] on span at bounding box center [198, 339] width 13 height 13
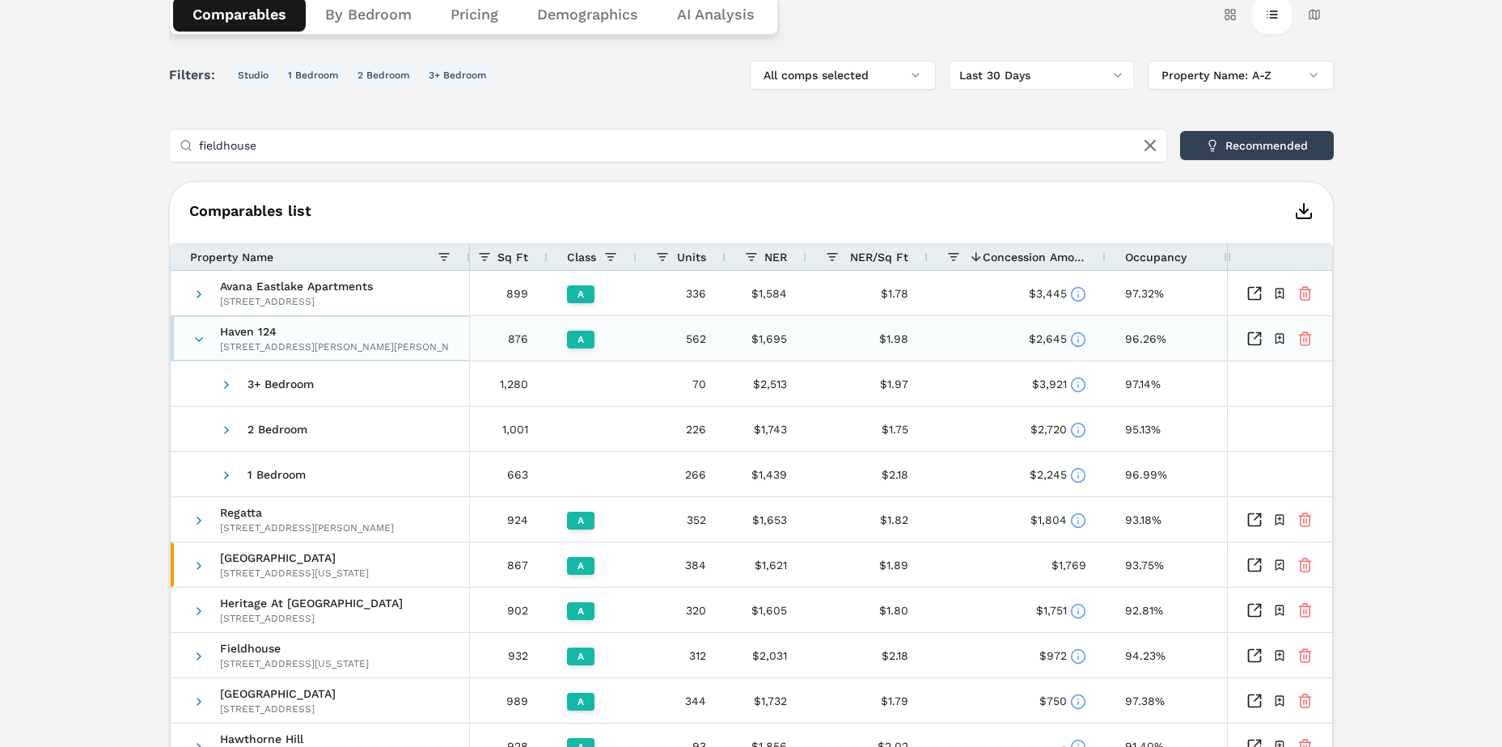
click at [197, 344] on span at bounding box center [198, 339] width 13 height 13
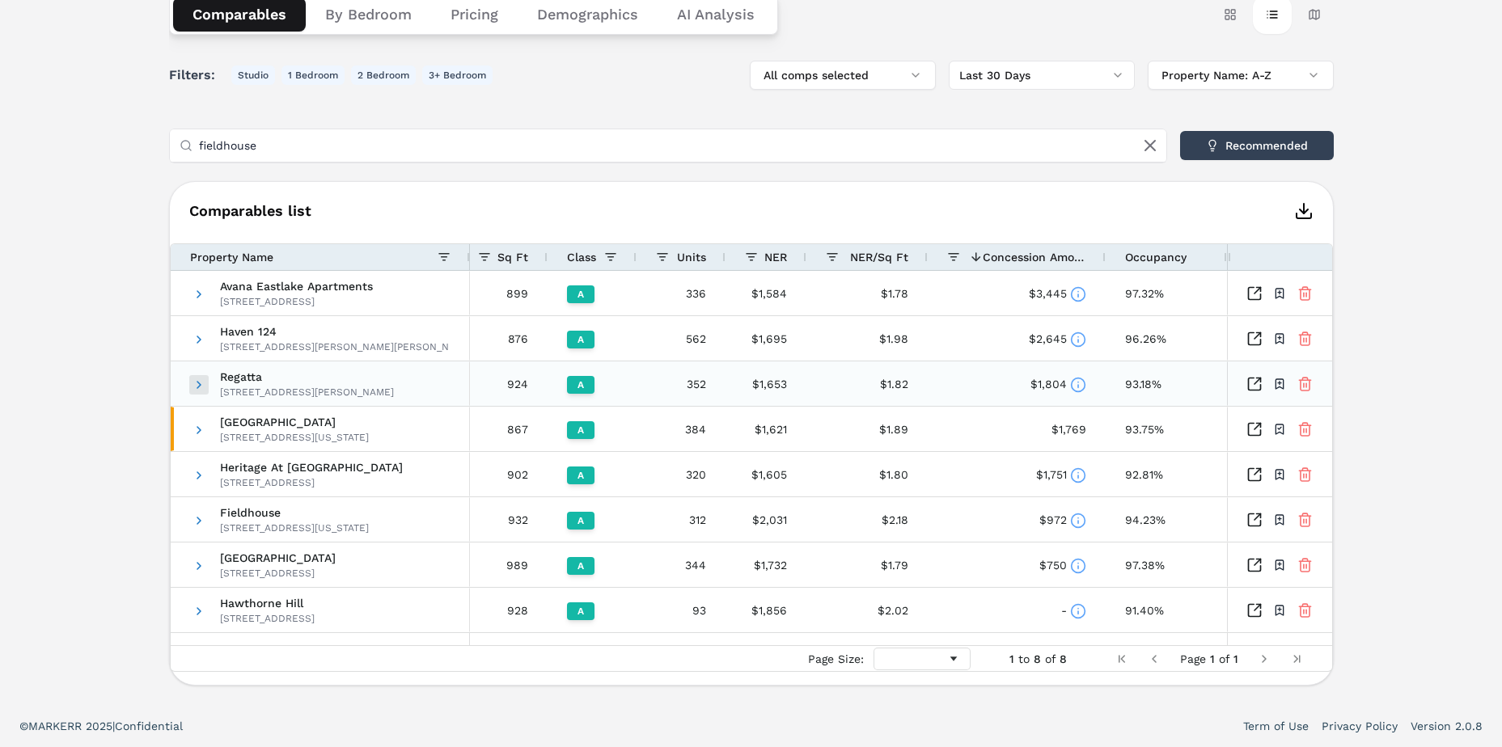
click at [197, 385] on span at bounding box center [198, 384] width 13 height 13
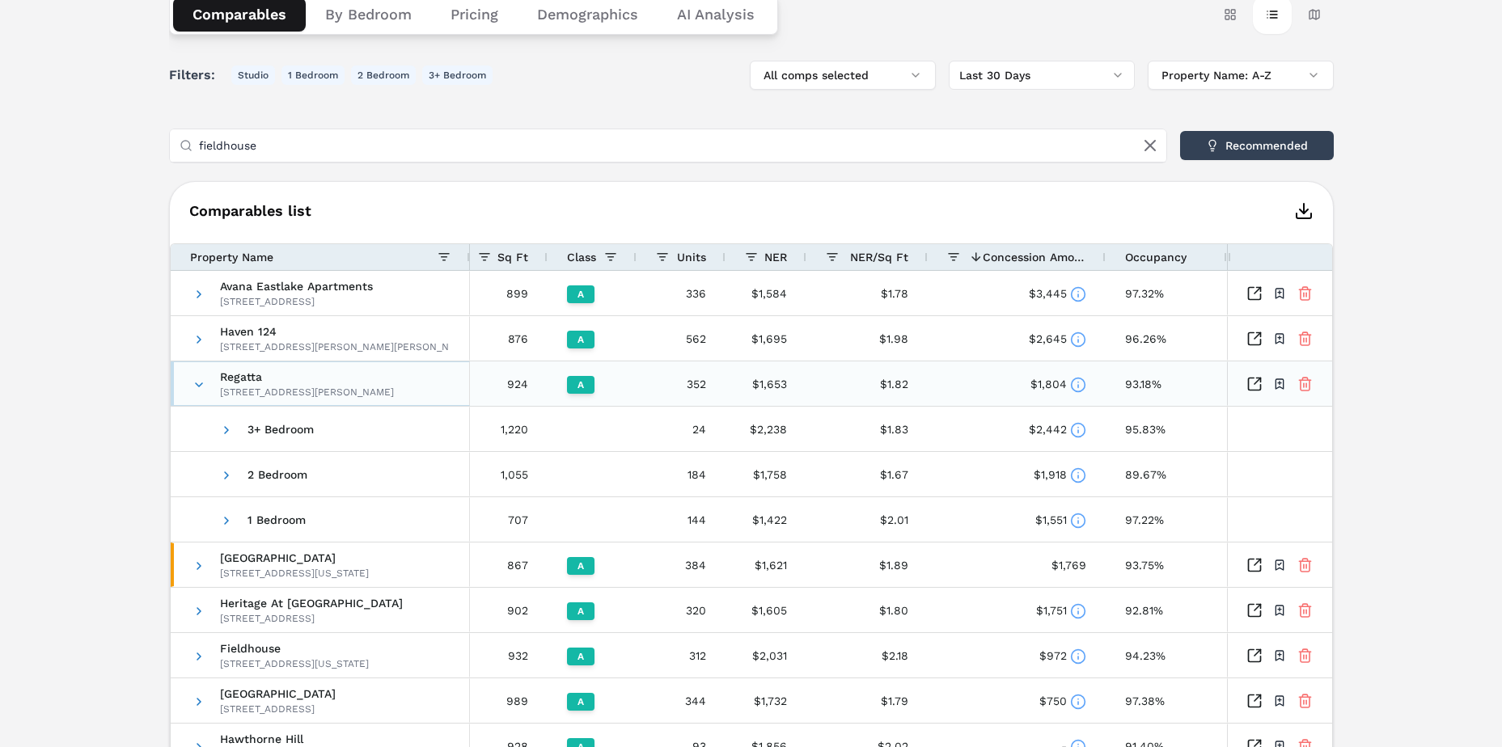
click at [197, 385] on span at bounding box center [198, 384] width 13 height 13
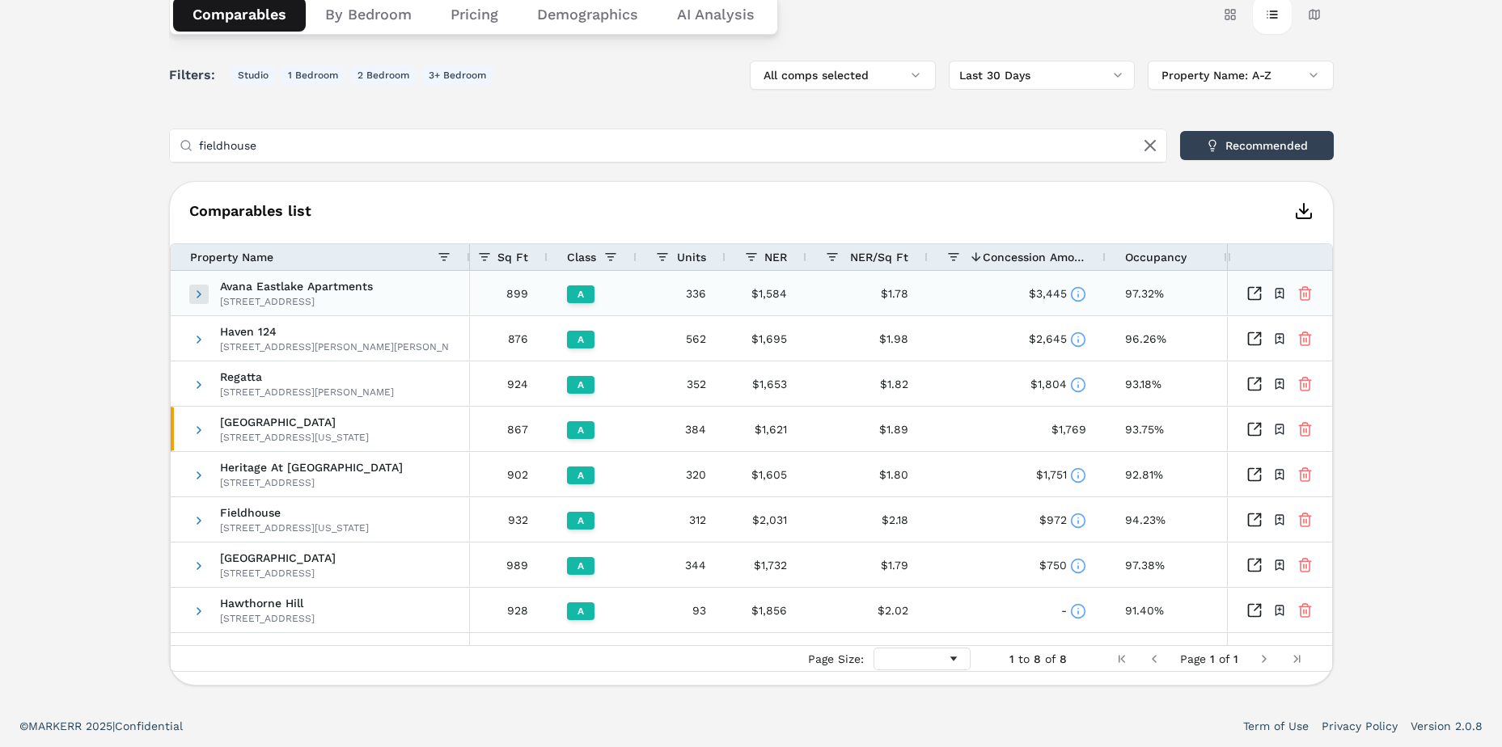
click at [194, 293] on span at bounding box center [198, 294] width 13 height 13
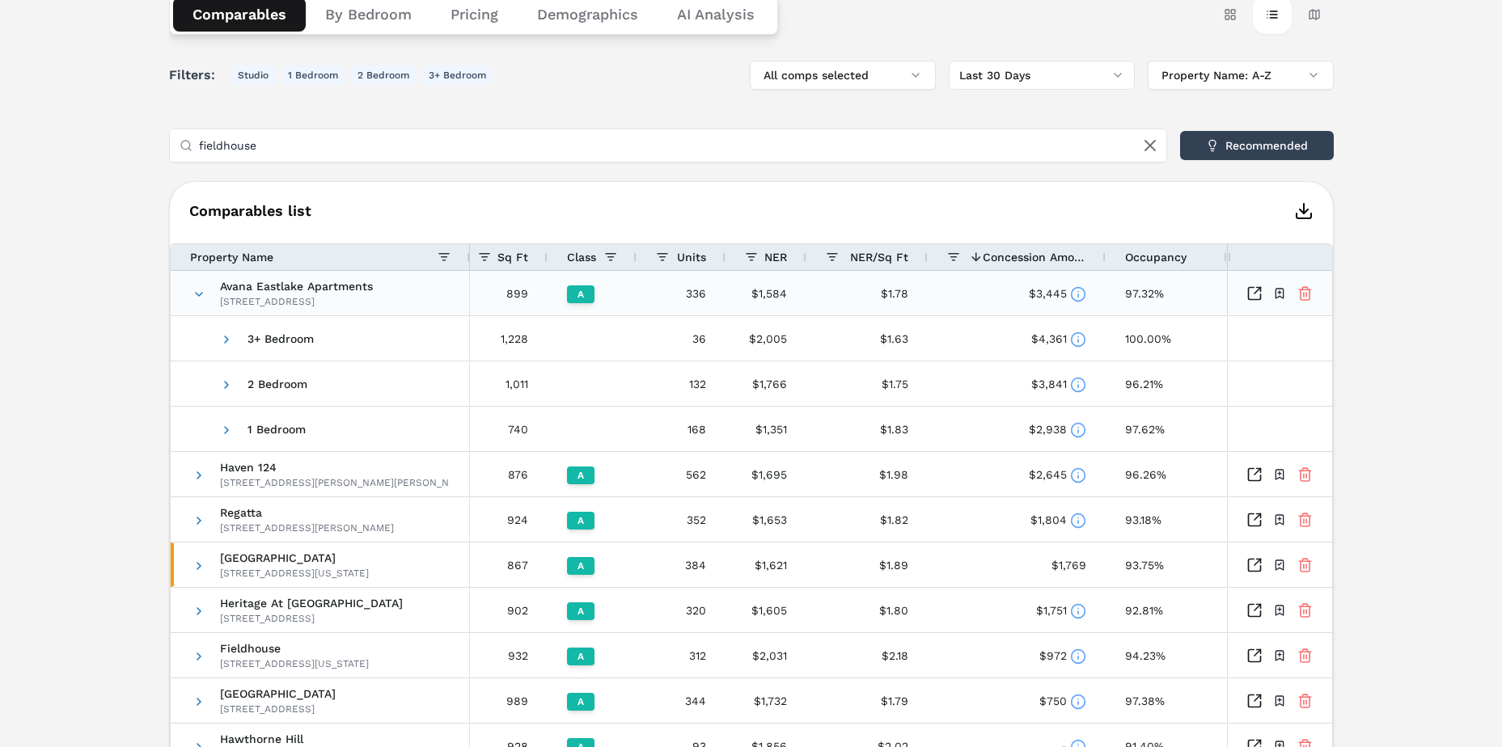
click at [1081, 297] on icon at bounding box center [1078, 294] width 16 height 16
